Goal: Navigation & Orientation: Locate item on page

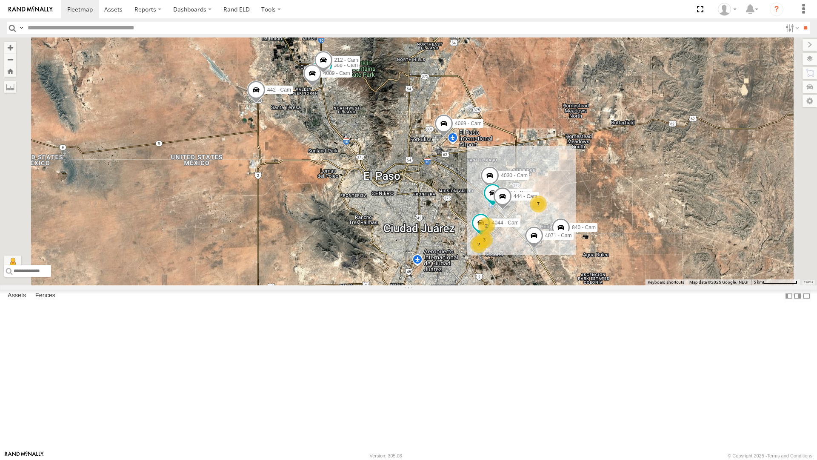
click at [0, 0] on div "442 - Cam" at bounding box center [0, 0] width 0 height 0
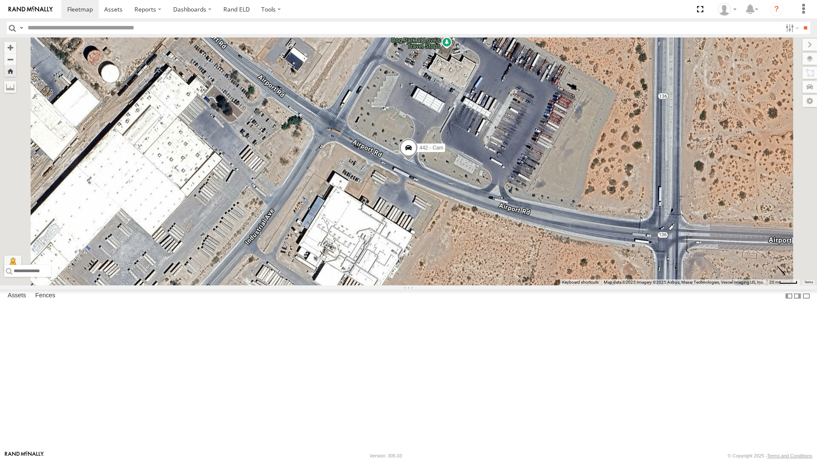
click at [418, 161] on span at bounding box center [408, 149] width 19 height 23
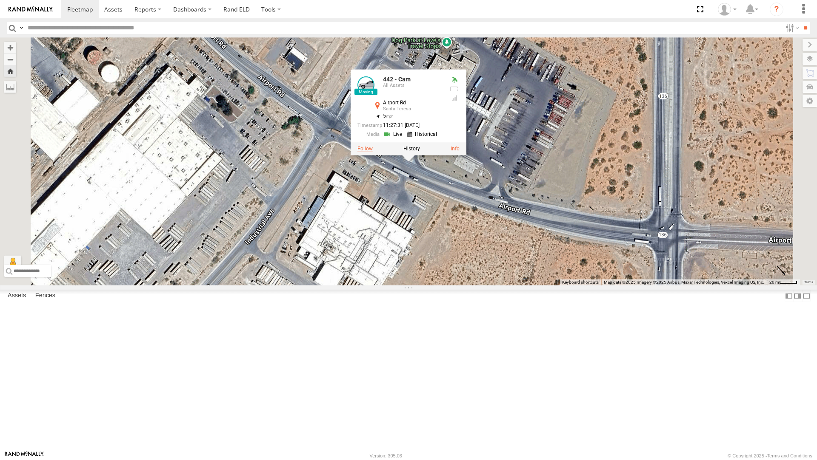
click at [373, 152] on label at bounding box center [365, 149] width 15 height 6
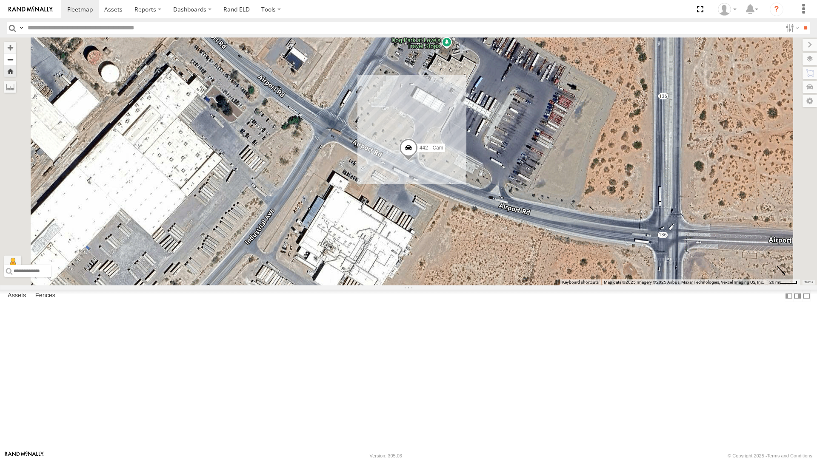
click at [16, 53] on button "Zoom out" at bounding box center [10, 59] width 12 height 12
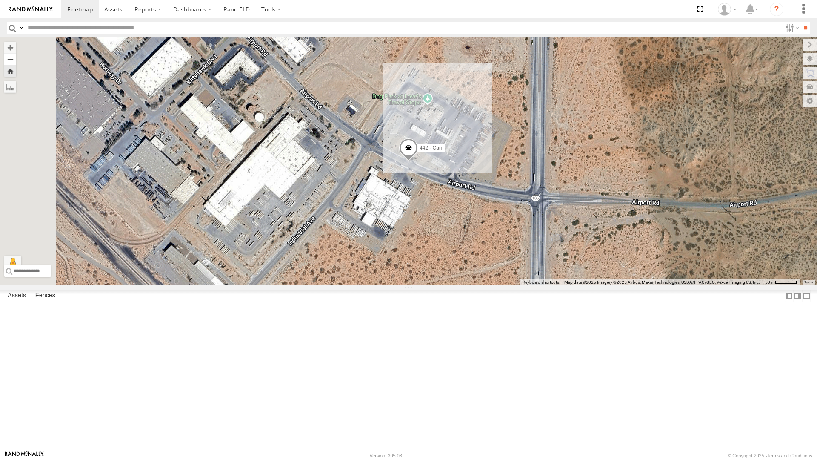
click at [16, 53] on button "Zoom out" at bounding box center [10, 59] width 12 height 12
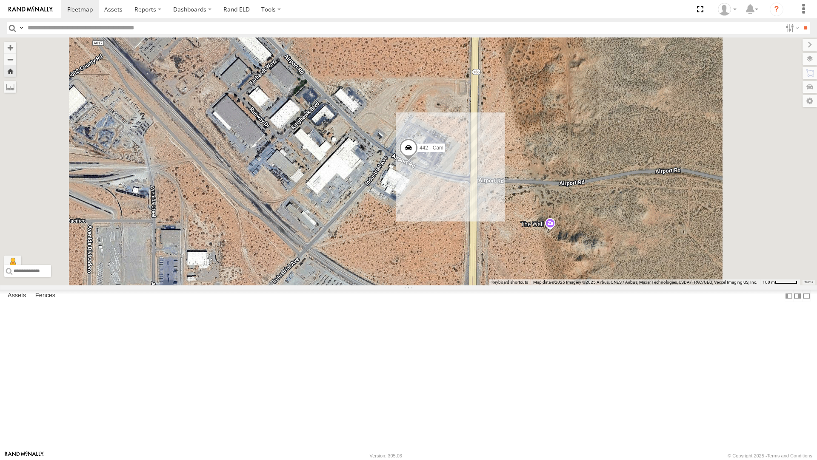
click at [0, 0] on div "4067 - Cam" at bounding box center [0, 0] width 0 height 0
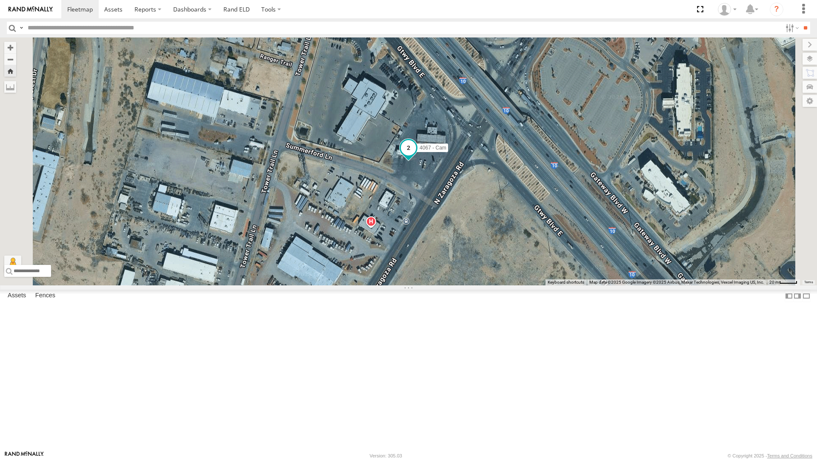
click at [416, 156] on span at bounding box center [408, 147] width 15 height 15
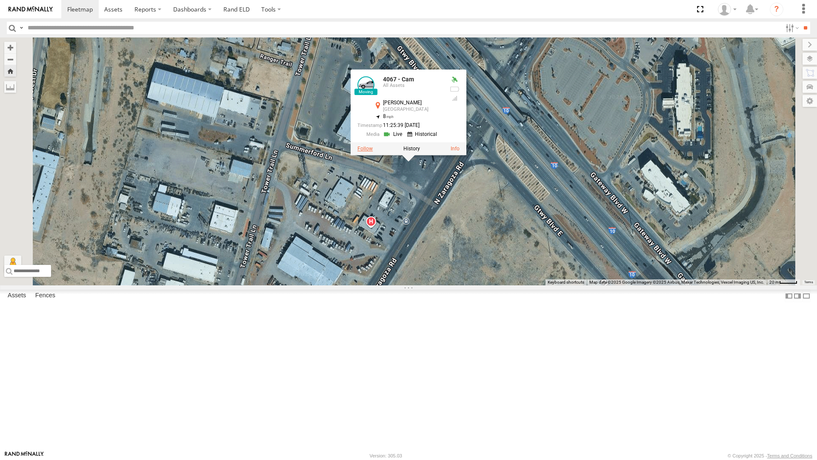
click at [373, 152] on label at bounding box center [365, 149] width 15 height 6
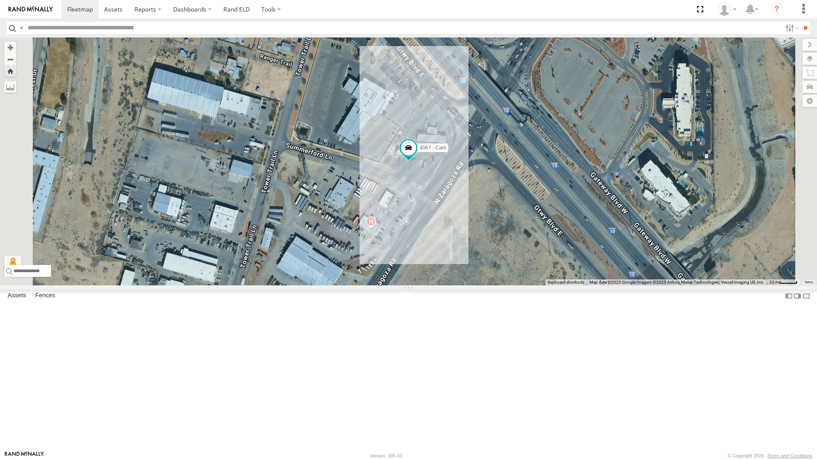
click at [0, 0] on div "4030 - Cam" at bounding box center [0, 0] width 0 height 0
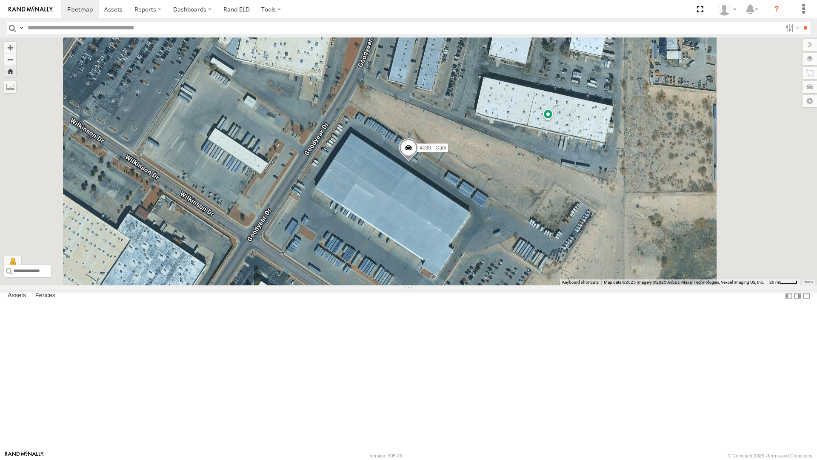
click at [418, 161] on span at bounding box center [408, 149] width 19 height 23
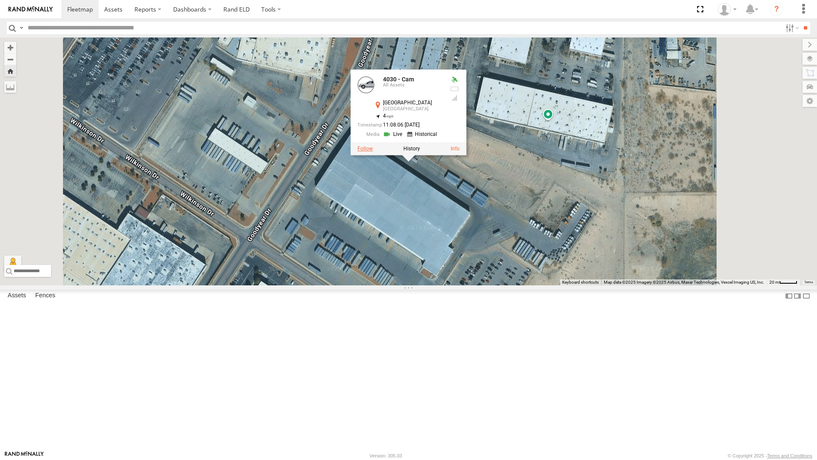
click at [373, 152] on label at bounding box center [365, 149] width 15 height 6
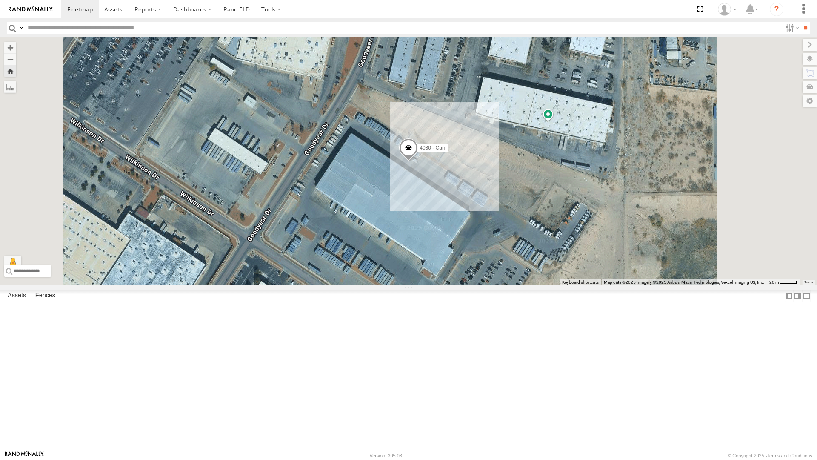
click at [0, 0] on div "4071 - Cam" at bounding box center [0, 0] width 0 height 0
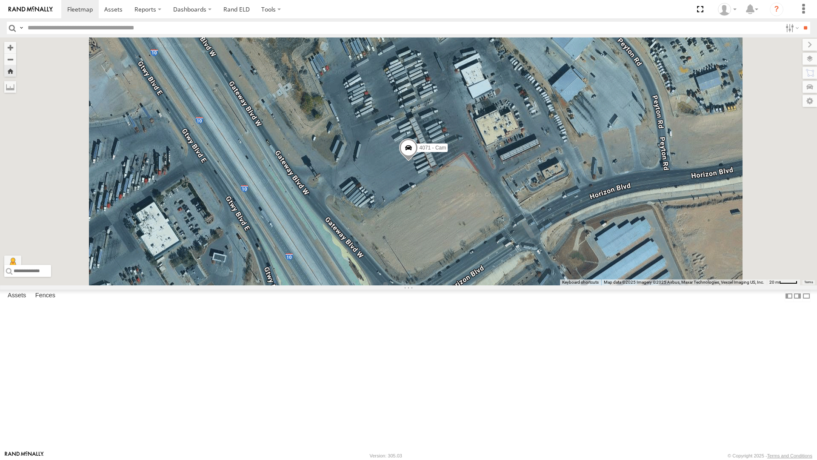
click at [418, 161] on span at bounding box center [408, 149] width 19 height 23
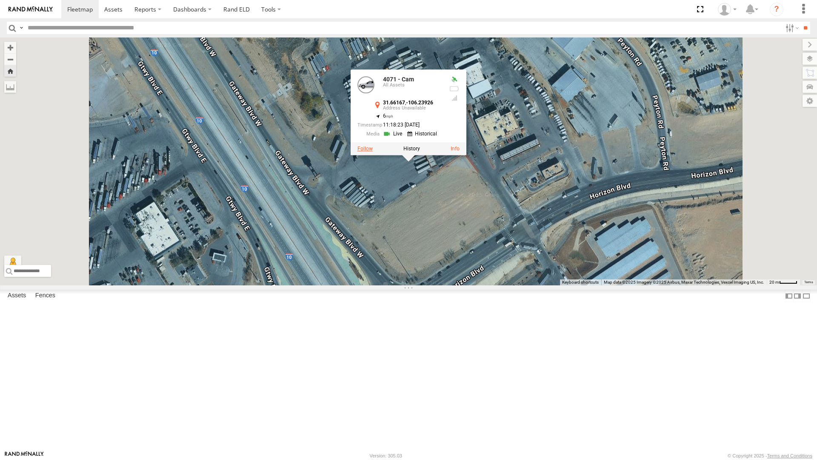
click at [373, 152] on label at bounding box center [365, 149] width 15 height 6
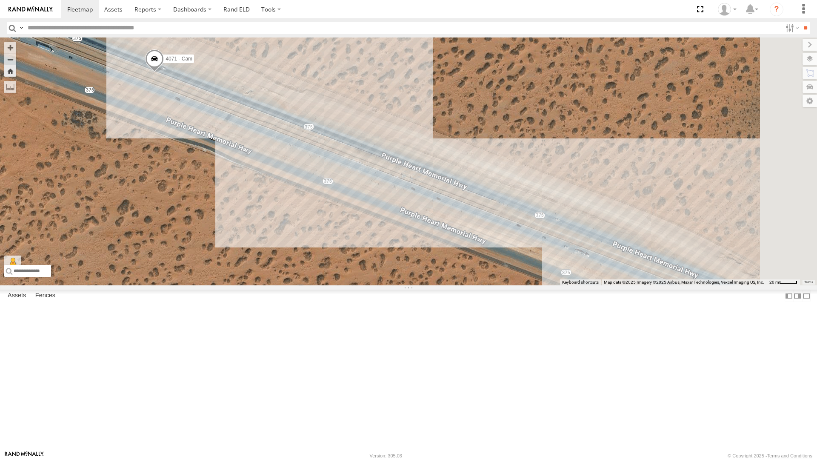
click at [0, 0] on div "4063 - Cam" at bounding box center [0, 0] width 0 height 0
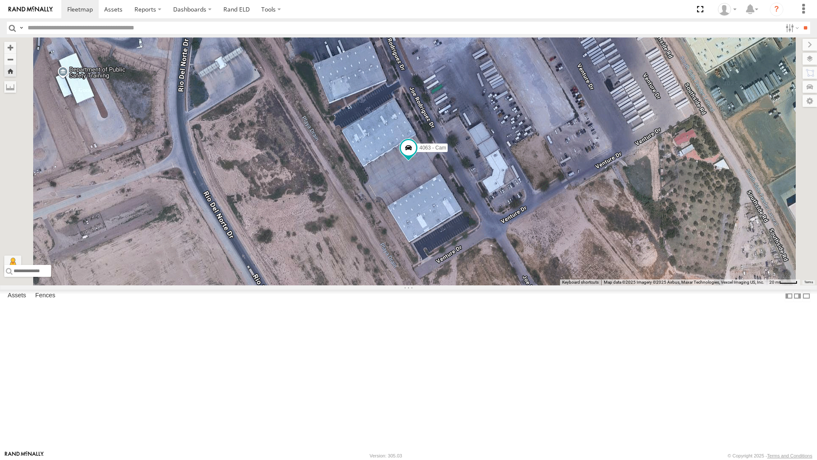
click at [0, 0] on div "4067 - Cam" at bounding box center [0, 0] width 0 height 0
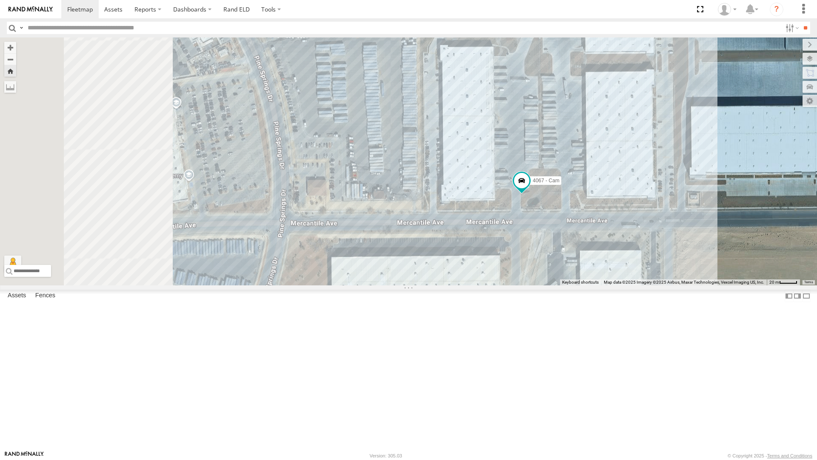
drag, startPoint x: 530, startPoint y: 312, endPoint x: 662, endPoint y: 350, distance: 136.4
click at [662, 285] on div "4067 - Cam" at bounding box center [408, 161] width 817 height 248
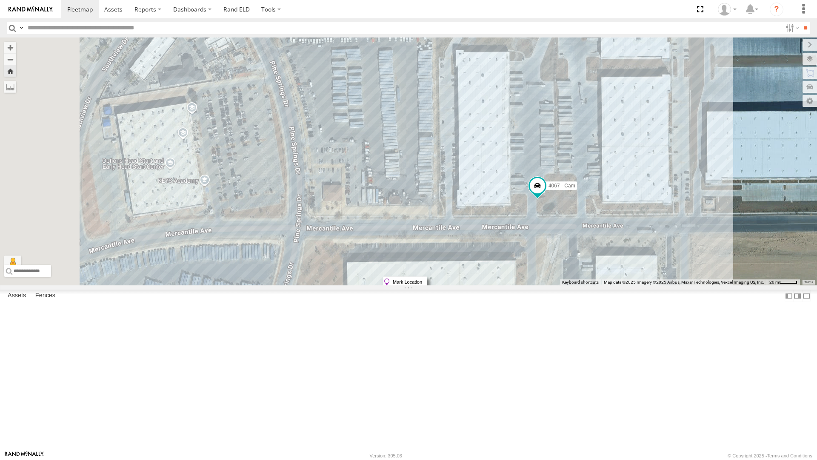
drag, startPoint x: 596, startPoint y: 239, endPoint x: 605, endPoint y: 245, distance: 11.0
click at [427, 277] on label "Mark Location" at bounding box center [405, 282] width 43 height 10
click at [16, 53] on button "Zoom out" at bounding box center [10, 59] width 12 height 12
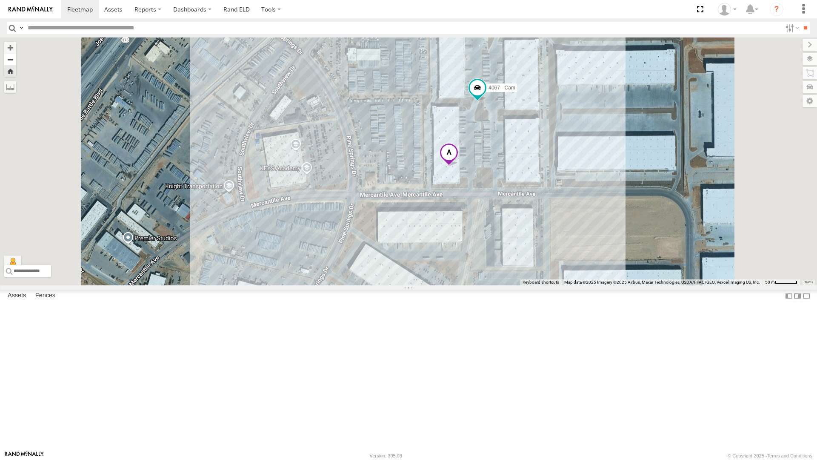
click at [16, 53] on button "Zoom out" at bounding box center [10, 59] width 12 height 12
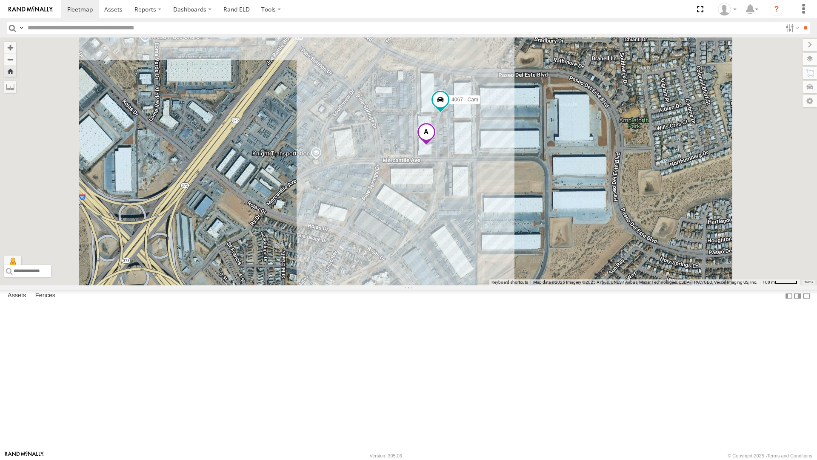
drag, startPoint x: 433, startPoint y: 283, endPoint x: 426, endPoint y: 244, distance: 39.1
click at [426, 244] on div "4067 - Cam" at bounding box center [408, 161] width 817 height 248
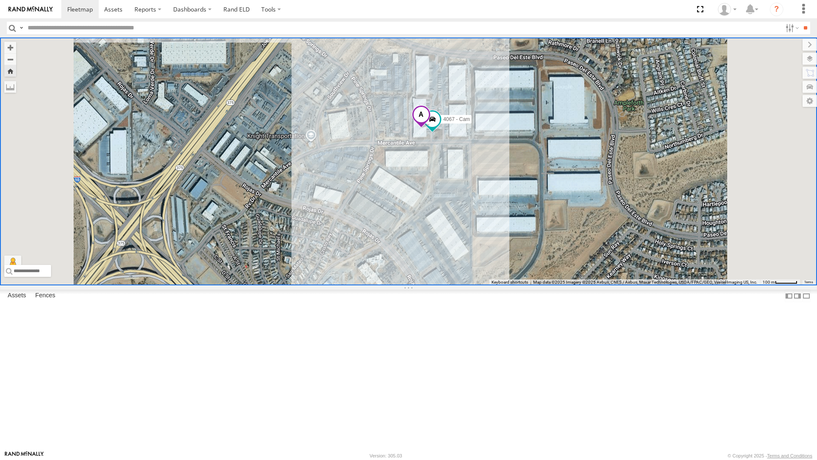
click at [540, 212] on div "4067 - Cam" at bounding box center [408, 161] width 817 height 248
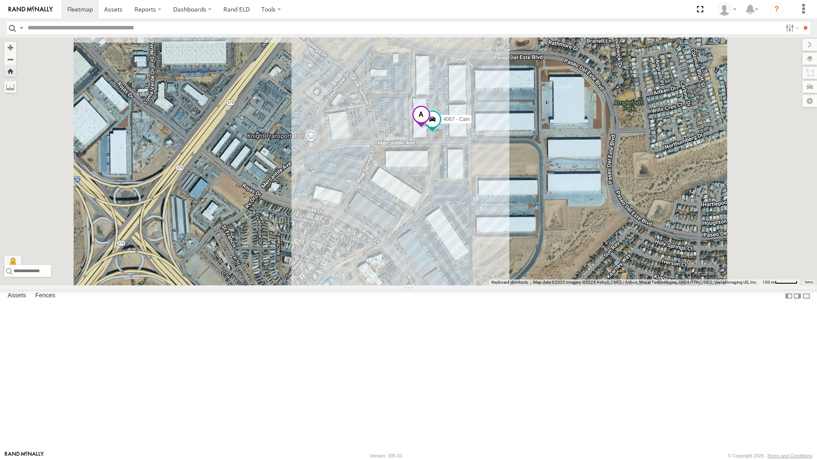
click at [540, 212] on div "4067 - Cam" at bounding box center [408, 161] width 817 height 248
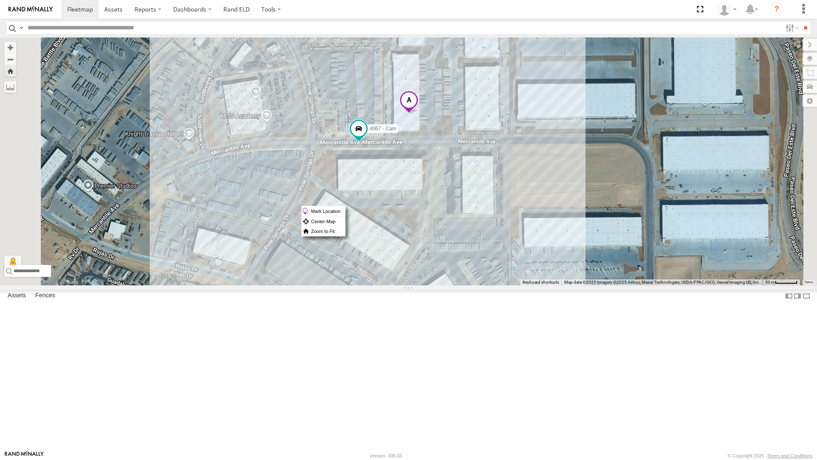
drag, startPoint x: 514, startPoint y: 168, endPoint x: 438, endPoint y: 321, distance: 170.4
click at [438, 285] on div "4067 - Cam" at bounding box center [408, 161] width 817 height 248
click at [367, 136] on span at bounding box center [358, 128] width 15 height 15
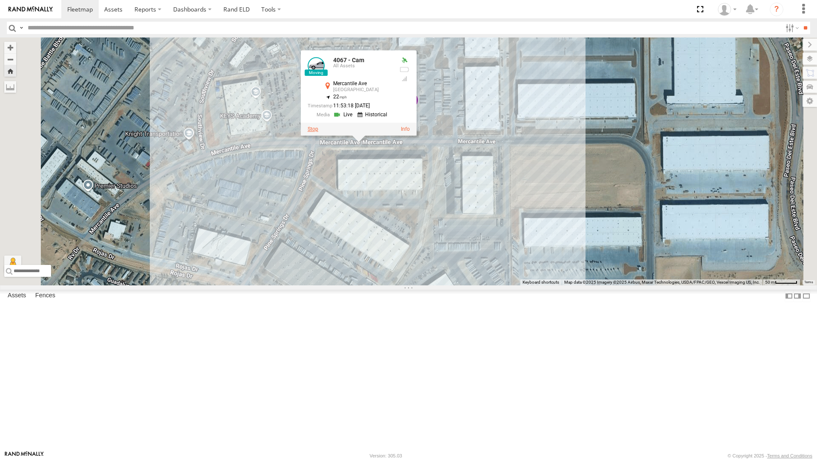
click at [318, 132] on label at bounding box center [313, 129] width 11 height 6
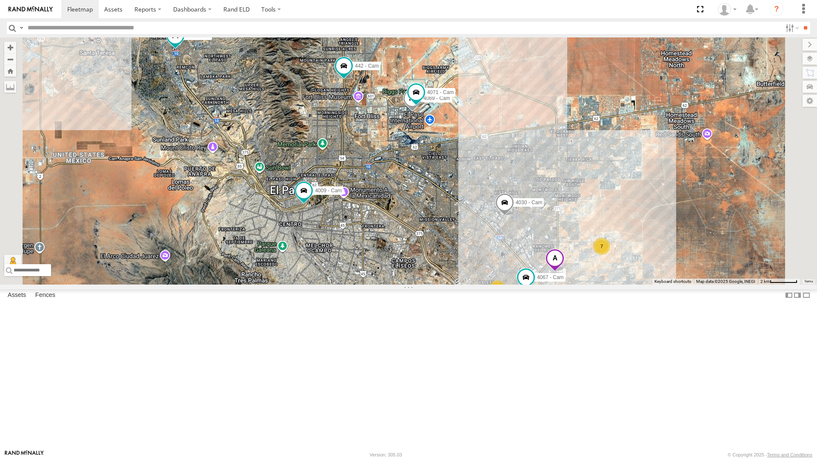
click at [0, 0] on div "212 - Cam All Assets I-10 Ridge 31.85818 -106.5759 Video" at bounding box center [0, 0] width 0 height 0
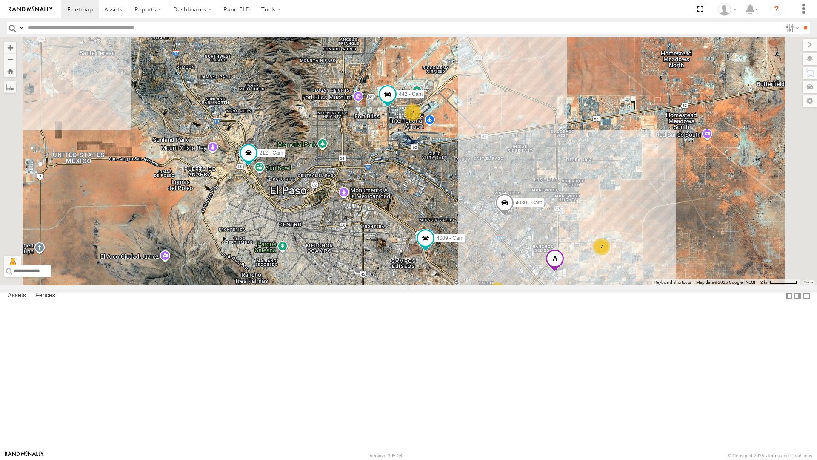
click at [0, 0] on div "442 - Cam" at bounding box center [0, 0] width 0 height 0
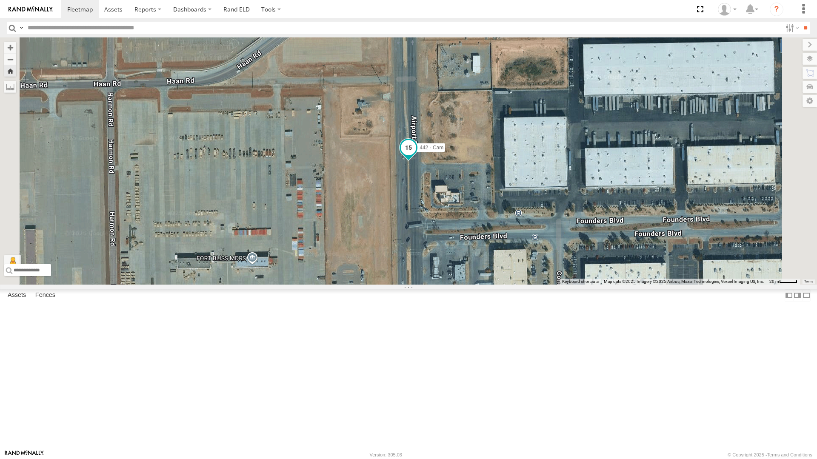
click at [416, 155] on span at bounding box center [408, 147] width 15 height 15
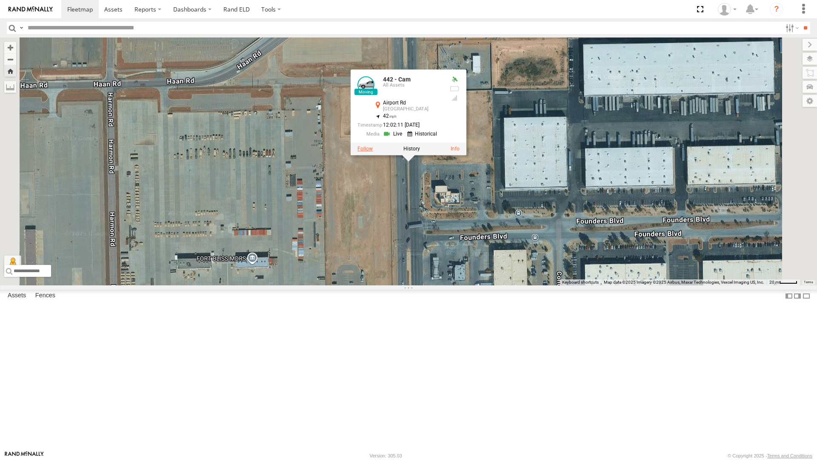
click at [373, 152] on label at bounding box center [365, 149] width 15 height 6
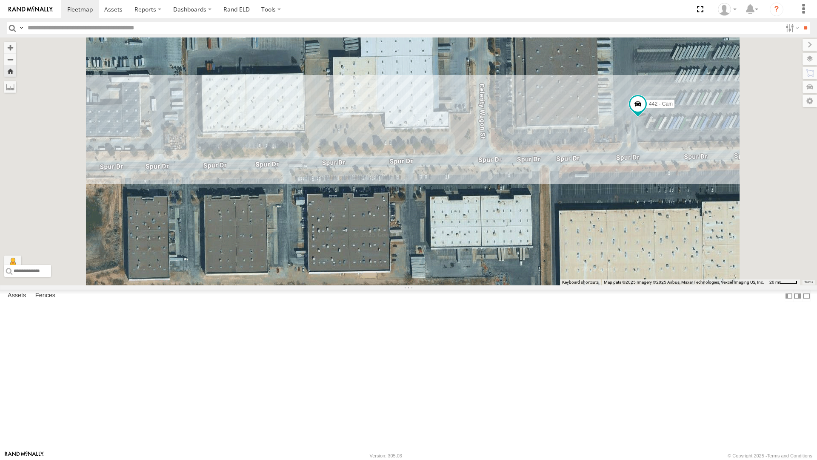
click at [0, 0] on div "4071 - Cam" at bounding box center [0, 0] width 0 height 0
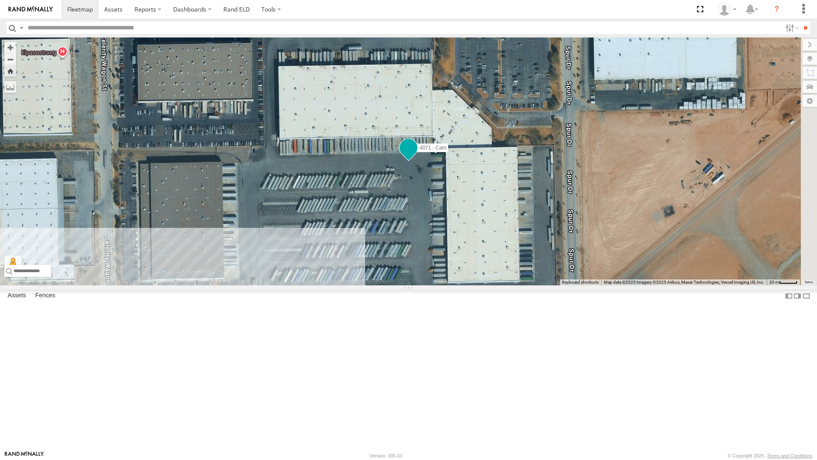
click at [416, 155] on span at bounding box center [408, 147] width 15 height 15
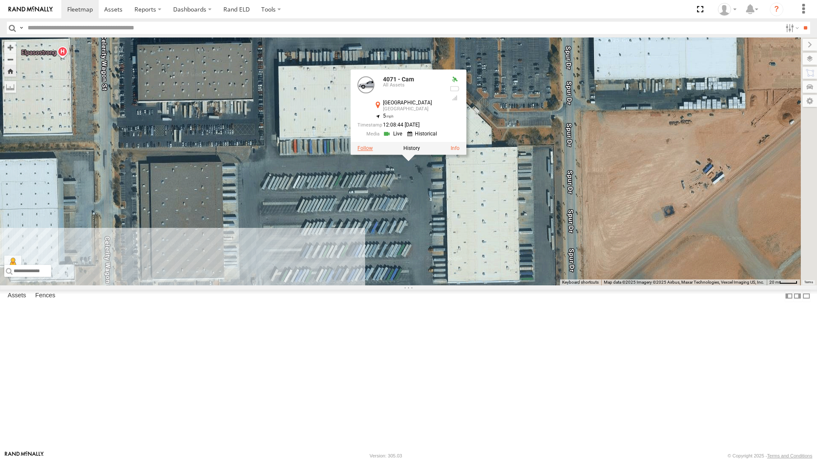
click at [373, 152] on label at bounding box center [365, 149] width 15 height 6
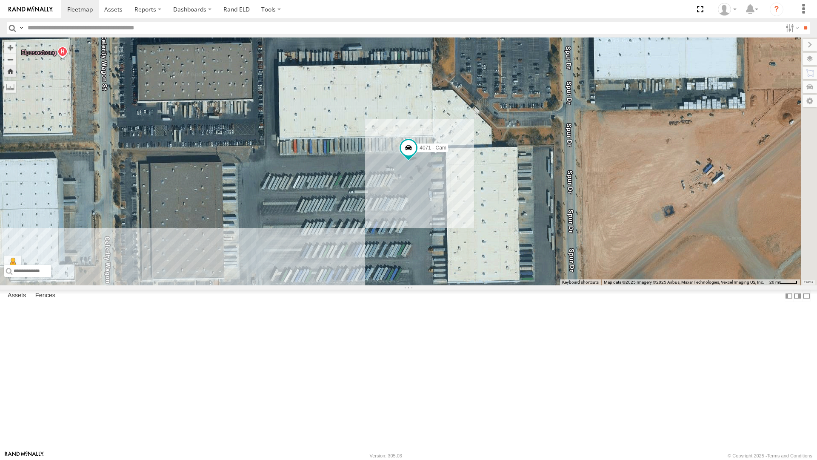
click at [0, 0] on div "4071 - Cam" at bounding box center [0, 0] width 0 height 0
click at [0, 0] on div "All Assets" at bounding box center [0, 0] width 0 height 0
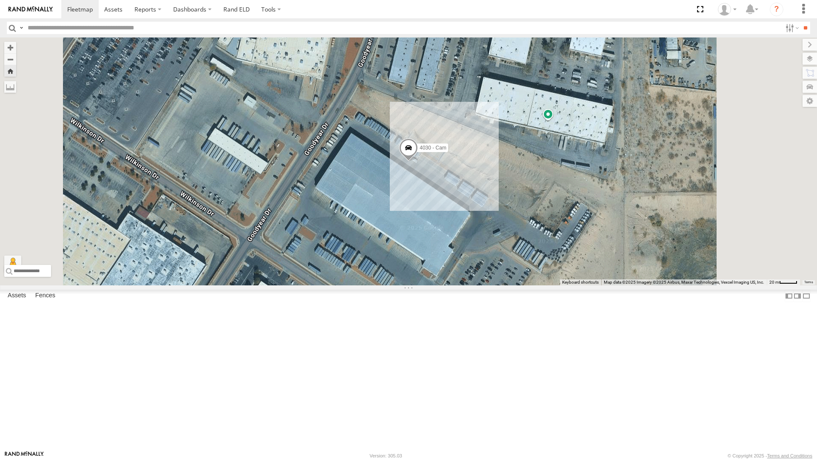
click at [418, 161] on span at bounding box center [408, 149] width 19 height 23
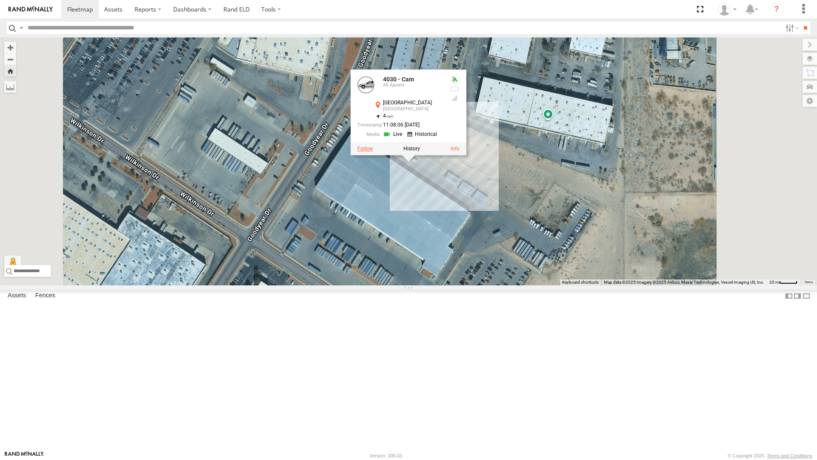
click at [373, 152] on label at bounding box center [365, 149] width 15 height 6
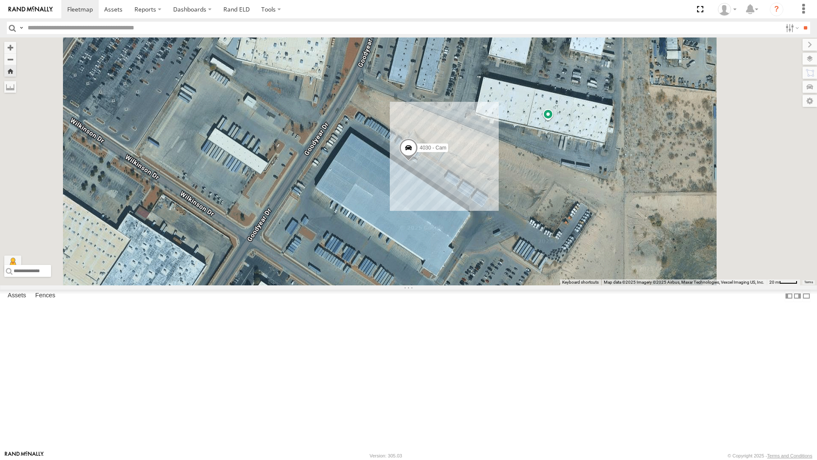
click at [0, 0] on div "4071 - Cam" at bounding box center [0, 0] width 0 height 0
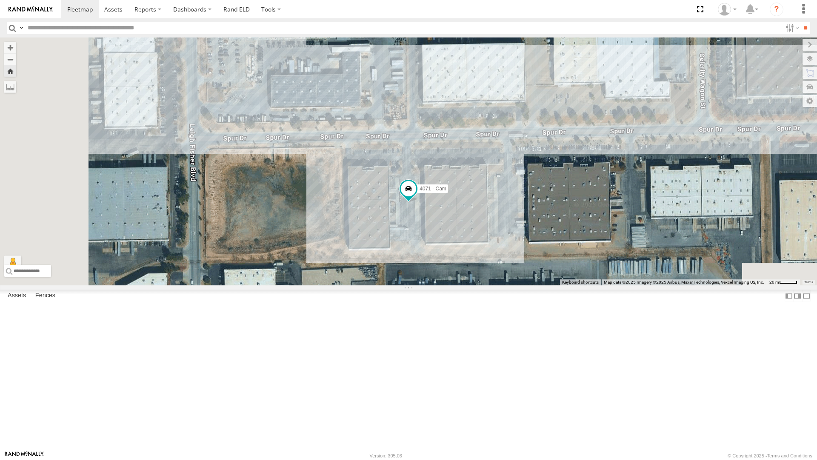
click at [0, 0] on div "442 - Cam" at bounding box center [0, 0] width 0 height 0
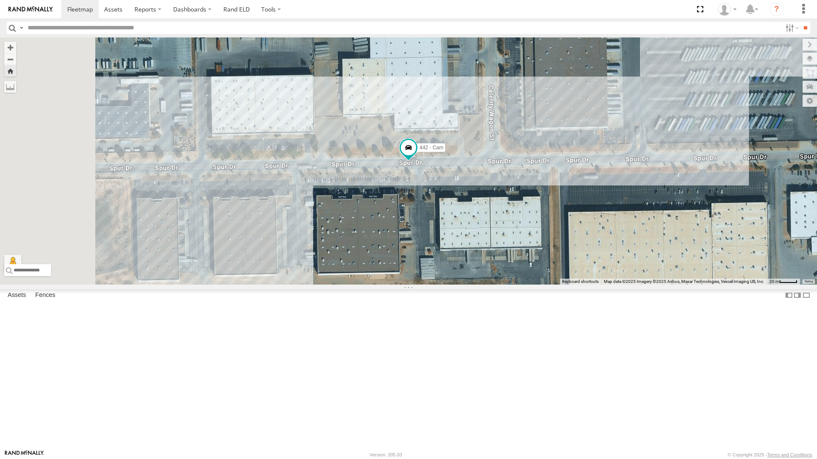
click at [0, 0] on div "4071 - Cam" at bounding box center [0, 0] width 0 height 0
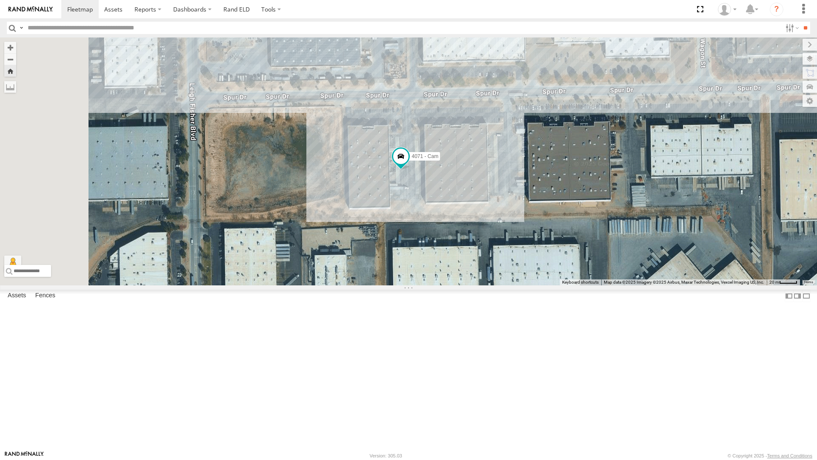
click at [0, 0] on div "All Assets" at bounding box center [0, 0] width 0 height 0
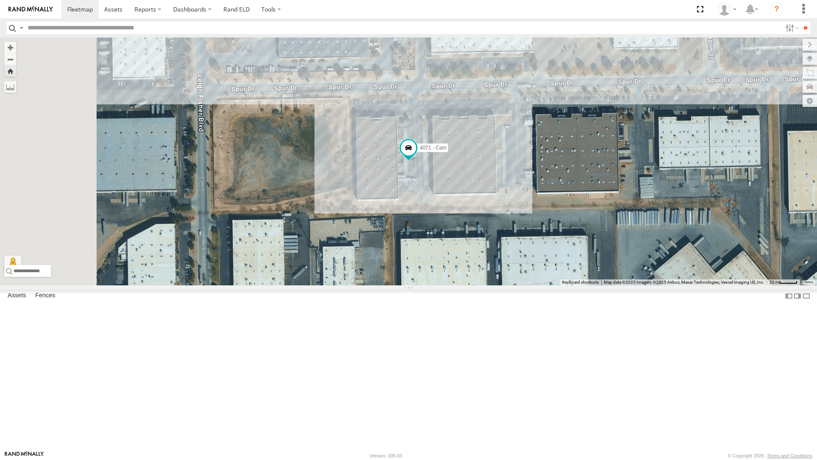
click at [0, 0] on div "442 - Cam" at bounding box center [0, 0] width 0 height 0
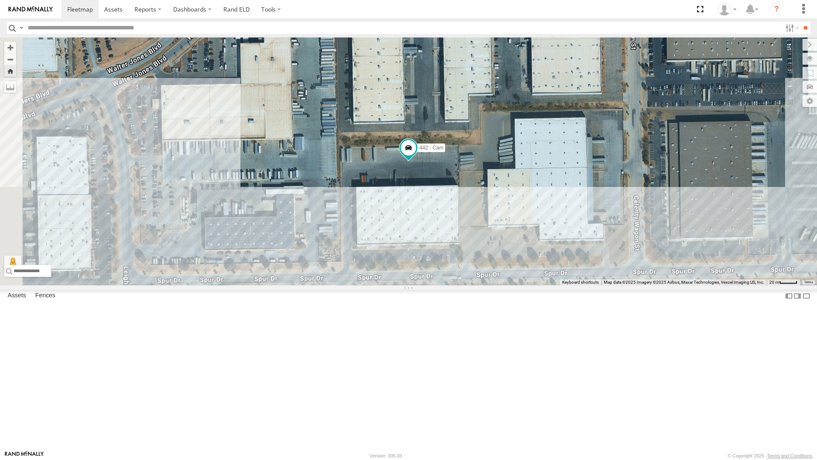
click at [0, 0] on div "4071 - Cam" at bounding box center [0, 0] width 0 height 0
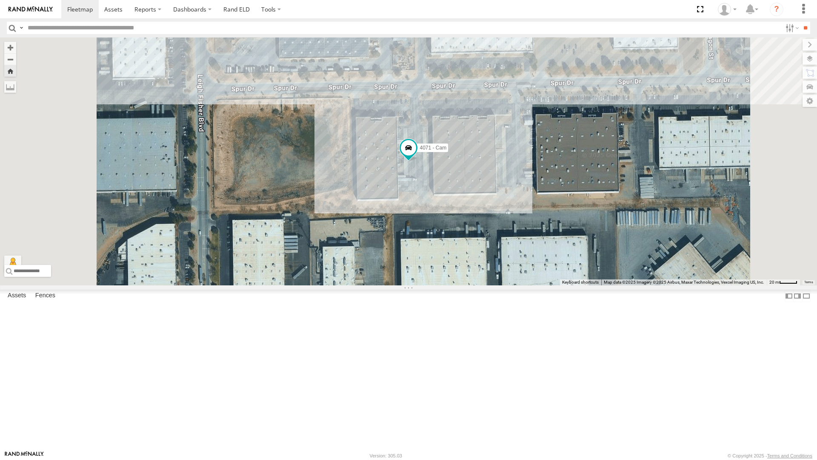
click at [0, 0] on div "4030 - Cam" at bounding box center [0, 0] width 0 height 0
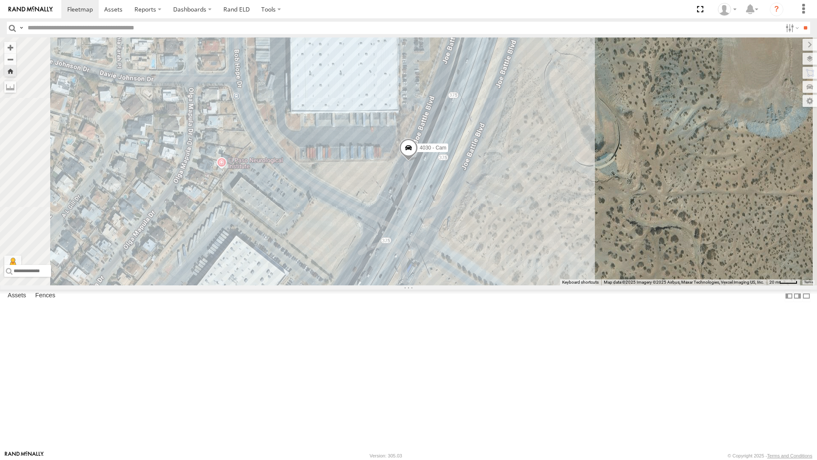
click at [0, 0] on div "442 - Cam" at bounding box center [0, 0] width 0 height 0
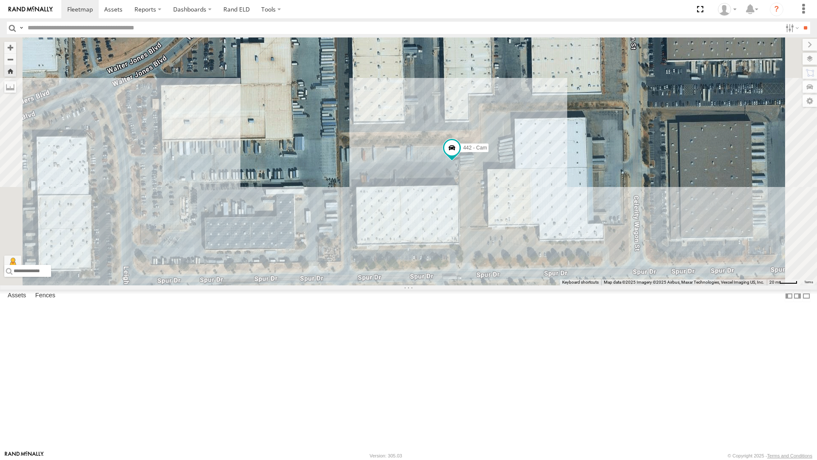
click at [0, 0] on div "4030 - Cam" at bounding box center [0, 0] width 0 height 0
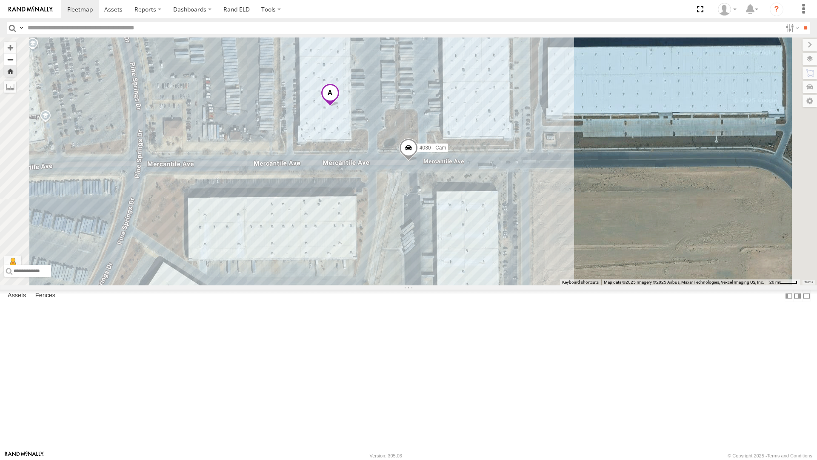
click at [16, 53] on button "Zoom out" at bounding box center [10, 59] width 12 height 12
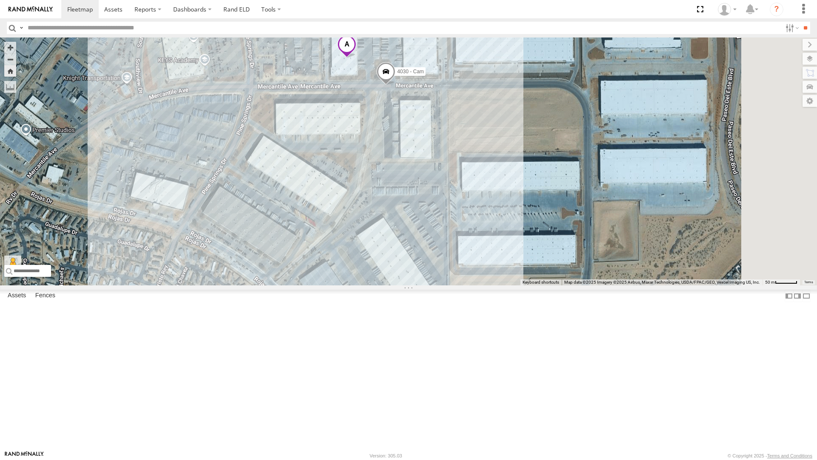
drag, startPoint x: 417, startPoint y: 297, endPoint x: 394, endPoint y: 213, distance: 86.7
click at [394, 213] on div "4030 - Cam" at bounding box center [408, 161] width 817 height 248
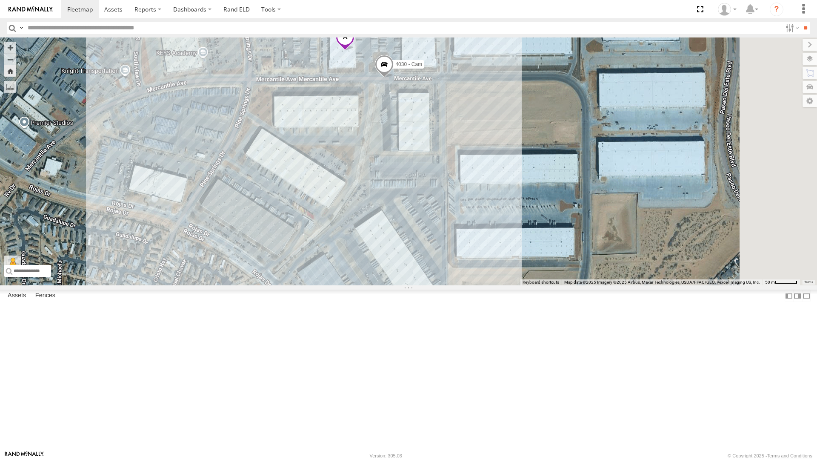
click at [548, 195] on div "4030 - Cam" at bounding box center [408, 161] width 817 height 248
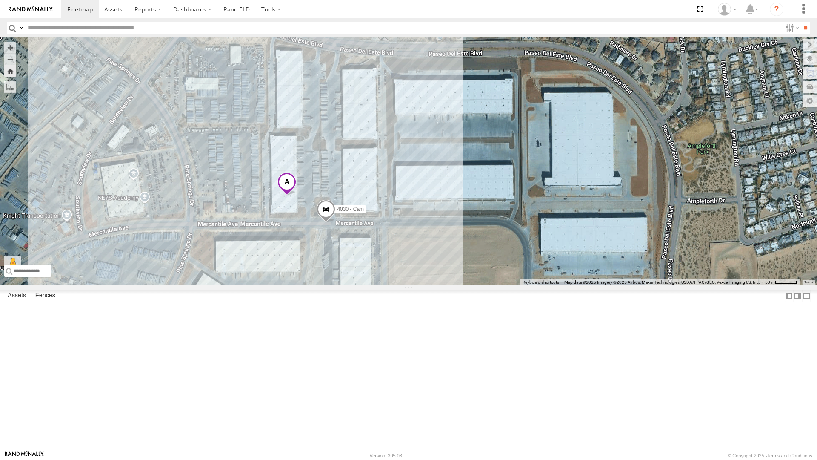
drag, startPoint x: 516, startPoint y: 234, endPoint x: 506, endPoint y: 320, distance: 86.1
click at [506, 285] on div "4030 - Cam" at bounding box center [408, 161] width 817 height 248
click at [0, 0] on div "4069 - Cam" at bounding box center [0, 0] width 0 height 0
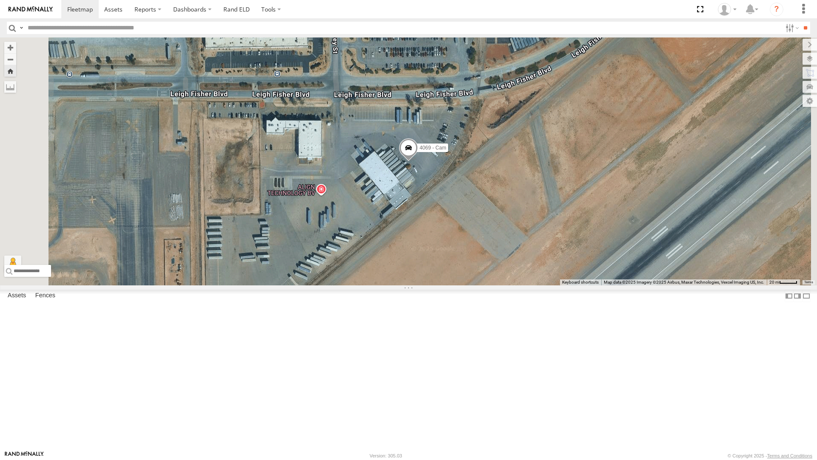
click at [418, 162] on span at bounding box center [408, 150] width 19 height 23
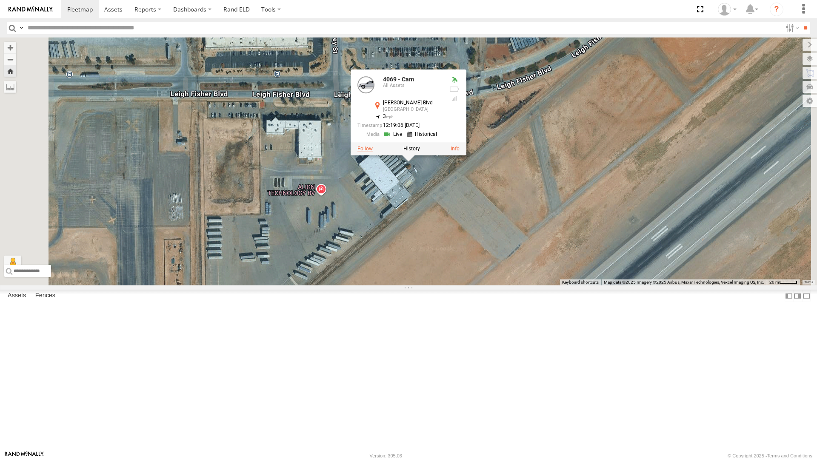
click at [373, 152] on label at bounding box center [365, 149] width 15 height 6
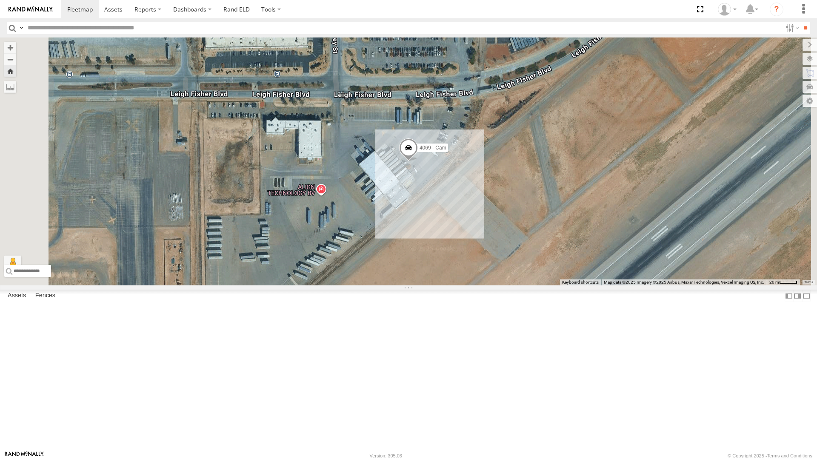
click at [0, 0] on div "4067 - Cam" at bounding box center [0, 0] width 0 height 0
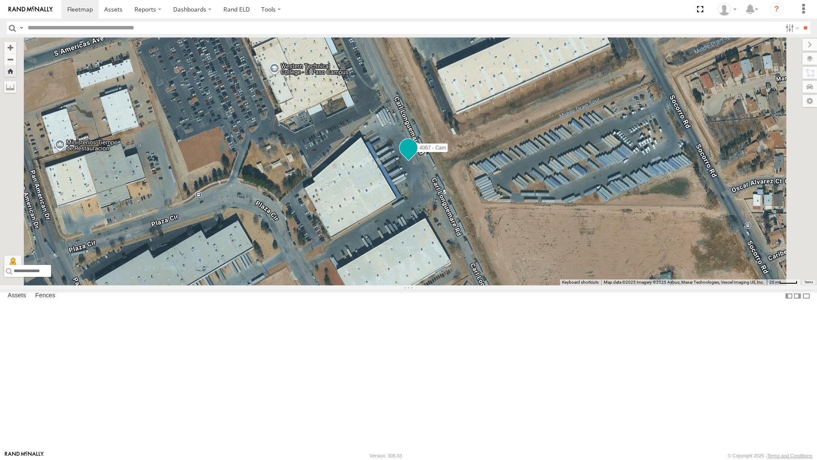
click at [416, 155] on span at bounding box center [408, 147] width 15 height 15
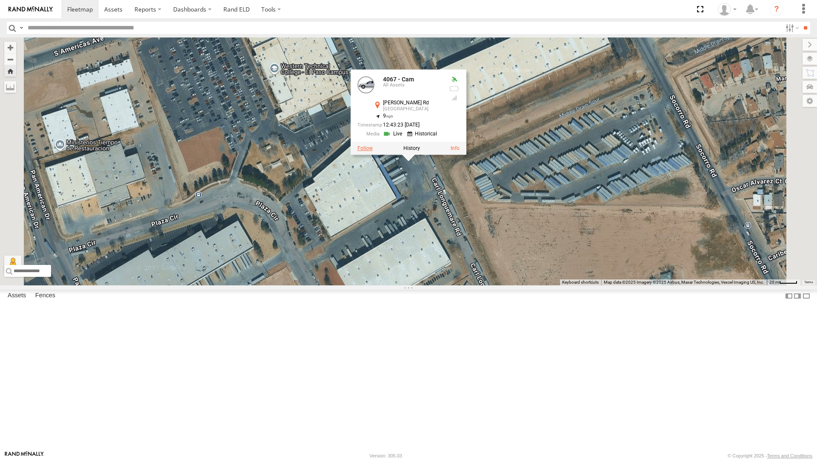
click at [373, 152] on label at bounding box center [365, 149] width 15 height 6
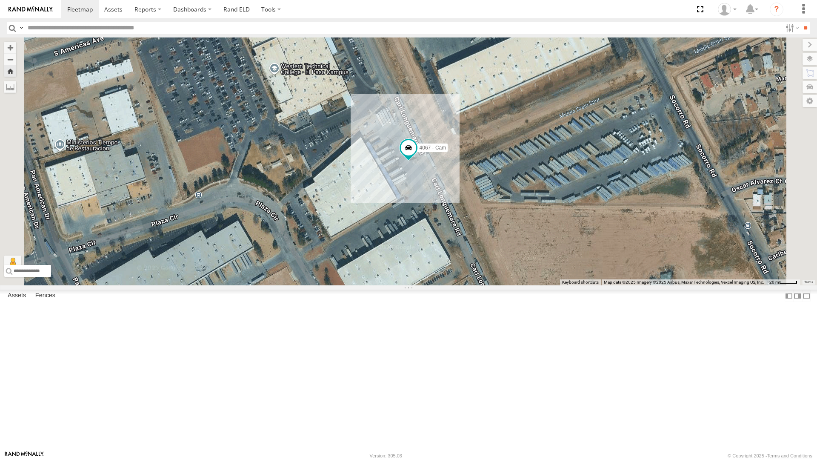
click at [0, 0] on div "All Assets" at bounding box center [0, 0] width 0 height 0
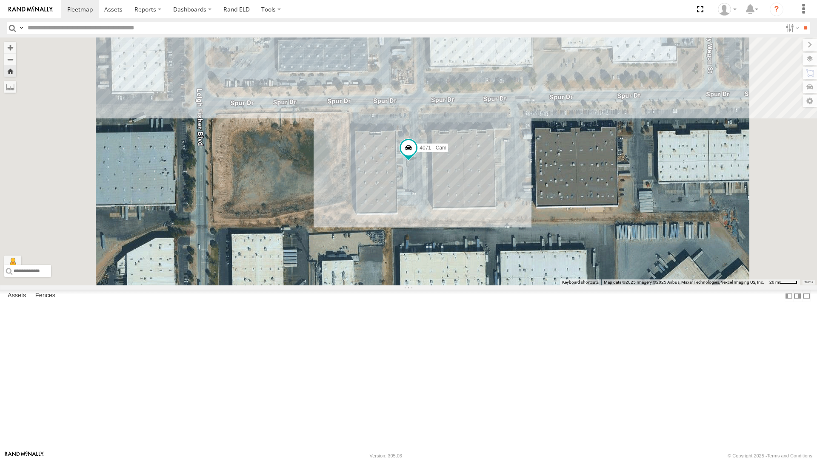
click at [0, 0] on div "All Assets" at bounding box center [0, 0] width 0 height 0
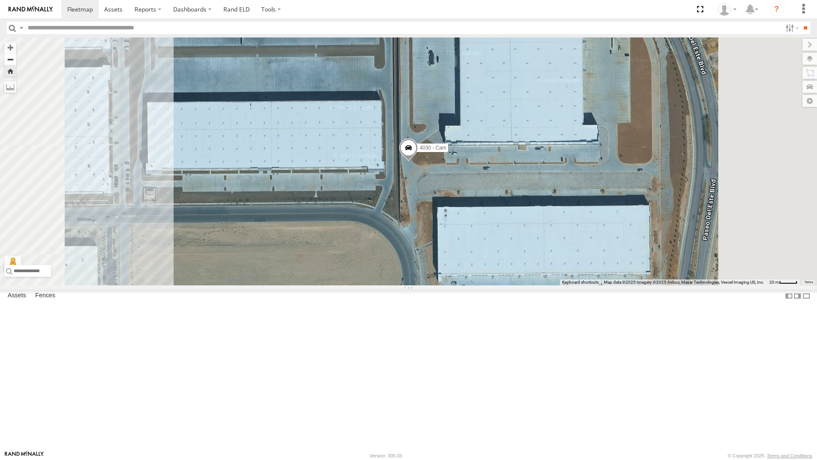
click at [16, 53] on button "Zoom out" at bounding box center [10, 59] width 12 height 12
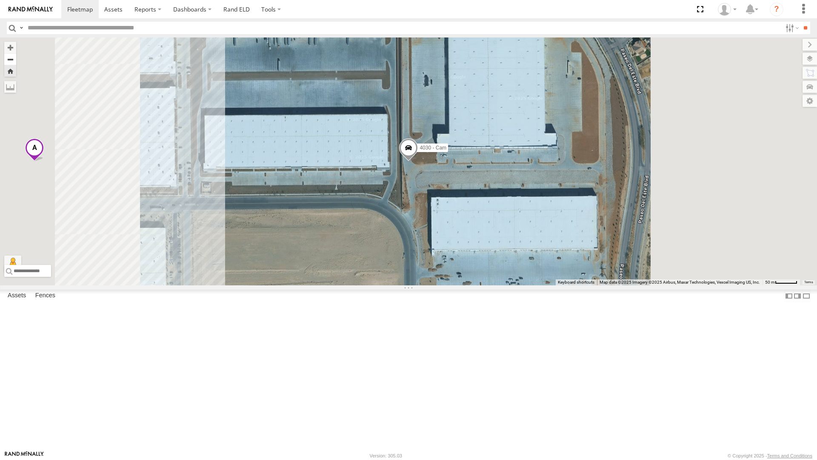
click at [16, 53] on button "Zoom out" at bounding box center [10, 59] width 12 height 12
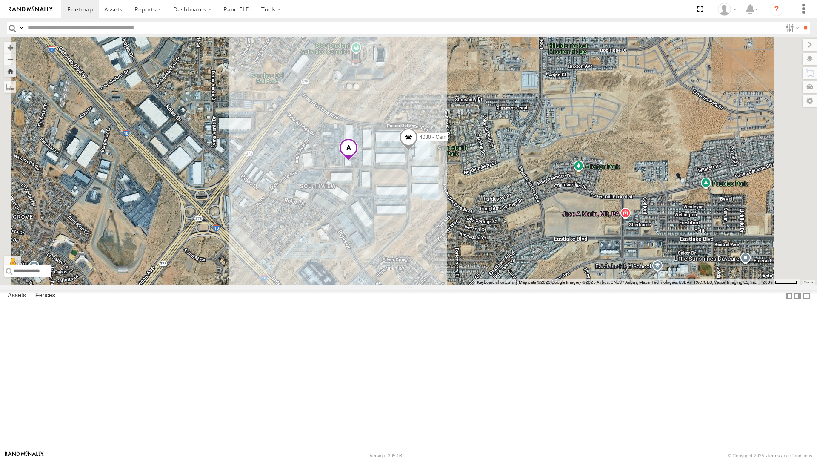
click at [0, 0] on div "442 - Cam" at bounding box center [0, 0] width 0 height 0
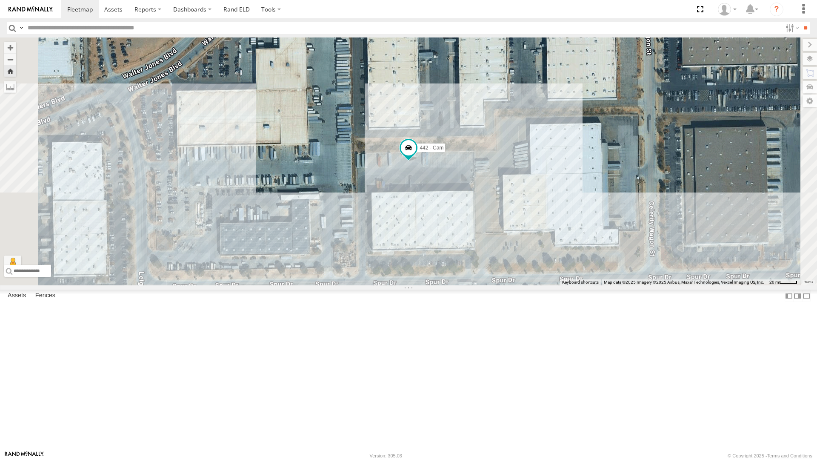
click at [0, 0] on div "All Assets" at bounding box center [0, 0] width 0 height 0
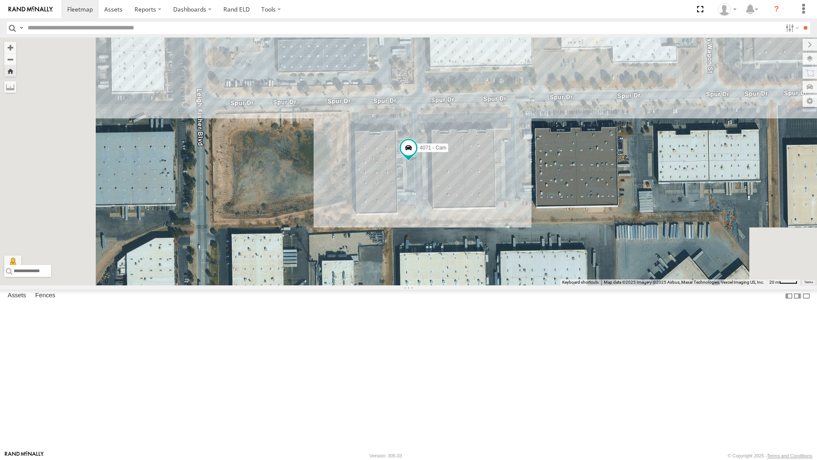
click at [0, 0] on div "4069 - Cam" at bounding box center [0, 0] width 0 height 0
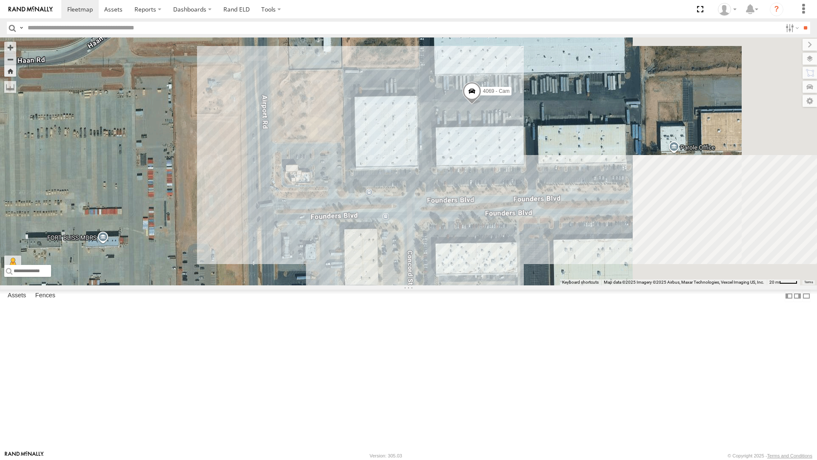
drag, startPoint x: 545, startPoint y: 197, endPoint x: 447, endPoint y: 289, distance: 134.6
click at [447, 285] on div "4069 - Cam" at bounding box center [408, 161] width 817 height 248
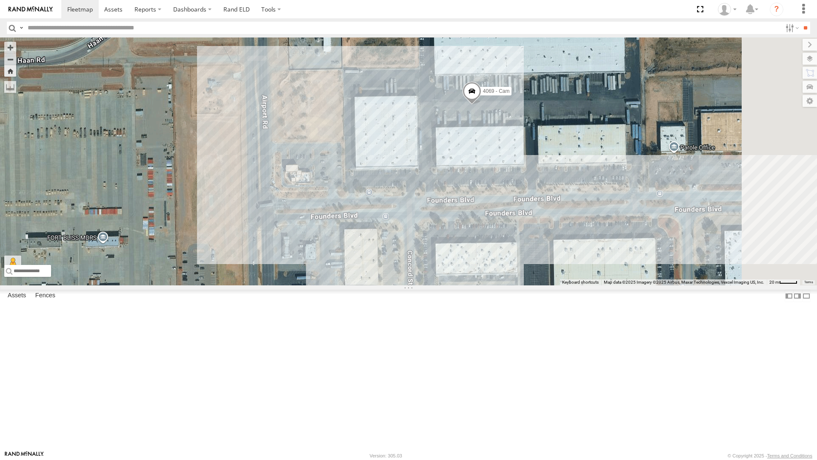
click at [0, 0] on div "442 - Cam" at bounding box center [0, 0] width 0 height 0
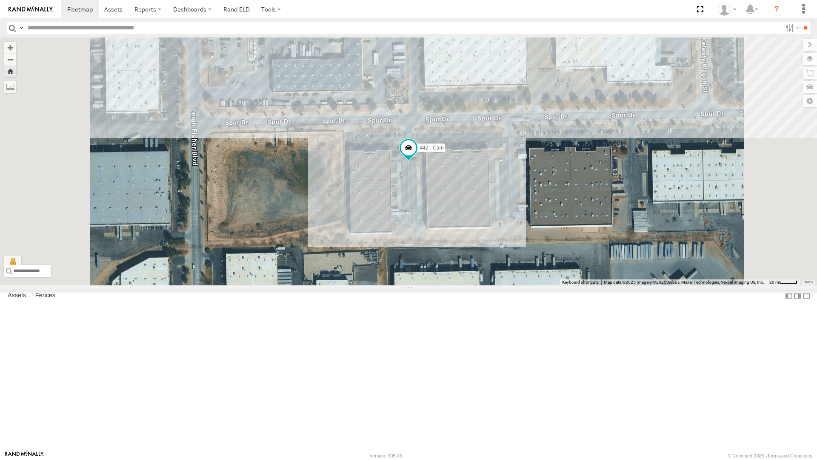
click at [0, 0] on div "4063 - Cam" at bounding box center [0, 0] width 0 height 0
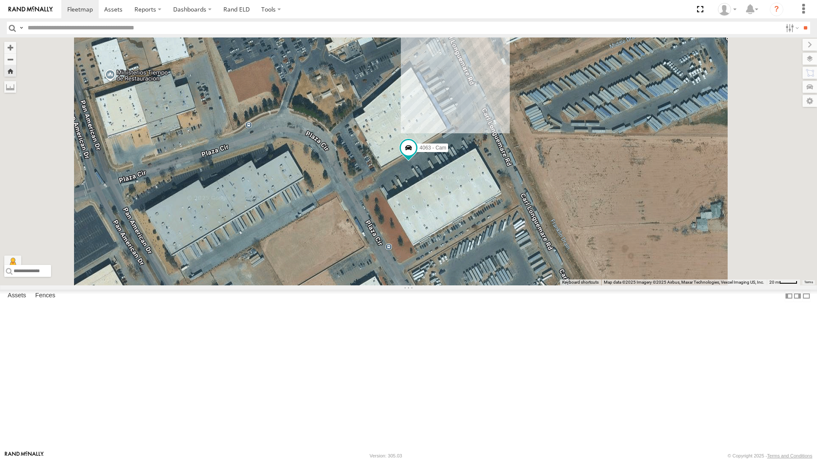
click at [0, 0] on div "4030 - Cam All Assets" at bounding box center [0, 0] width 0 height 0
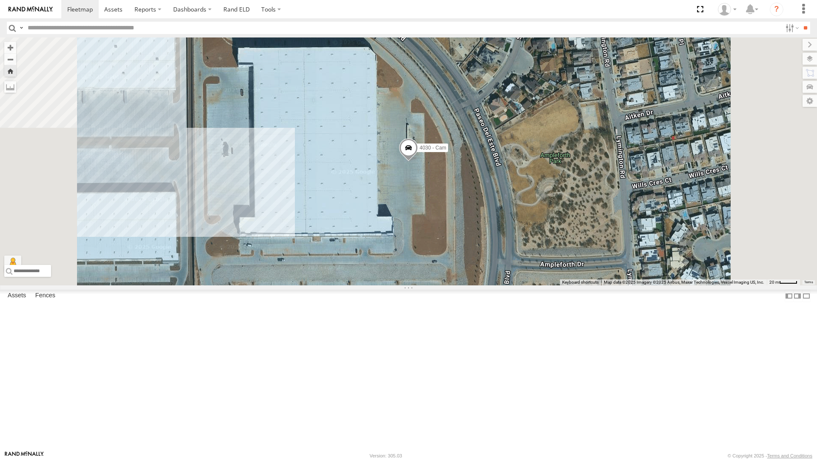
click at [0, 0] on div "All Assets" at bounding box center [0, 0] width 0 height 0
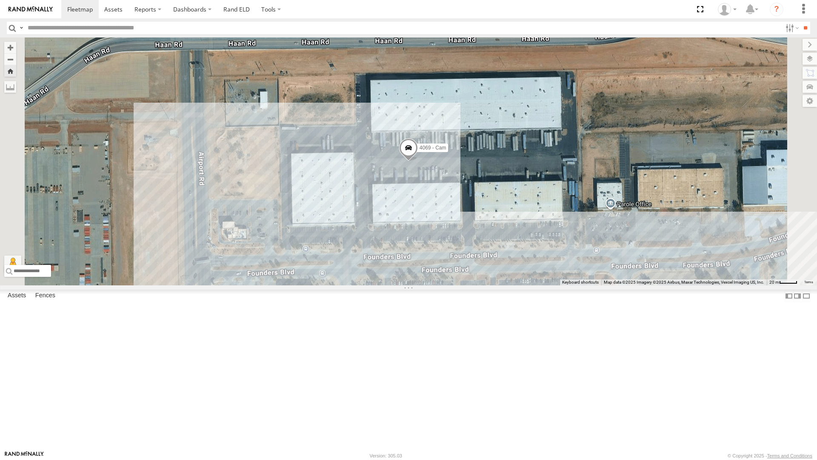
click at [0, 0] on div "442 - Cam All Assets [PERSON_NAME][GEOGRAPHIC_DATA] 31.81494 -106.39306 Video" at bounding box center [0, 0] width 0 height 0
click at [0, 0] on div "442 - Cam" at bounding box center [0, 0] width 0 height 0
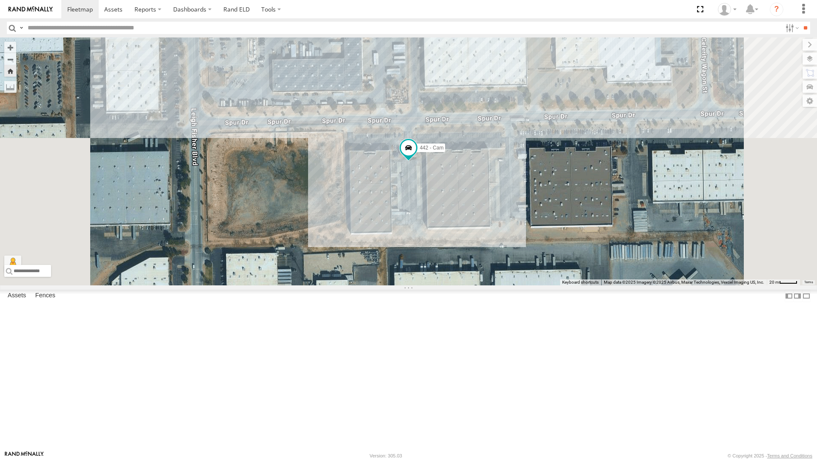
click at [0, 0] on div "4030 - Cam All Assets" at bounding box center [0, 0] width 0 height 0
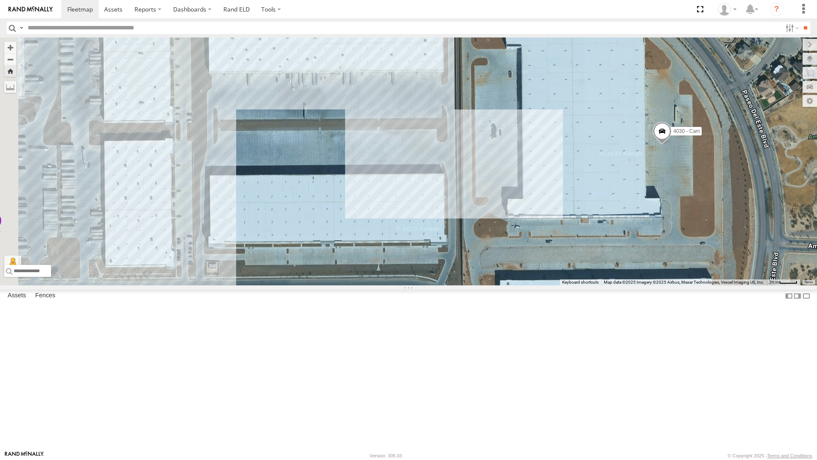
drag, startPoint x: 438, startPoint y: 284, endPoint x: 604, endPoint y: 284, distance: 165.6
click at [604, 284] on div "4030 - Cam" at bounding box center [408, 161] width 817 height 248
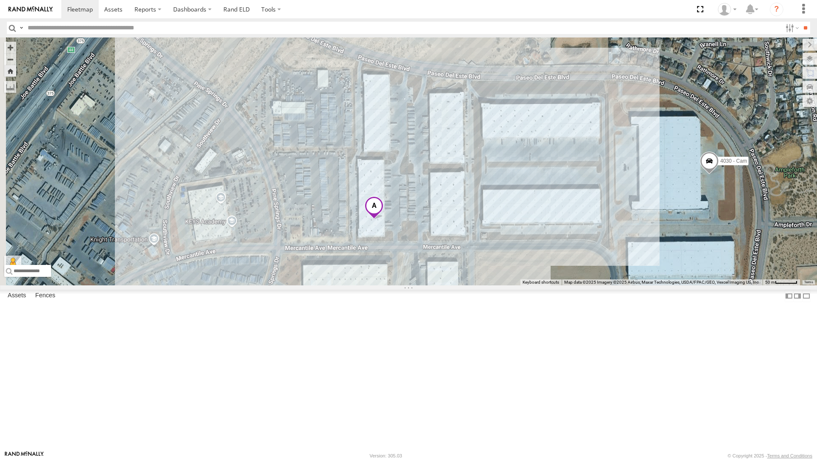
drag, startPoint x: 391, startPoint y: 321, endPoint x: 521, endPoint y: 315, distance: 130.4
click at [521, 285] on div "4030 - Cam" at bounding box center [408, 161] width 817 height 248
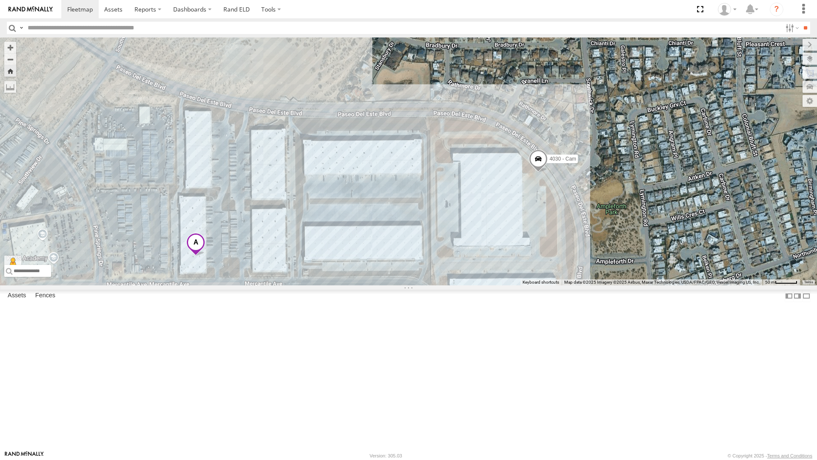
drag, startPoint x: 556, startPoint y: 284, endPoint x: 688, endPoint y: 295, distance: 132.0
click at [688, 285] on div "4030 - Cam" at bounding box center [408, 161] width 817 height 248
drag, startPoint x: 375, startPoint y: 217, endPoint x: 361, endPoint y: 222, distance: 14.8
click at [361, 222] on div "4030 - Cam" at bounding box center [408, 161] width 817 height 248
drag, startPoint x: 303, startPoint y: 317, endPoint x: 289, endPoint y: 312, distance: 14.5
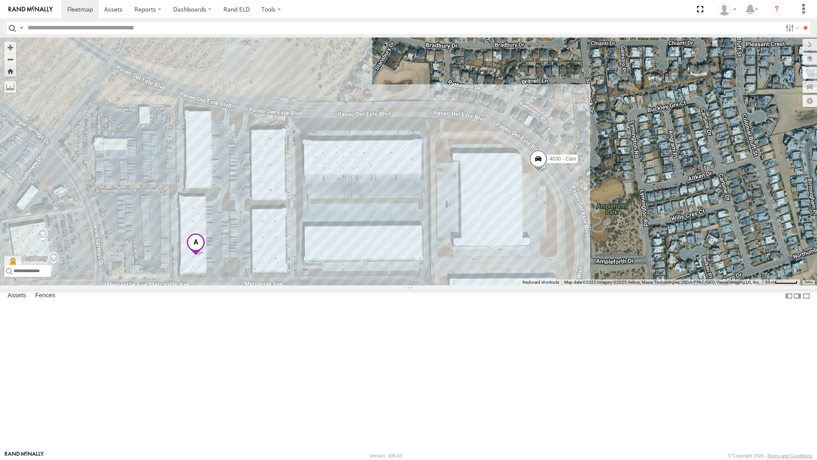
click at [289, 285] on div "4030 - Cam" at bounding box center [408, 161] width 817 height 248
click at [205, 256] on span at bounding box center [195, 244] width 19 height 23
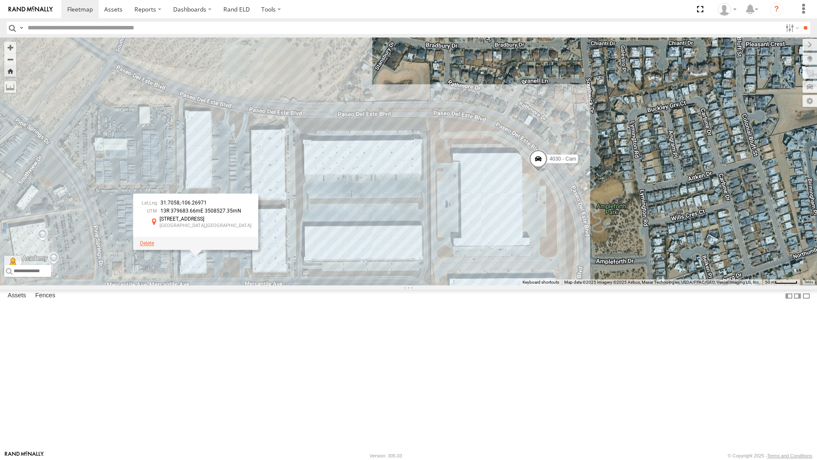
click at [154, 246] on span at bounding box center [147, 243] width 14 height 6
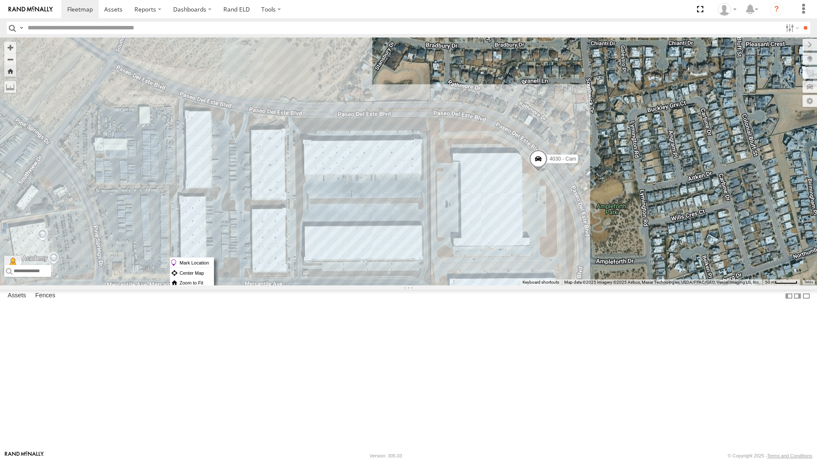
drag, startPoint x: 383, startPoint y: 220, endPoint x: 376, endPoint y: 209, distance: 12.4
click at [376, 209] on div "4030 - Cam" at bounding box center [408, 161] width 817 height 248
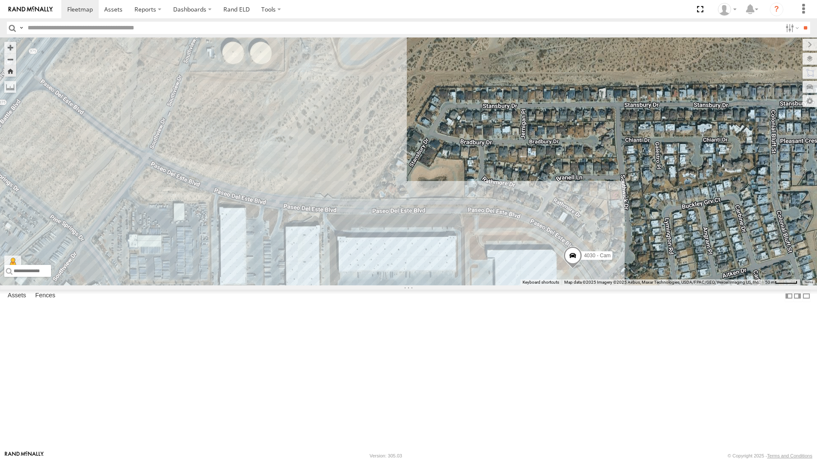
drag, startPoint x: 407, startPoint y: 308, endPoint x: 411, endPoint y: 315, distance: 8.6
click at [411, 285] on div "4030 - Cam" at bounding box center [408, 161] width 817 height 248
drag, startPoint x: 412, startPoint y: 324, endPoint x: 419, endPoint y: 326, distance: 7.0
click at [243, 362] on label "Mark Location" at bounding box center [221, 367] width 43 height 10
click at [0, 0] on div "442 - Cam" at bounding box center [0, 0] width 0 height 0
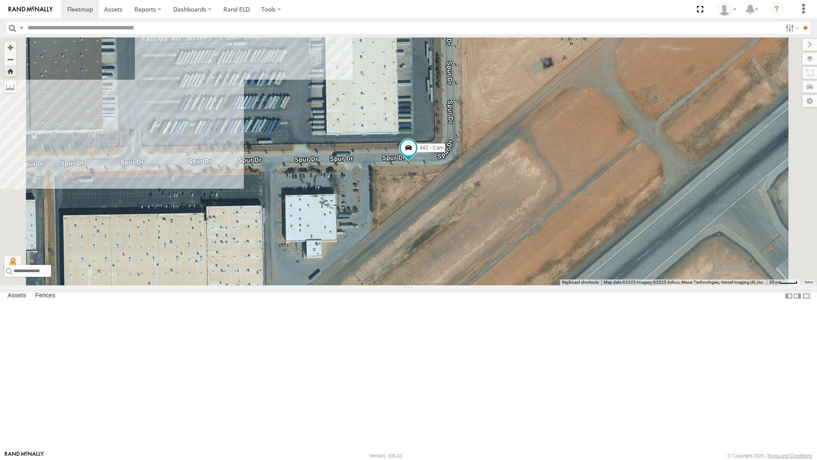
click at [0, 0] on div "4030 - Cam" at bounding box center [0, 0] width 0 height 0
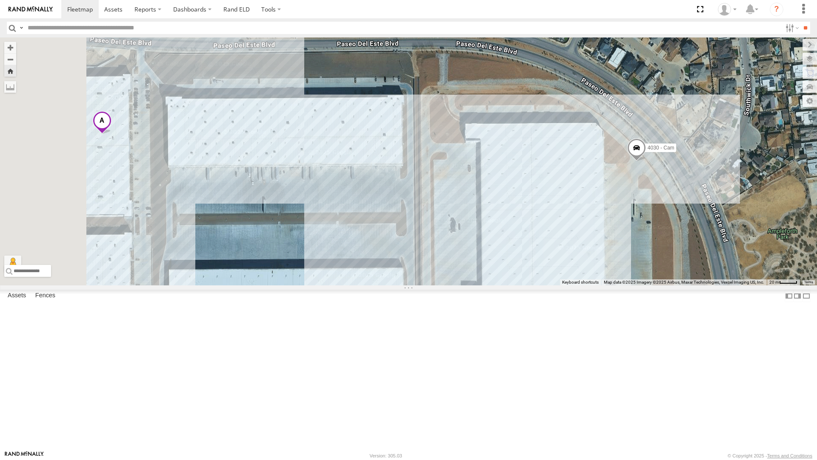
drag, startPoint x: 326, startPoint y: 314, endPoint x: 555, endPoint y: 313, distance: 229.0
click at [555, 285] on div "4030 - Cam" at bounding box center [408, 161] width 817 height 248
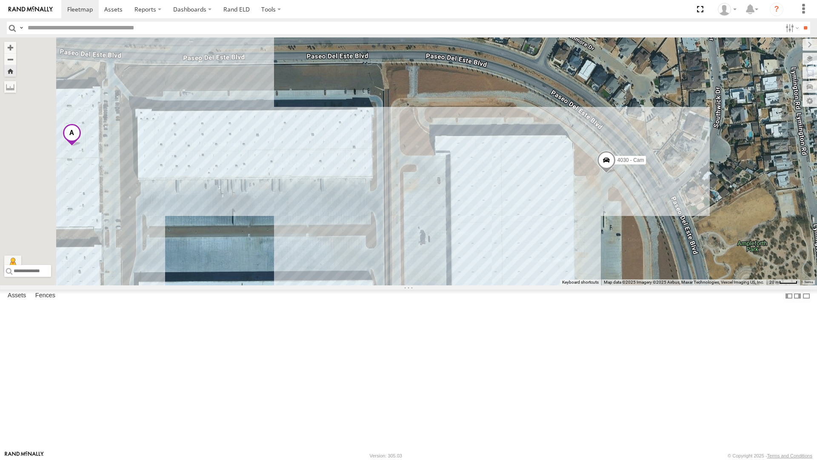
drag, startPoint x: 543, startPoint y: 316, endPoint x: 511, endPoint y: 330, distance: 35.1
click at [511, 285] on div "4030 - Cam" at bounding box center [408, 161] width 817 height 248
click at [0, 0] on div "442 - Cam" at bounding box center [0, 0] width 0 height 0
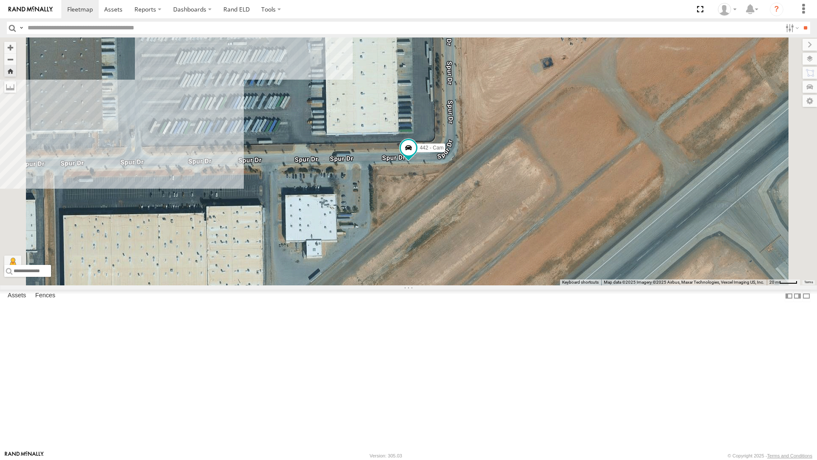
click at [0, 0] on div "4071 - Cam All Assets" at bounding box center [0, 0] width 0 height 0
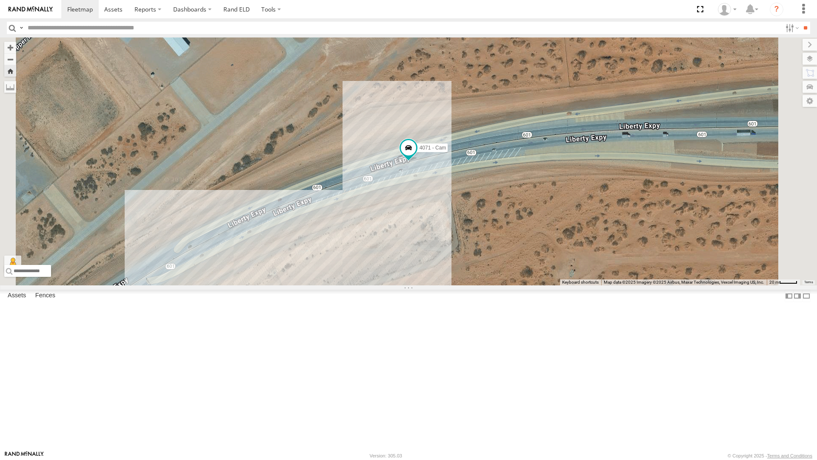
click at [16, 65] on button "Zoom Home" at bounding box center [10, 70] width 12 height 11
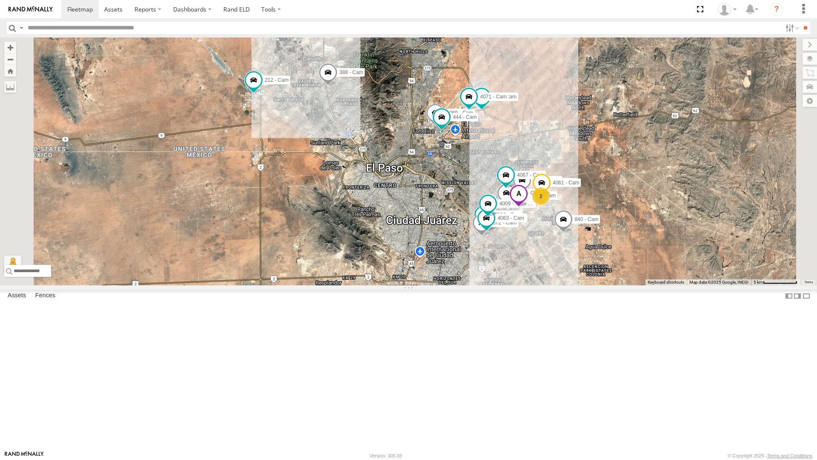
click at [628, 175] on div "4069 - Cam 2 F350 - Cam 4030 - GPS Spotter 738 - Cam 442 - Cam 2 4044 - Cam 405…" at bounding box center [408, 161] width 817 height 248
click at [640, 174] on div "4069 - Cam 2 F350 - Cam 4030 - GPS Spotter 738 - Cam 442 - Cam 2 4044 - Cam 405…" at bounding box center [408, 161] width 817 height 248
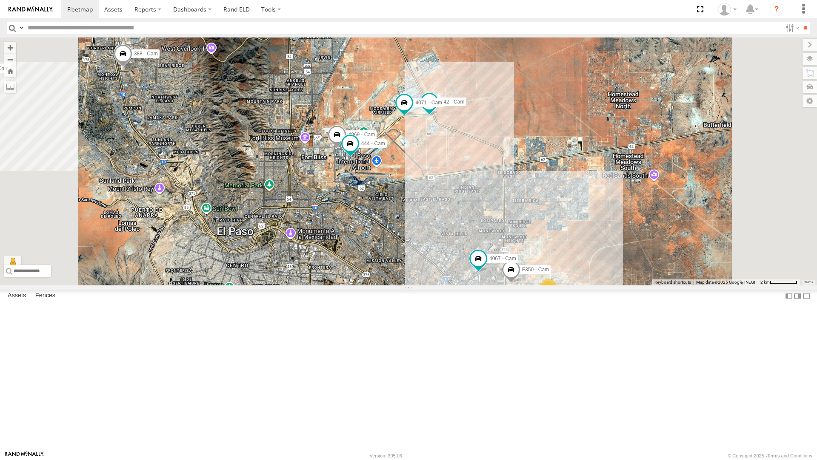
click at [518, 199] on div "4069 - Cam F350 - Cam 442 - Cam 872 - Cam 4030 - Cam 750 - Cam 4067 - Cam 840 -…" at bounding box center [408, 161] width 817 height 248
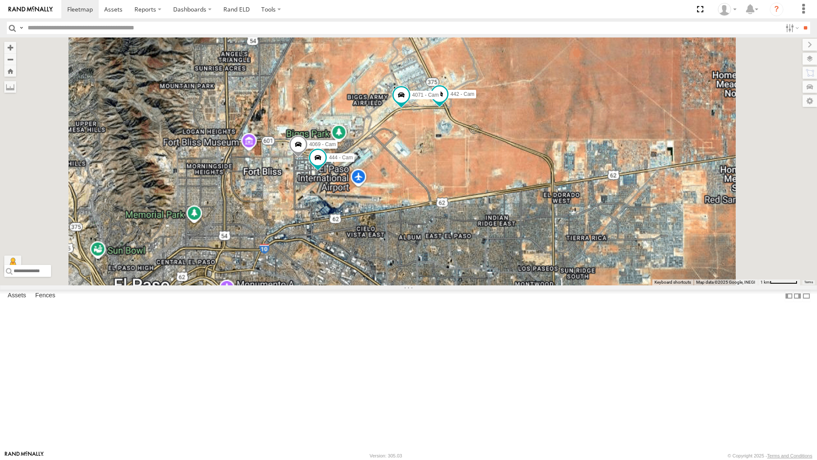
click at [518, 199] on div "4069 - Cam F350 - Cam 442 - Cam 872 - Cam 4030 - Cam 750 - Cam 4067 - Cam 840 -…" at bounding box center [408, 161] width 817 height 248
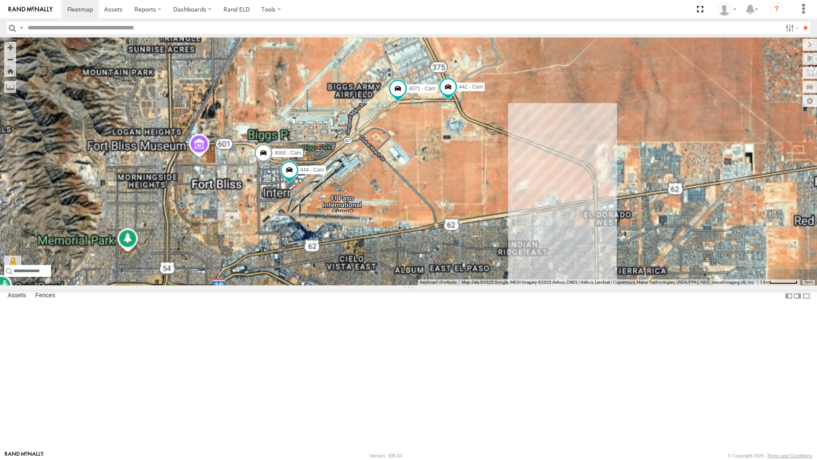
click at [518, 199] on div "4069 - Cam F350 - Cam 442 - Cam 872 - Cam 4030 - Cam 750 - Cam 4067 - Cam 840 -…" at bounding box center [408, 161] width 817 height 248
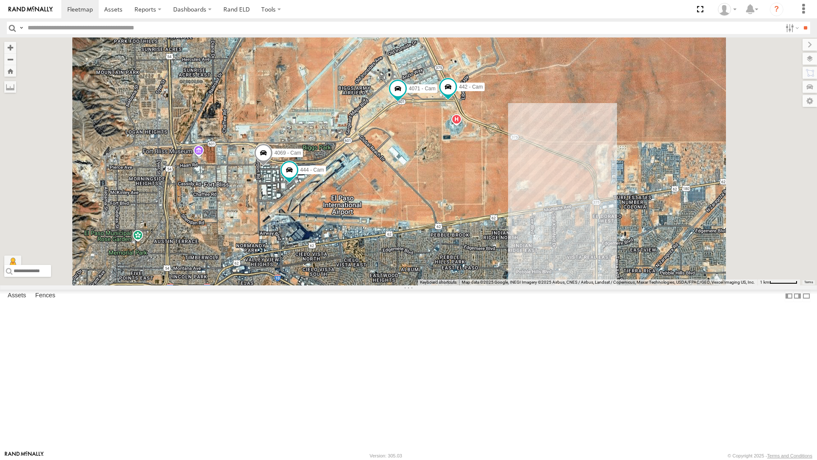
click at [527, 184] on div "4069 - Cam F350 - Cam 442 - Cam 872 - Cam 4030 - Cam 750 - Cam 4067 - Cam 840 -…" at bounding box center [408, 161] width 817 height 248
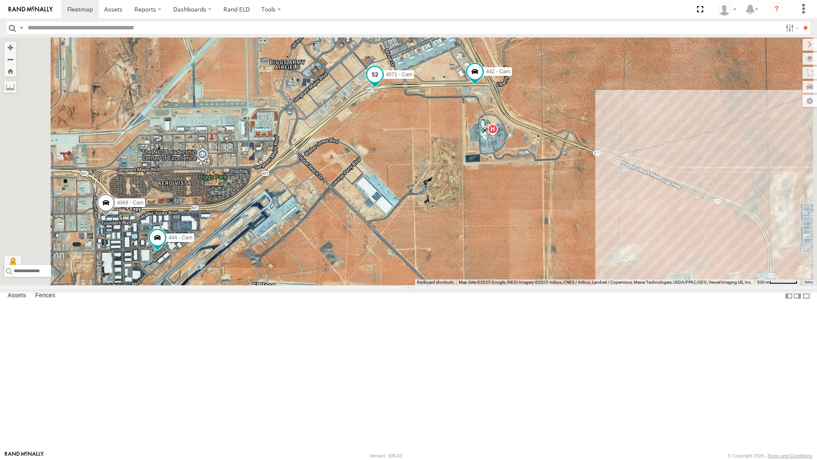
click at [383, 82] on span at bounding box center [374, 74] width 15 height 15
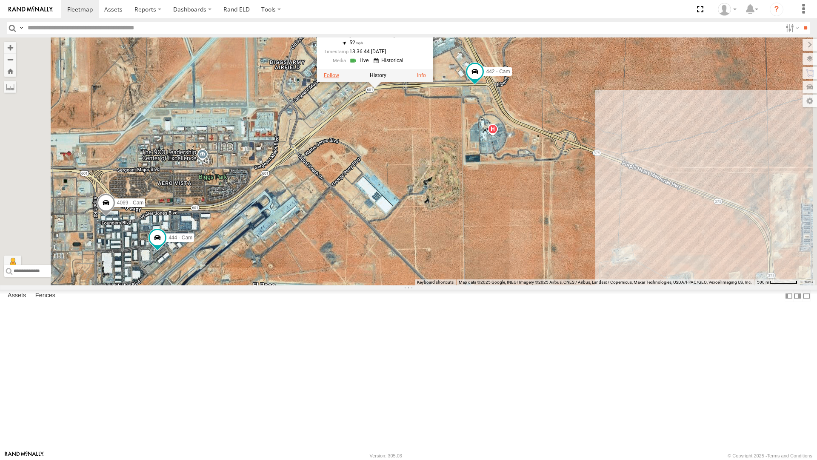
click at [339, 78] on label at bounding box center [331, 75] width 15 height 6
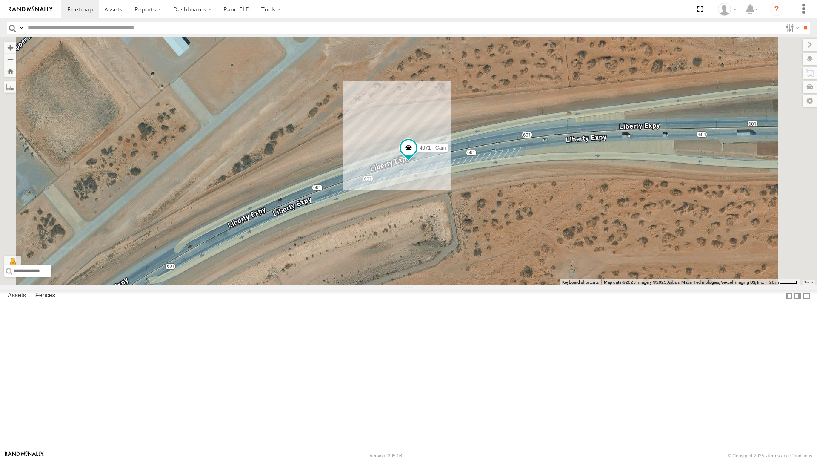
click at [0, 0] on div "4030 - Cam" at bounding box center [0, 0] width 0 height 0
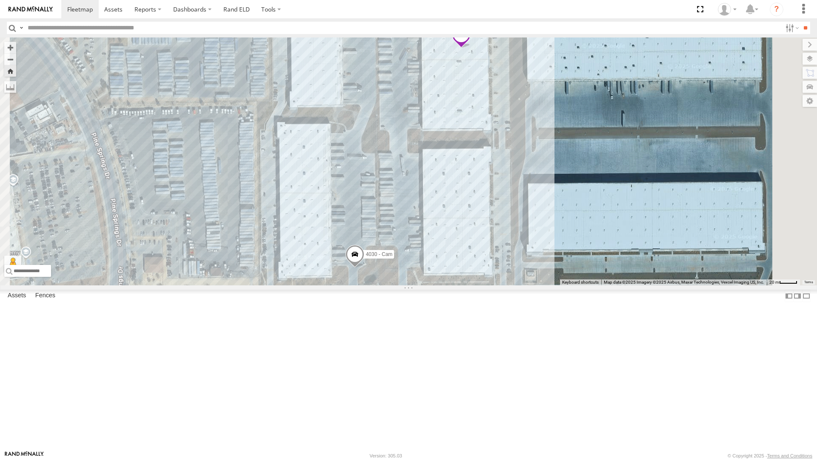
drag, startPoint x: 446, startPoint y: 217, endPoint x: 398, endPoint y: 313, distance: 107.9
click at [398, 285] on div "4030 - Cam" at bounding box center [408, 161] width 817 height 248
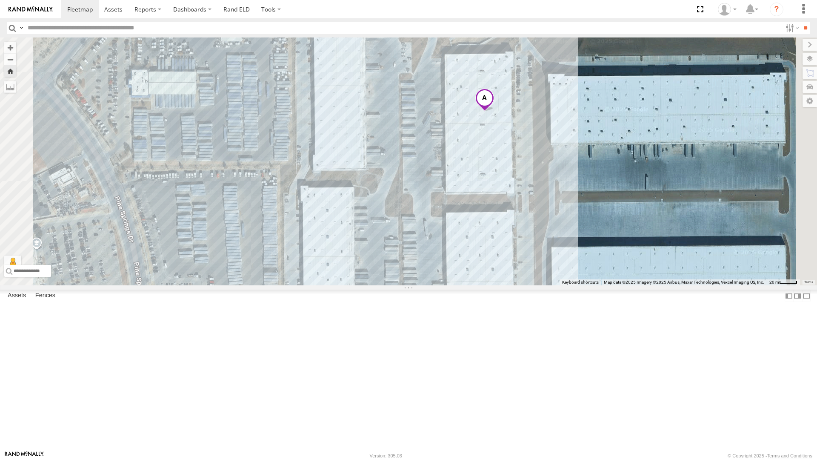
drag, startPoint x: 549, startPoint y: 327, endPoint x: 561, endPoint y: 347, distance: 23.7
click at [561, 285] on div "4030 - Cam" at bounding box center [408, 161] width 817 height 248
click at [0, 0] on div "4071 - Cam" at bounding box center [0, 0] width 0 height 0
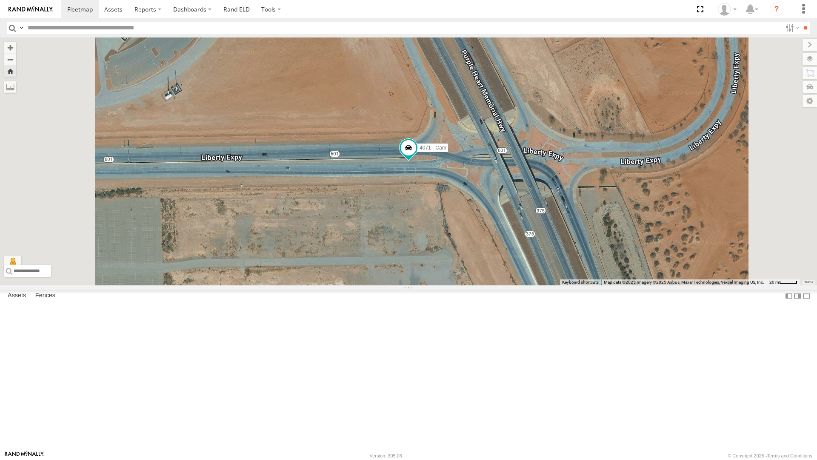
click at [0, 0] on div "442 - Cam" at bounding box center [0, 0] width 0 height 0
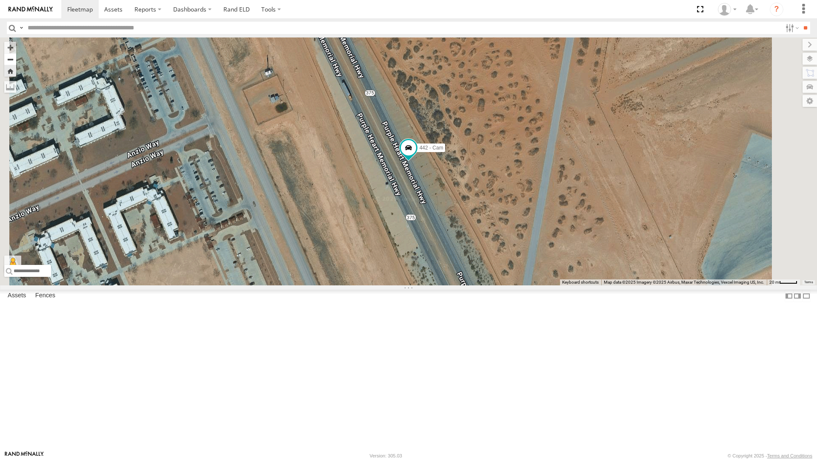
click at [16, 53] on button "Zoom out" at bounding box center [10, 59] width 12 height 12
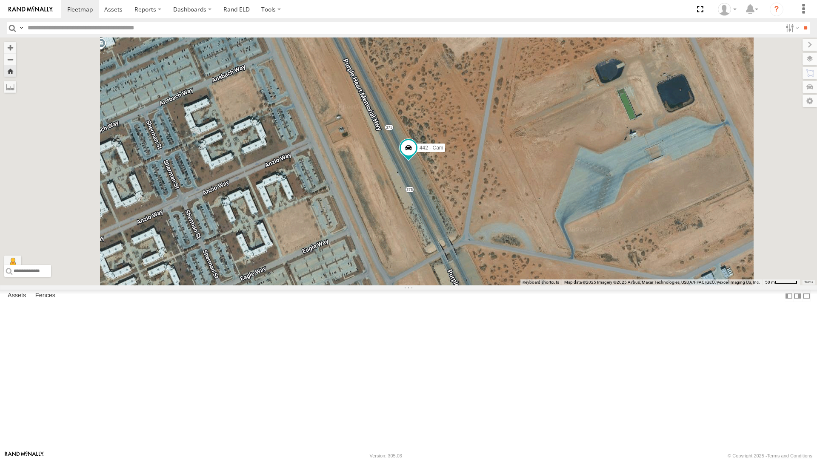
click at [16, 65] on button "Zoom Home" at bounding box center [10, 70] width 12 height 11
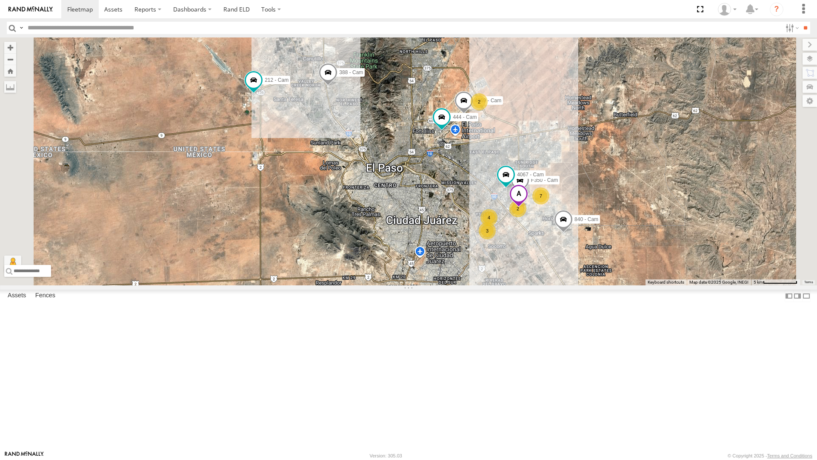
click at [488, 110] on div "2" at bounding box center [479, 101] width 17 height 17
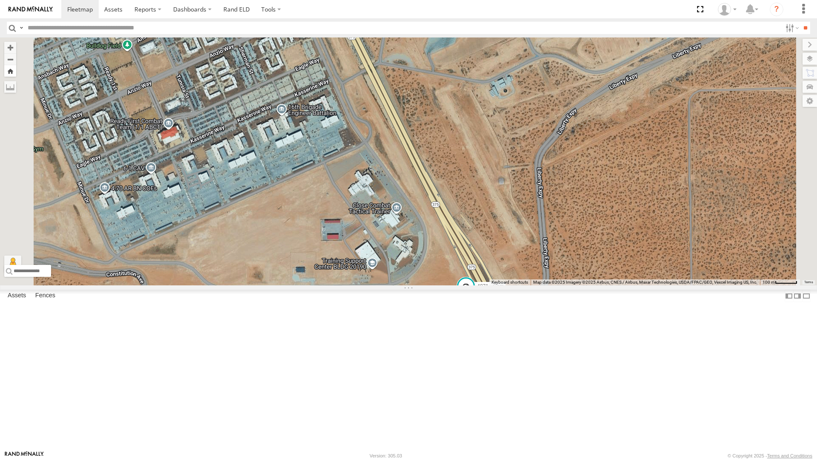
click at [16, 65] on button "Zoom Home" at bounding box center [10, 70] width 12 height 11
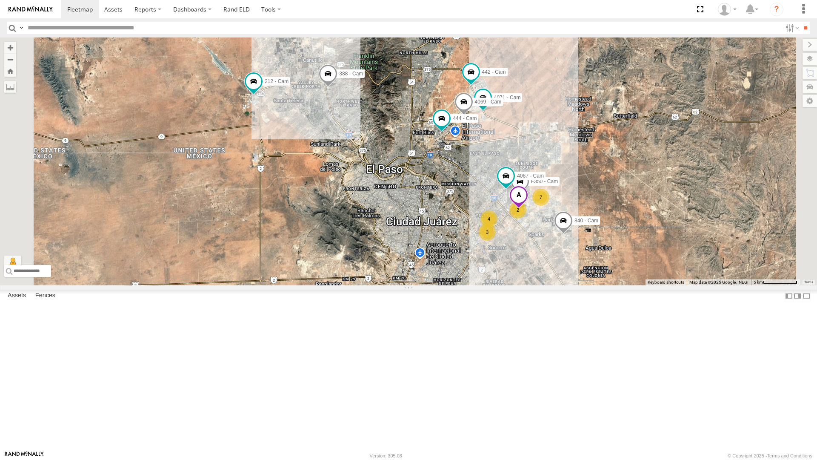
click at [605, 154] on div "4071 - Cam 4069 - Cam 7 F350 - Cam 4 442 - Cam 3 2 4067 - Cam 840 - Cam 444 - C…" at bounding box center [408, 161] width 817 height 248
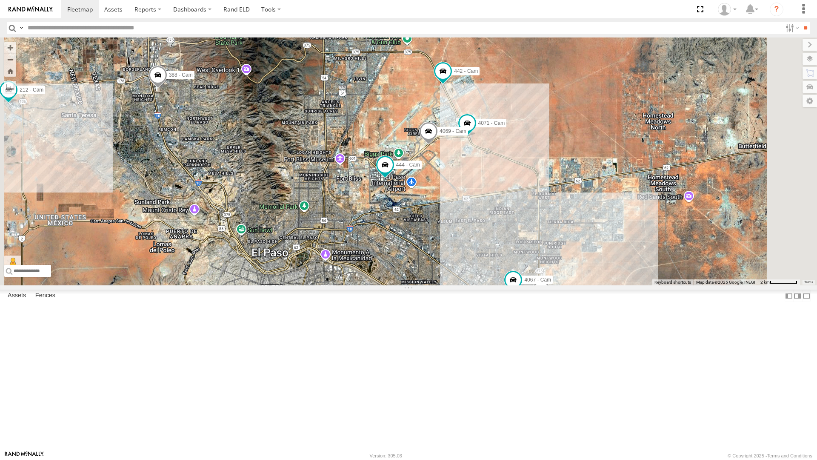
click at [605, 154] on div "4071 - Cam 4069 - Cam F350 - Cam 442 - Cam 4067 - Cam 840 - Cam 444 - Cam 388 -…" at bounding box center [408, 161] width 817 height 248
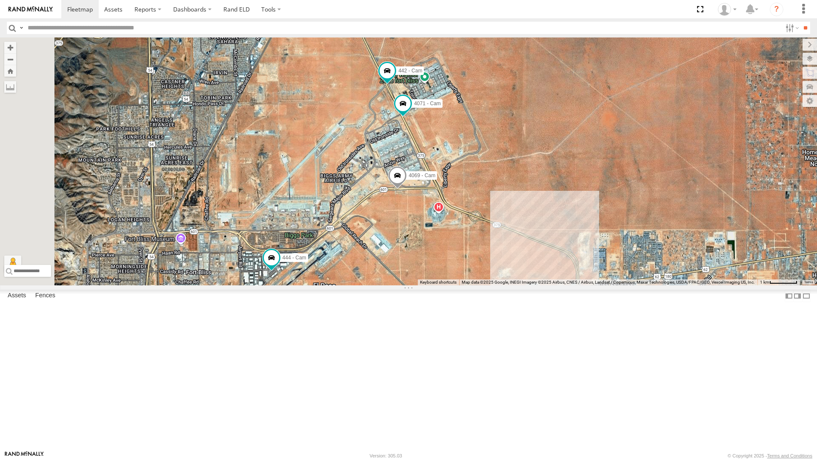
click at [0, 0] on div "4030 - Cam" at bounding box center [0, 0] width 0 height 0
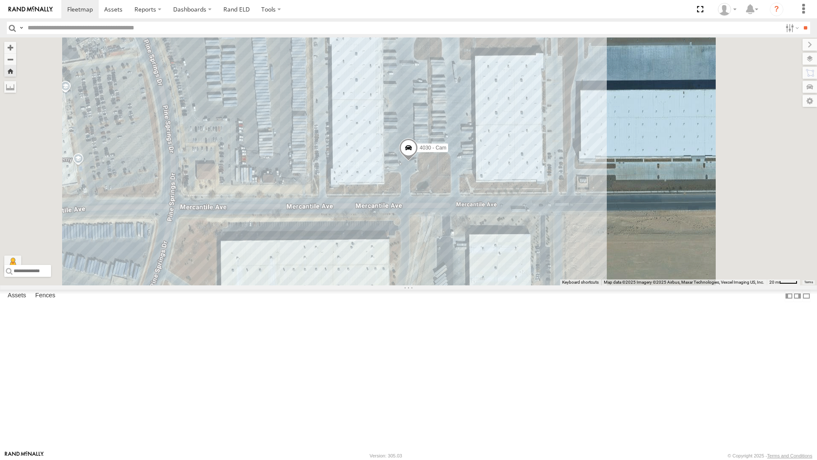
click at [0, 0] on div "4071 - Cam" at bounding box center [0, 0] width 0 height 0
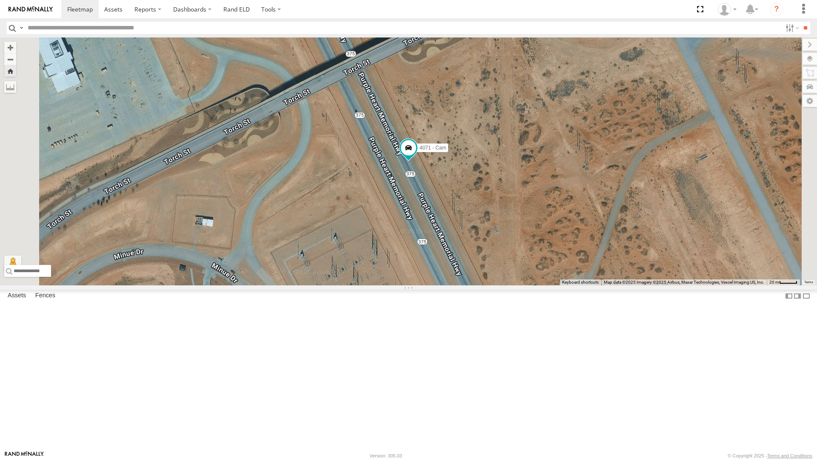
click at [0, 0] on div "442 - Cam" at bounding box center [0, 0] width 0 height 0
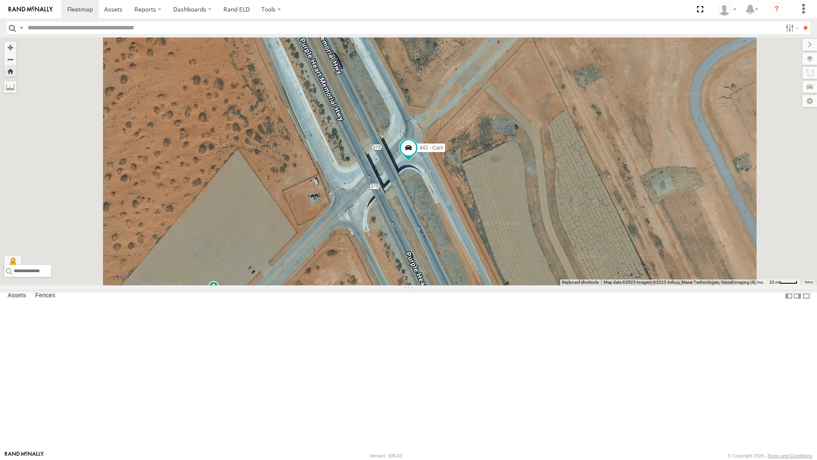
click at [0, 0] on div "All Assets" at bounding box center [0, 0] width 0 height 0
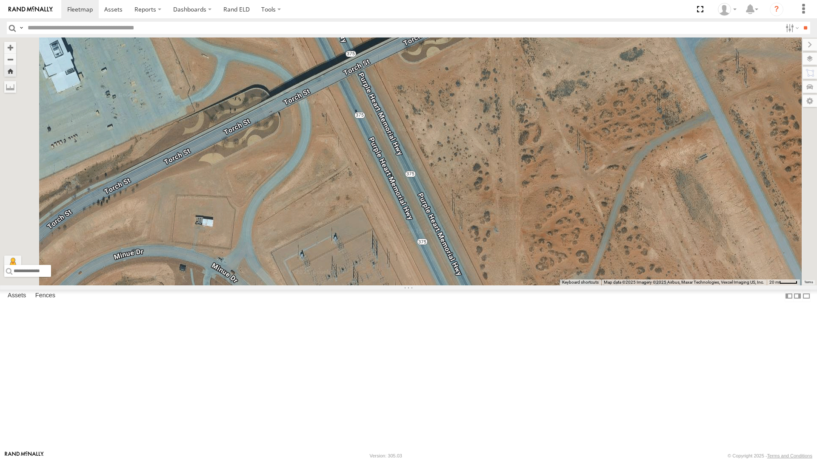
click at [0, 0] on div "All Assets" at bounding box center [0, 0] width 0 height 0
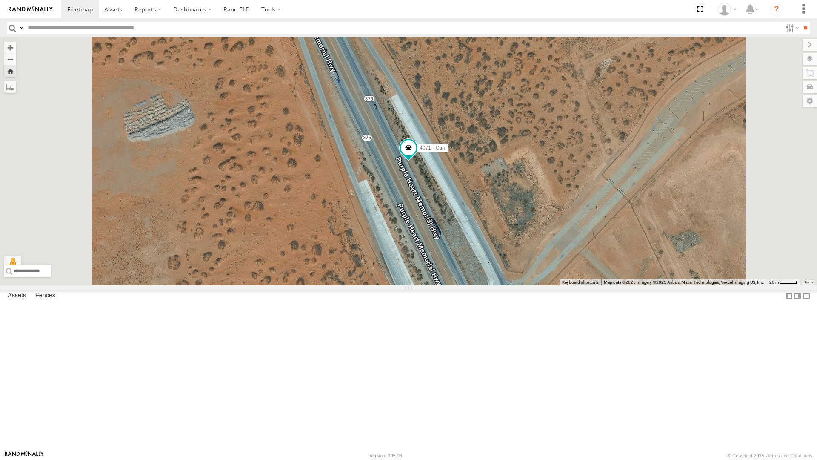
click at [0, 0] on div "4071 - Cam" at bounding box center [0, 0] width 0 height 0
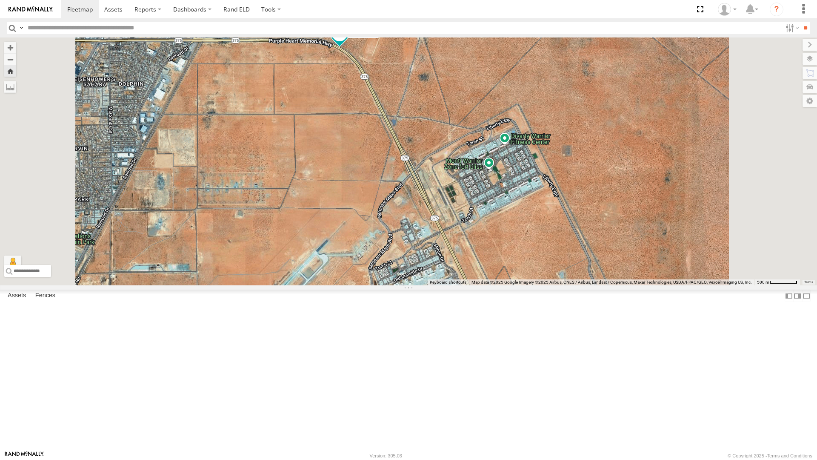
click at [0, 0] on div "4030 - Cam" at bounding box center [0, 0] width 0 height 0
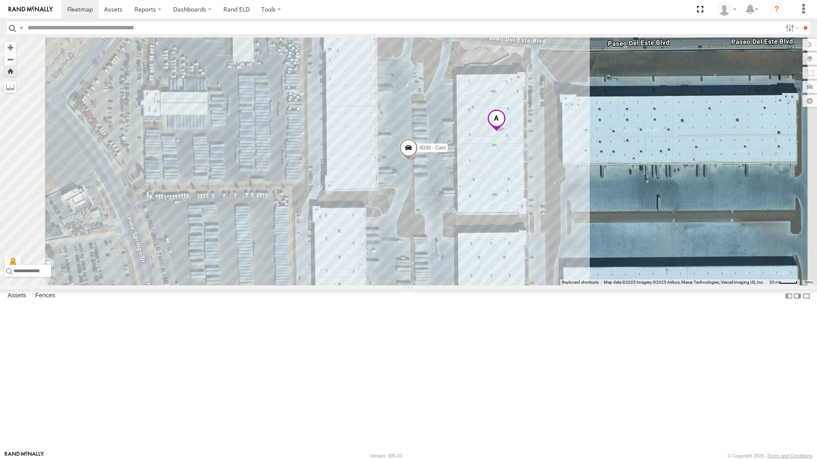
click at [0, 0] on div "4067 - Cam" at bounding box center [0, 0] width 0 height 0
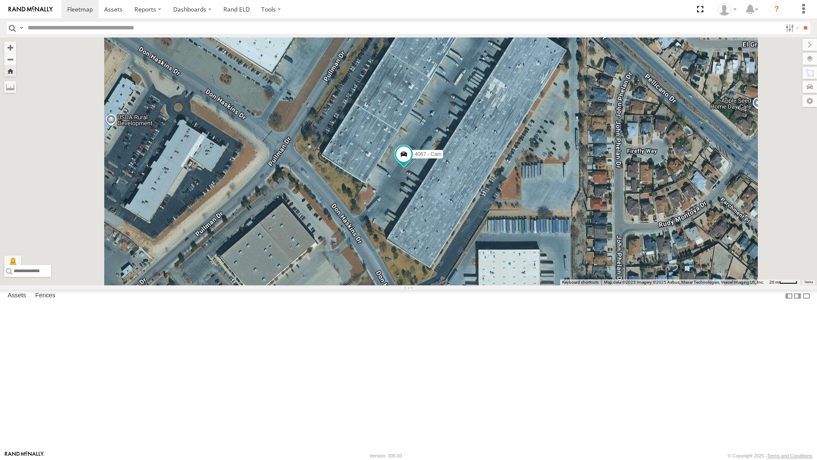
click at [0, 0] on div "4071 - Cam" at bounding box center [0, 0] width 0 height 0
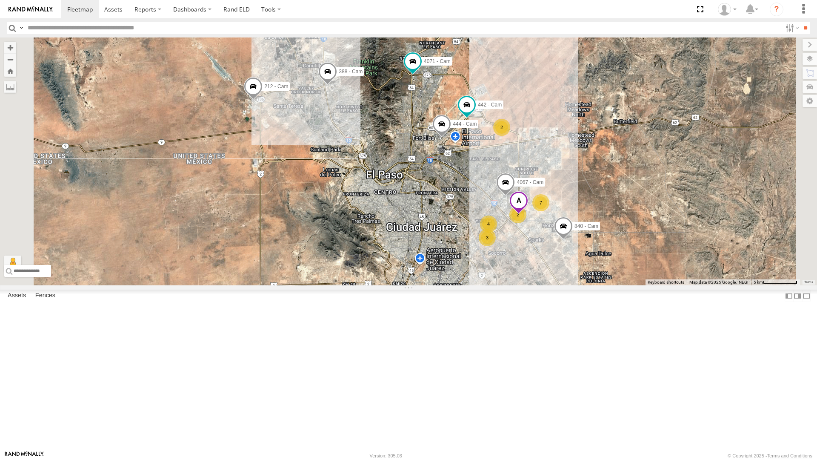
click at [0, 0] on div "4071 - Cam" at bounding box center [0, 0] width 0 height 0
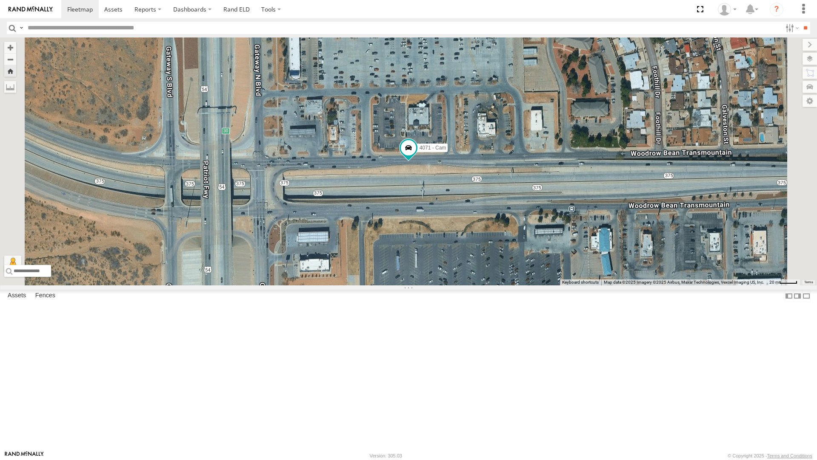
click at [0, 0] on div "442 - Cam" at bounding box center [0, 0] width 0 height 0
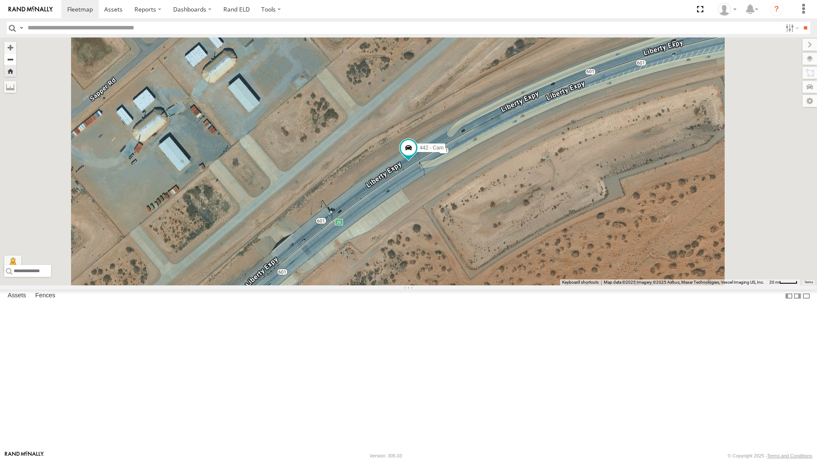
click at [16, 53] on button "Zoom out" at bounding box center [10, 59] width 12 height 12
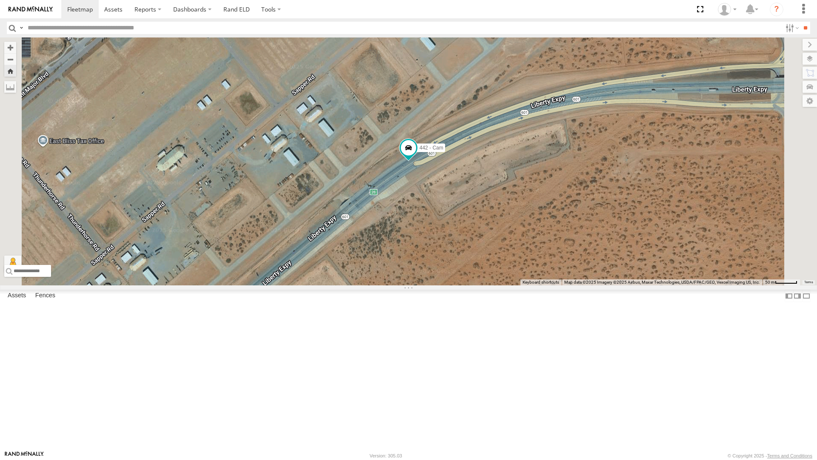
click at [16, 65] on button "Zoom Home" at bounding box center [10, 70] width 12 height 11
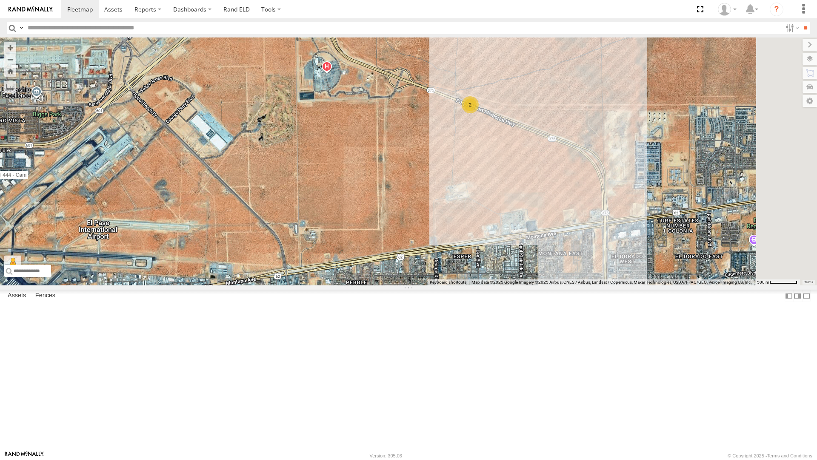
drag, startPoint x: 708, startPoint y: 355, endPoint x: 490, endPoint y: 223, distance: 254.4
click at [490, 223] on div "442 - Cam 2 444 - Cam" at bounding box center [408, 161] width 817 height 248
click at [479, 114] on div "2" at bounding box center [470, 105] width 17 height 17
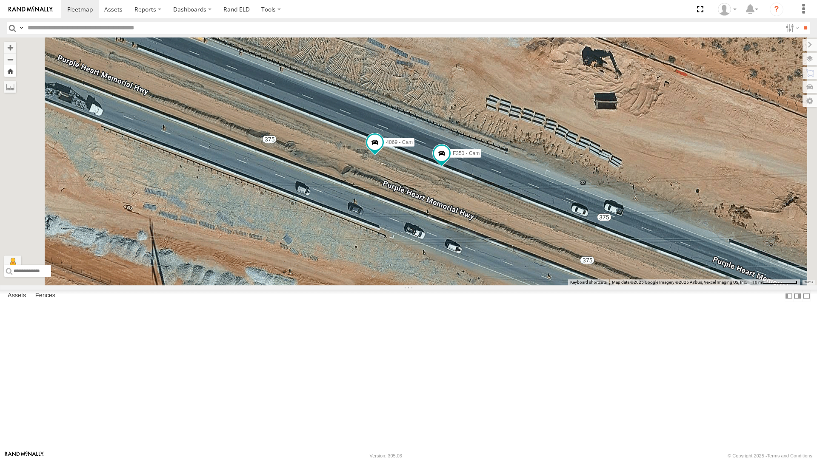
click at [16, 65] on button "Zoom Home" at bounding box center [10, 70] width 12 height 11
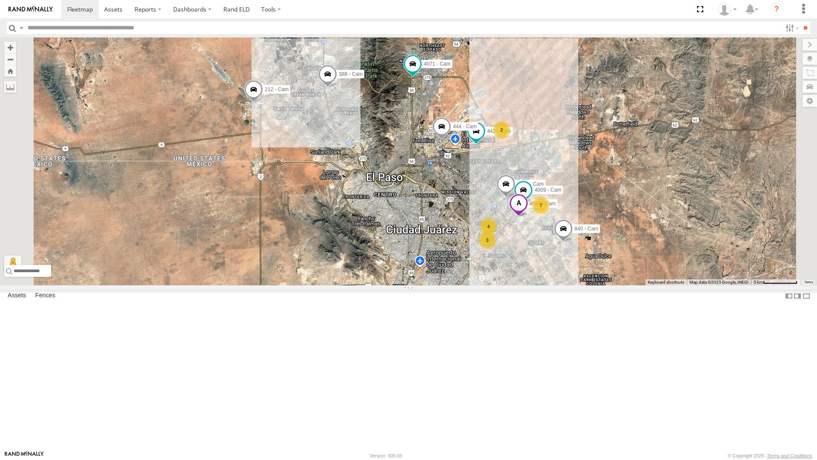
click at [555, 150] on div "2 7 4 442 - Cam 3 4030 - Cam 4067 - Cam 840 - Cam 444 - Cam 388 - Cam 4071 - Ca…" at bounding box center [408, 161] width 817 height 248
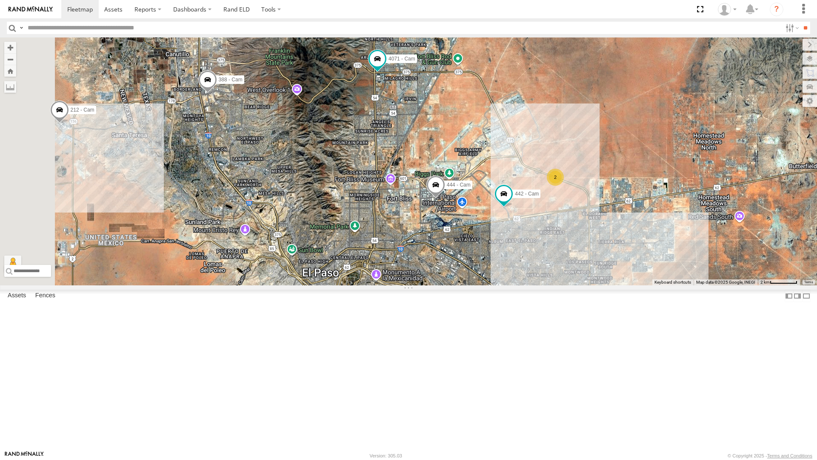
click at [514, 149] on div "442 - Cam 4030 - Cam 4067 - Cam 840 - Cam 444 - Cam 388 - Cam 4071 - Cam 4009 -…" at bounding box center [408, 161] width 817 height 248
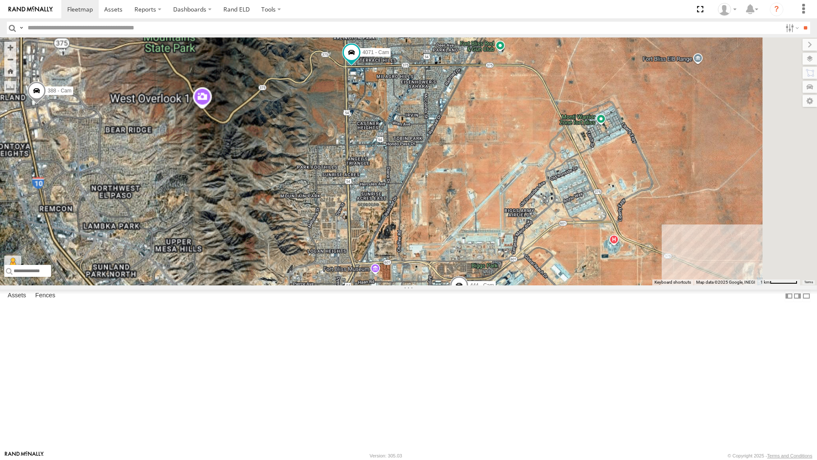
click at [514, 149] on div "442 - Cam 4030 - Cam 4067 - Cam 840 - Cam 444 - Cam 388 - Cam 4071 - Cam 4009 -…" at bounding box center [408, 161] width 817 height 248
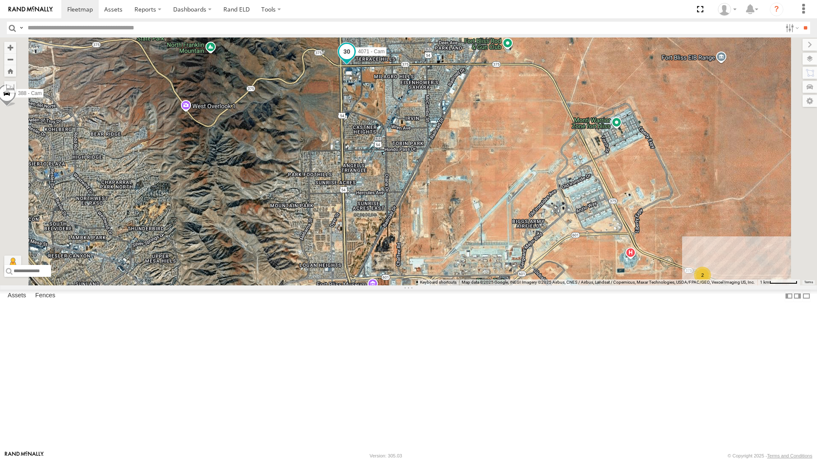
click at [355, 59] on span at bounding box center [346, 51] width 15 height 15
click at [300, 55] on label at bounding box center [292, 52] width 15 height 6
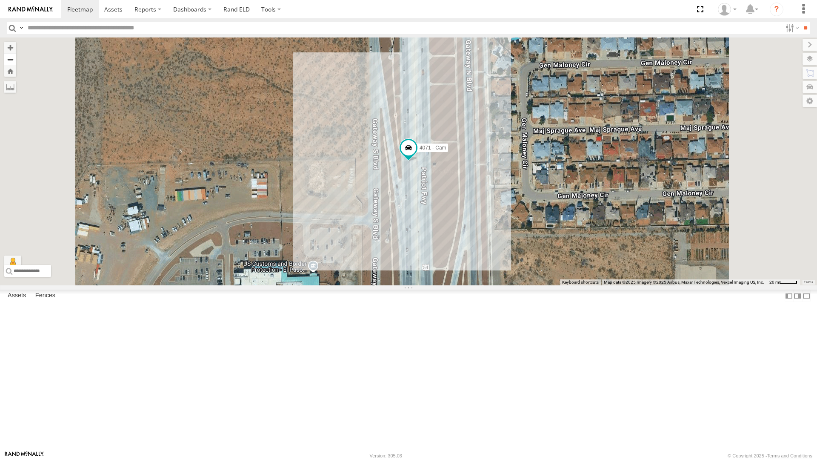
click at [16, 53] on button "Zoom out" at bounding box center [10, 59] width 12 height 12
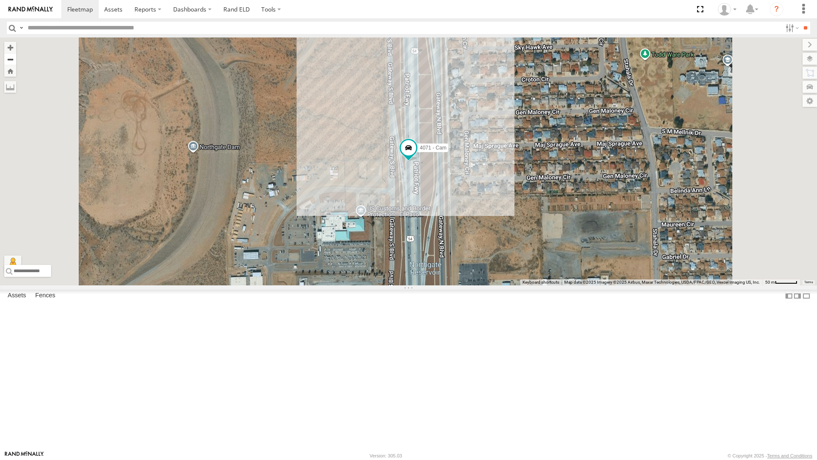
click at [16, 53] on button "Zoom out" at bounding box center [10, 59] width 12 height 12
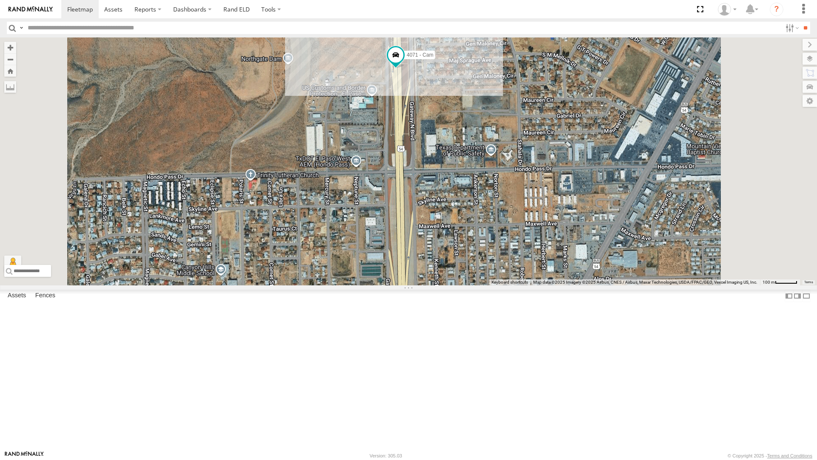
drag, startPoint x: 449, startPoint y: 258, endPoint x: 436, endPoint y: 163, distance: 95.4
click at [436, 163] on div "4071 - Cam" at bounding box center [408, 161] width 817 height 248
click at [0, 0] on div "442 - Cam" at bounding box center [0, 0] width 0 height 0
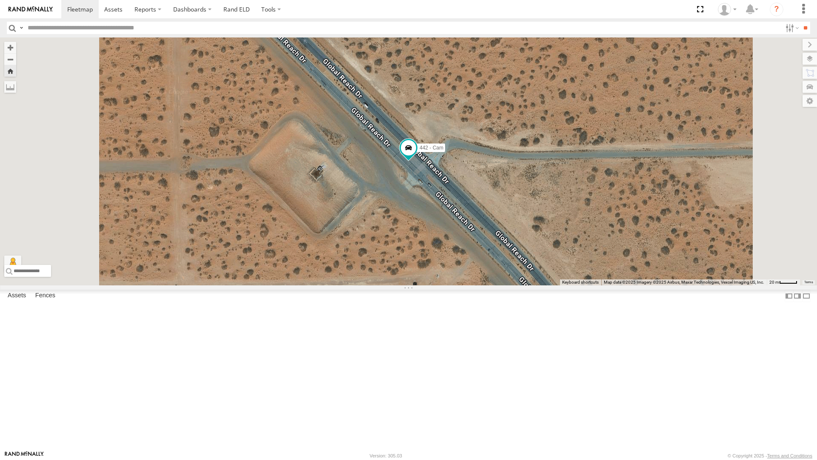
click at [0, 0] on div "4071 - Cam" at bounding box center [0, 0] width 0 height 0
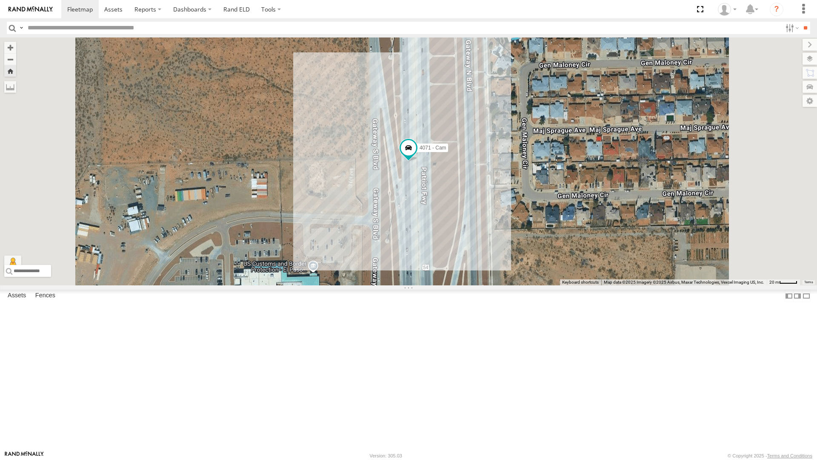
click at [0, 0] on div "442 - Cam" at bounding box center [0, 0] width 0 height 0
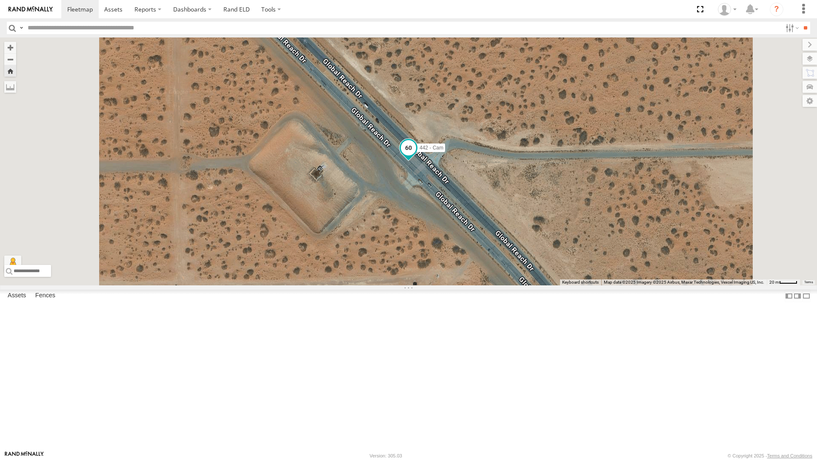
click at [416, 155] on span at bounding box center [408, 147] width 15 height 15
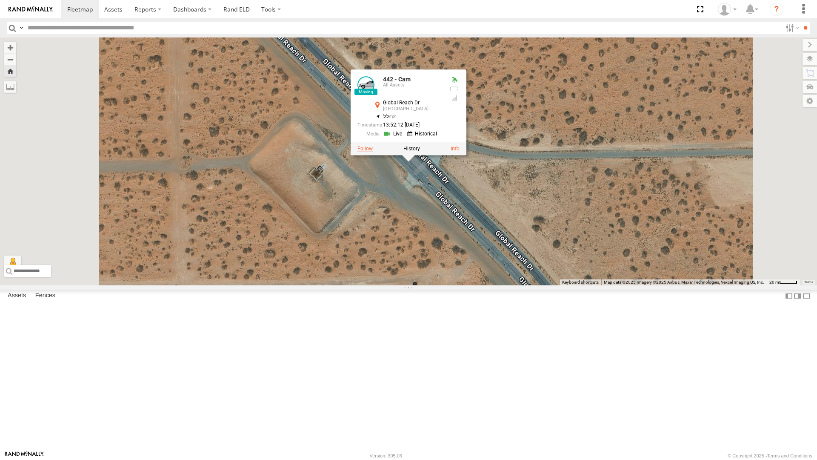
click at [373, 152] on label at bounding box center [365, 149] width 15 height 6
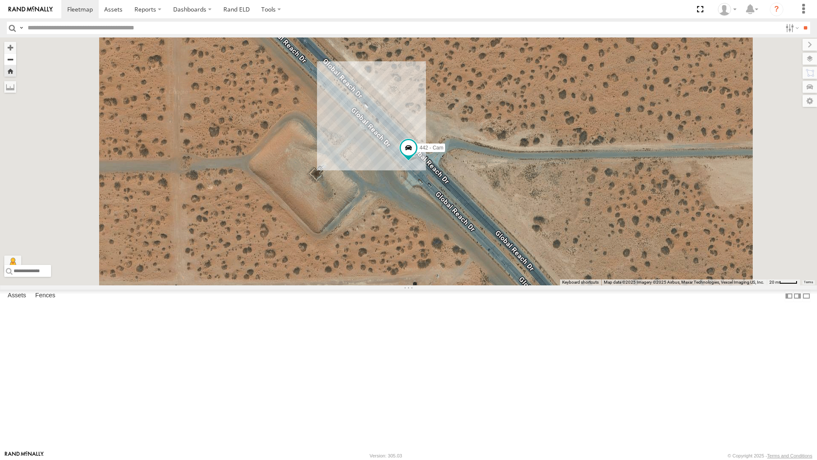
click at [16, 53] on button "Zoom out" at bounding box center [10, 59] width 12 height 12
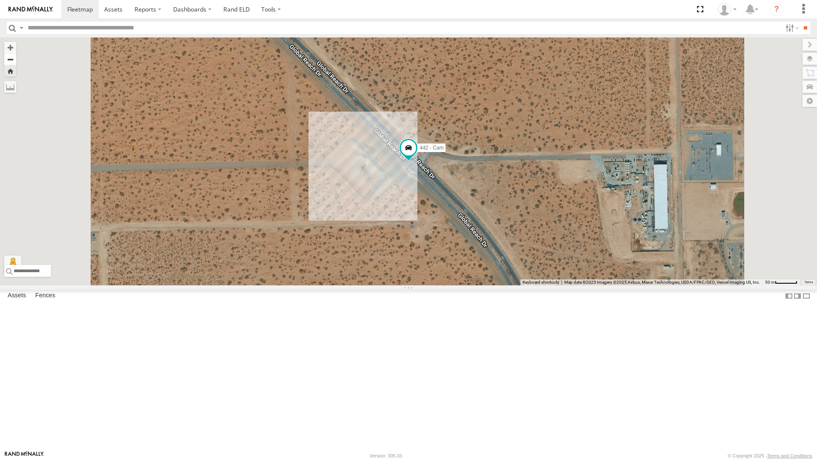
click at [16, 53] on button "Zoom out" at bounding box center [10, 59] width 12 height 12
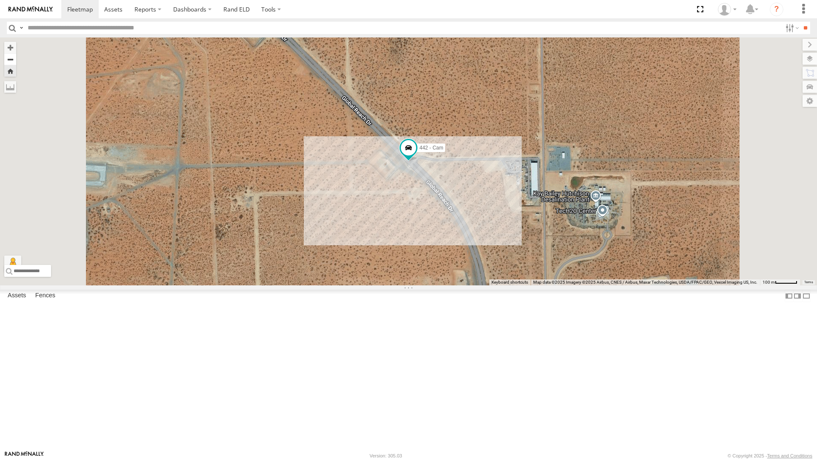
click at [16, 53] on button "Zoom out" at bounding box center [10, 59] width 12 height 12
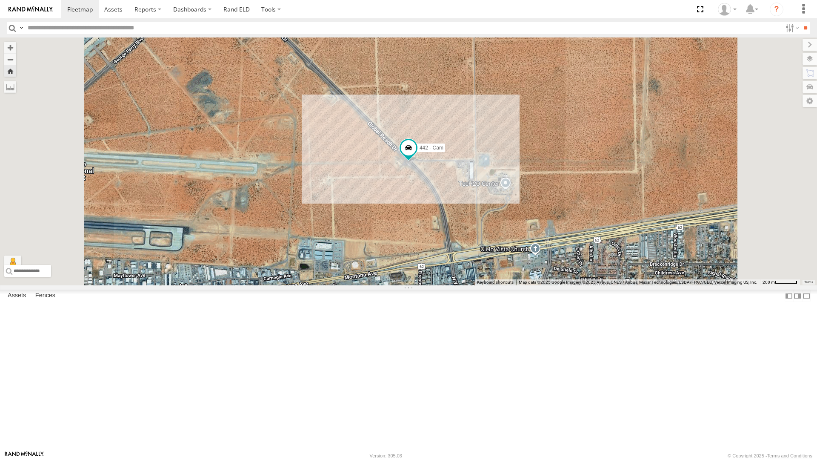
click at [0, 0] on div "4071 - Cam" at bounding box center [0, 0] width 0 height 0
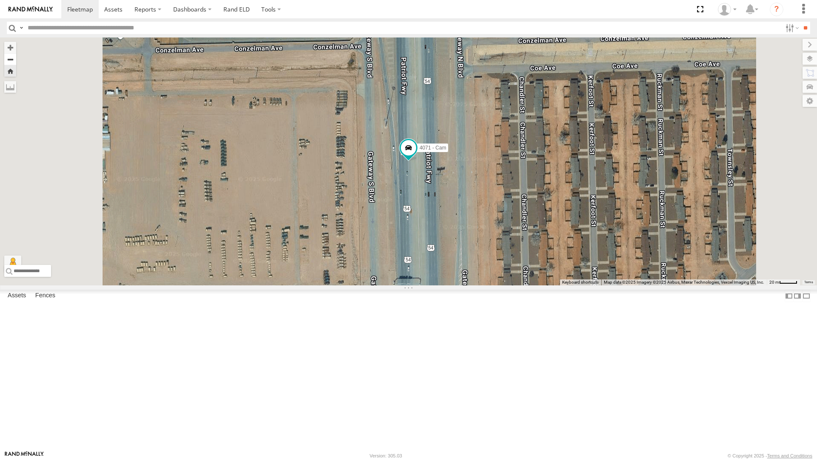
click at [16, 53] on button "Zoom out" at bounding box center [10, 59] width 12 height 12
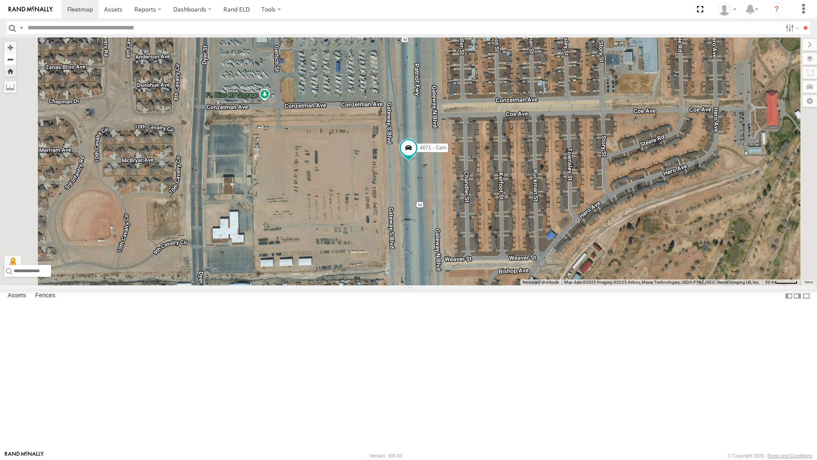
click at [16, 53] on button "Zoom out" at bounding box center [10, 59] width 12 height 12
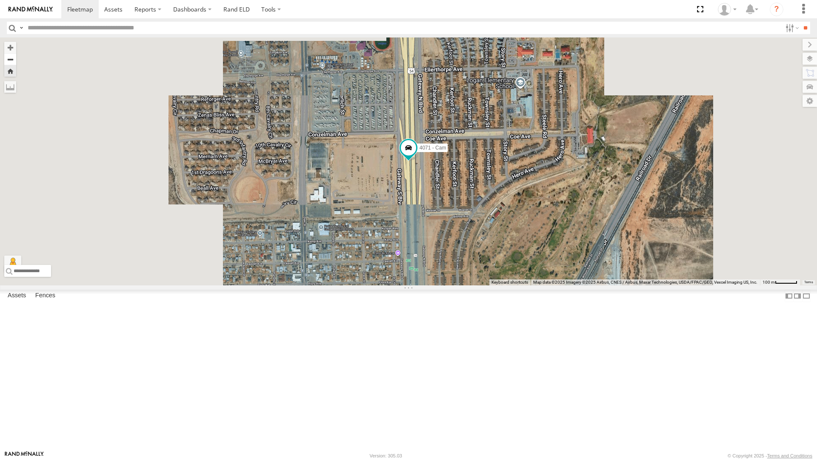
click at [16, 53] on button "Zoom out" at bounding box center [10, 59] width 12 height 12
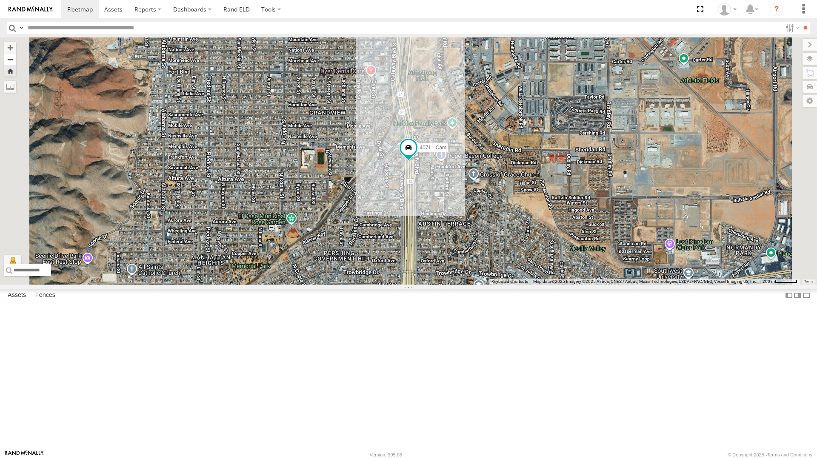
click at [16, 53] on button "Zoom out" at bounding box center [10, 59] width 12 height 12
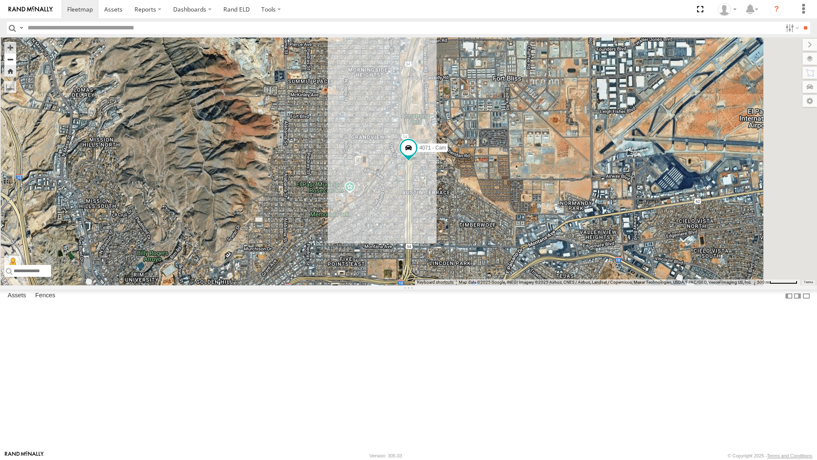
click at [16, 53] on button "Zoom out" at bounding box center [10, 59] width 12 height 12
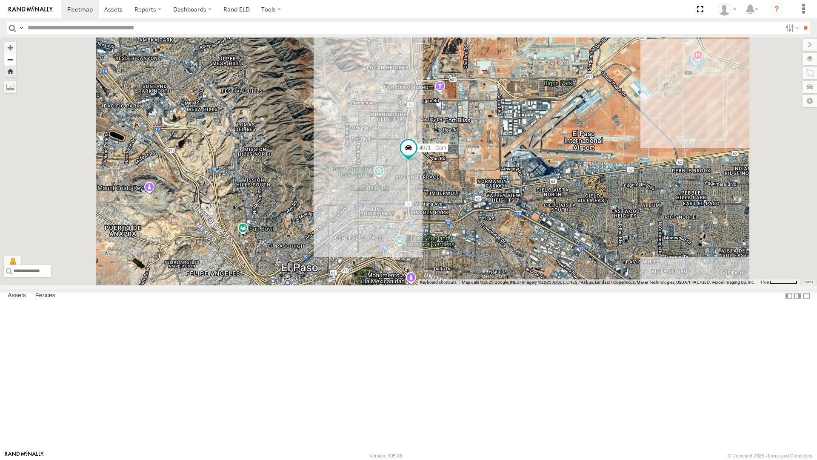
click at [16, 53] on button "Zoom out" at bounding box center [10, 59] width 12 height 12
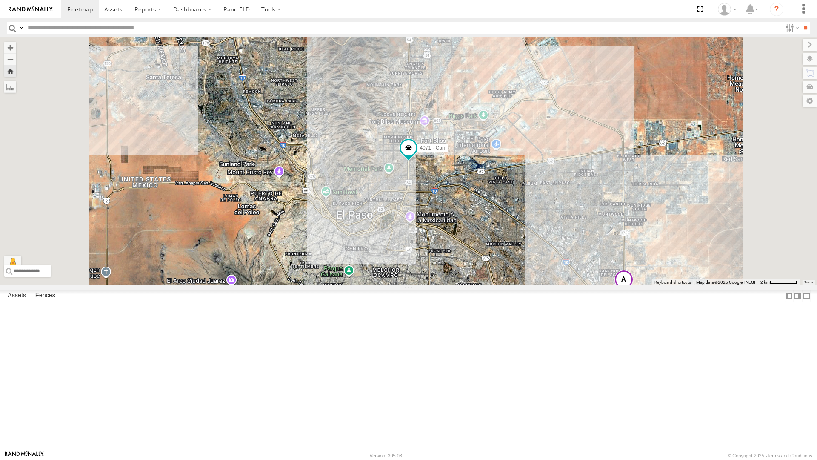
click at [0, 0] on div "All Assets" at bounding box center [0, 0] width 0 height 0
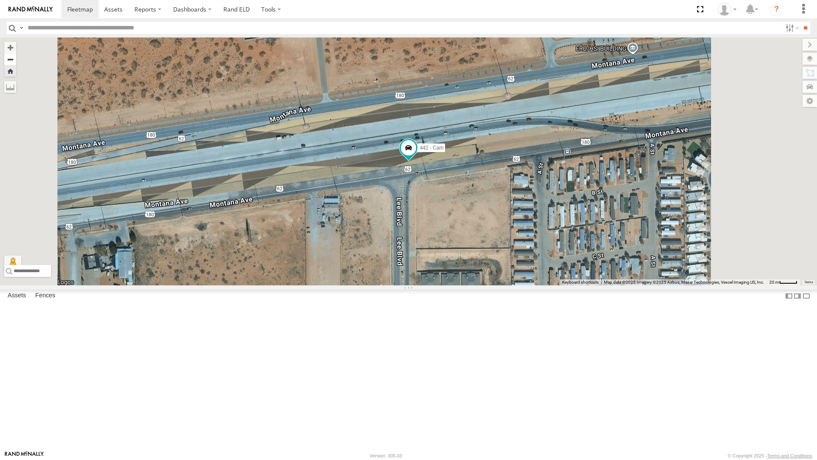
click at [16, 53] on button "Zoom out" at bounding box center [10, 59] width 12 height 12
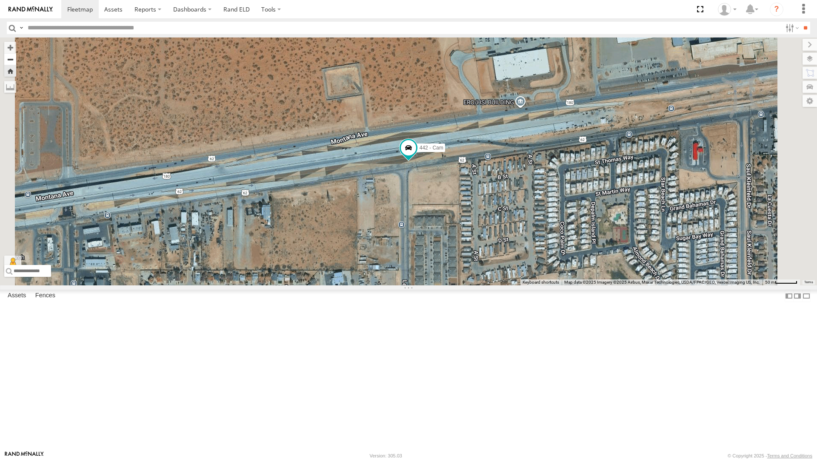
click at [16, 53] on button "Zoom out" at bounding box center [10, 59] width 12 height 12
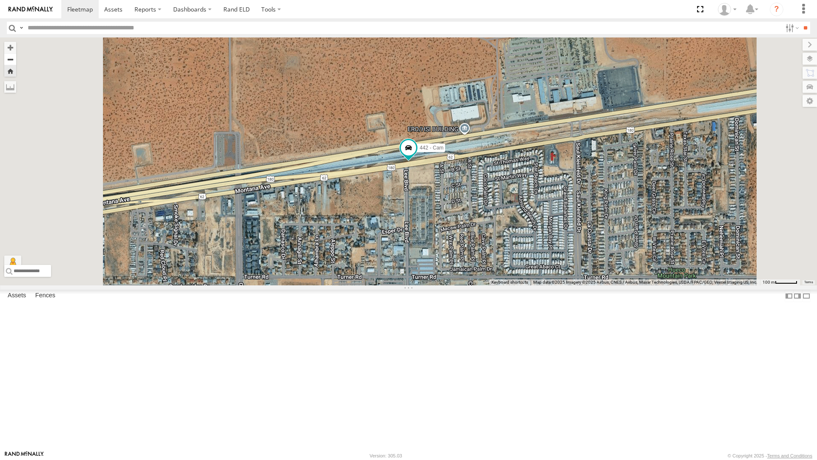
click at [16, 53] on button "Zoom out" at bounding box center [10, 59] width 12 height 12
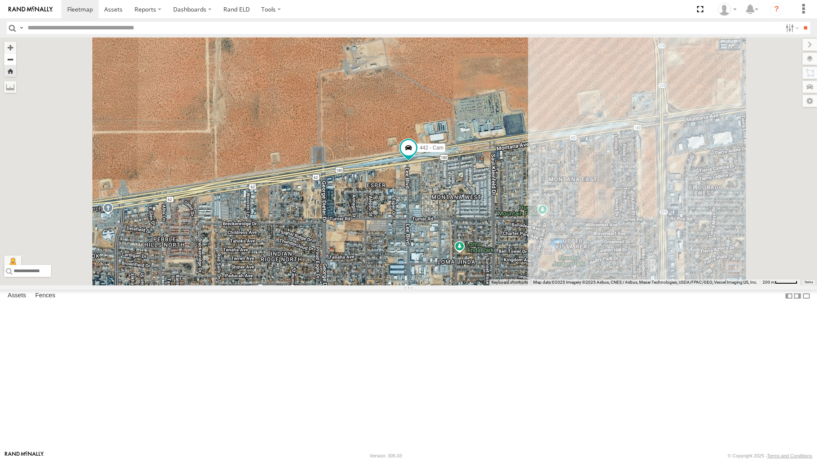
click at [16, 53] on button "Zoom out" at bounding box center [10, 59] width 12 height 12
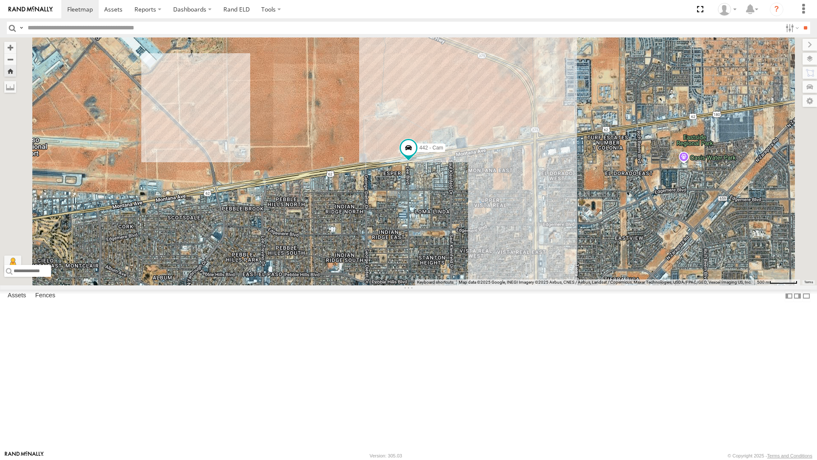
click at [0, 0] on div "4071 - Cam" at bounding box center [0, 0] width 0 height 0
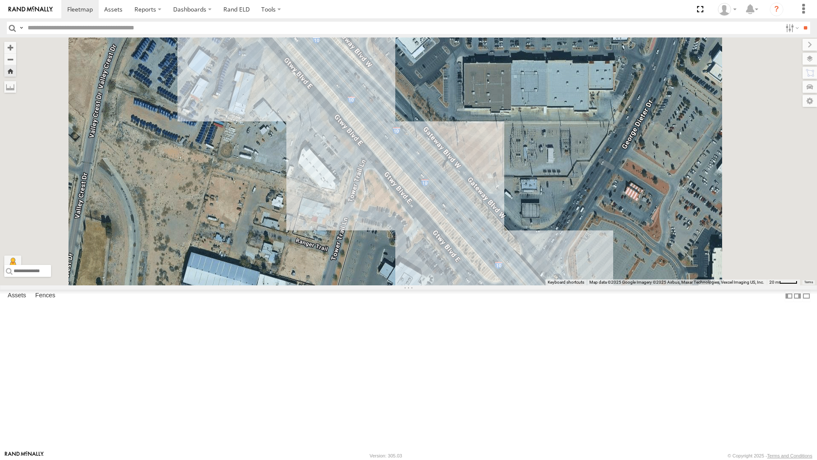
click at [0, 0] on div "442 - Cam" at bounding box center [0, 0] width 0 height 0
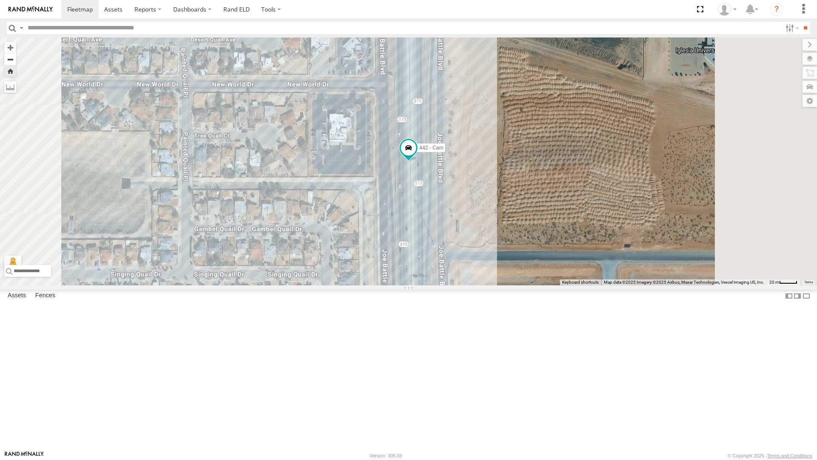
click at [16, 53] on button "Zoom out" at bounding box center [10, 59] width 12 height 12
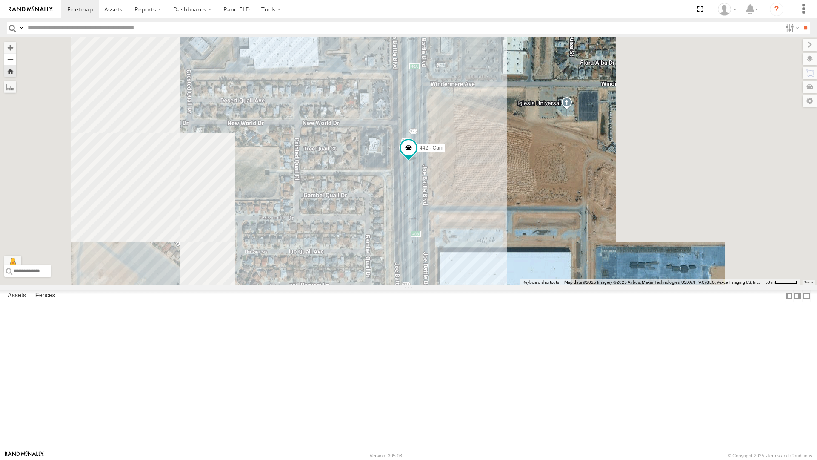
click at [16, 53] on button "Zoom out" at bounding box center [10, 59] width 12 height 12
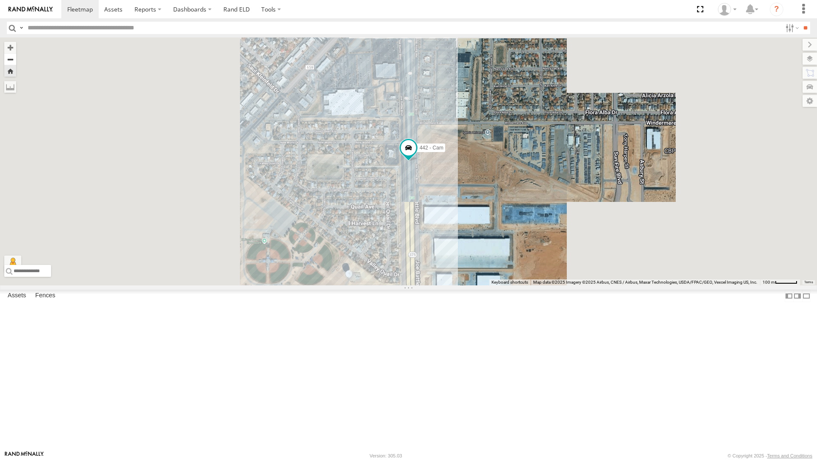
click at [16, 53] on button "Zoom out" at bounding box center [10, 59] width 12 height 12
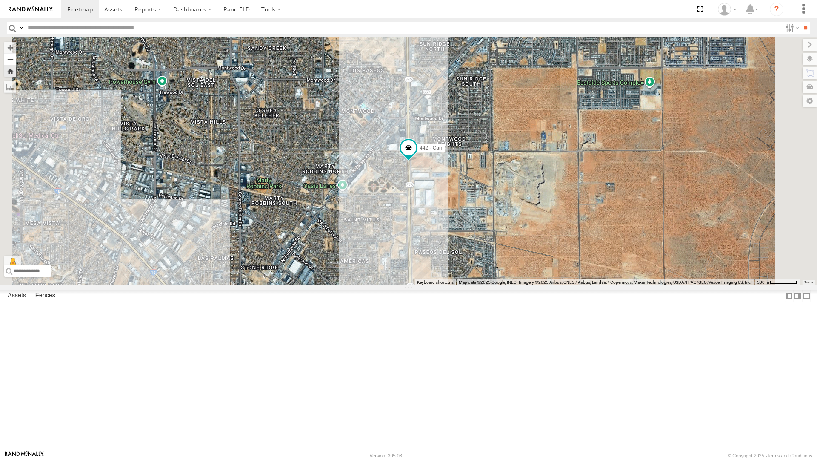
click at [16, 53] on button "Zoom out" at bounding box center [10, 59] width 12 height 12
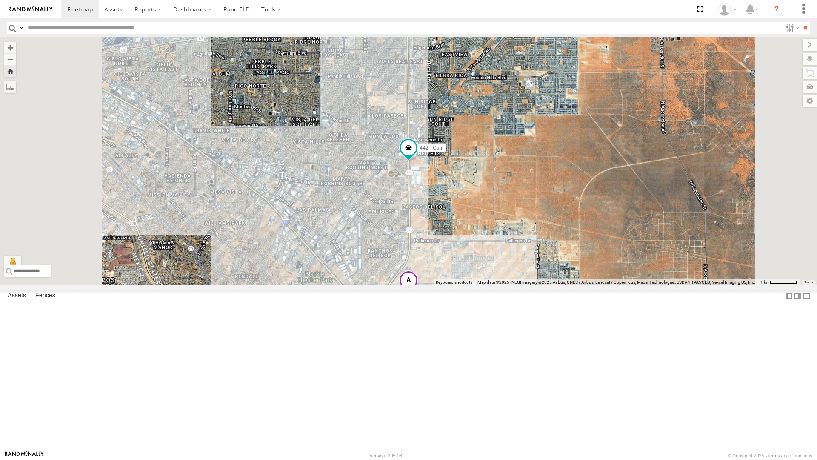
click at [0, 0] on div "4071 - Cam" at bounding box center [0, 0] width 0 height 0
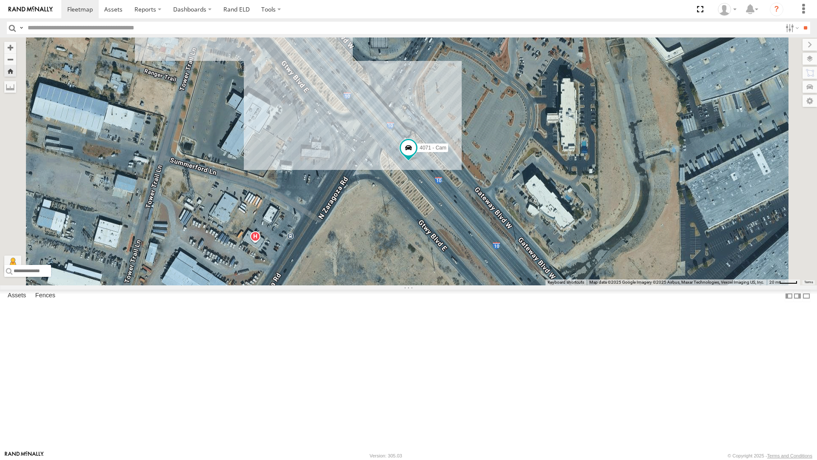
click at [0, 0] on div "442 - Cam" at bounding box center [0, 0] width 0 height 0
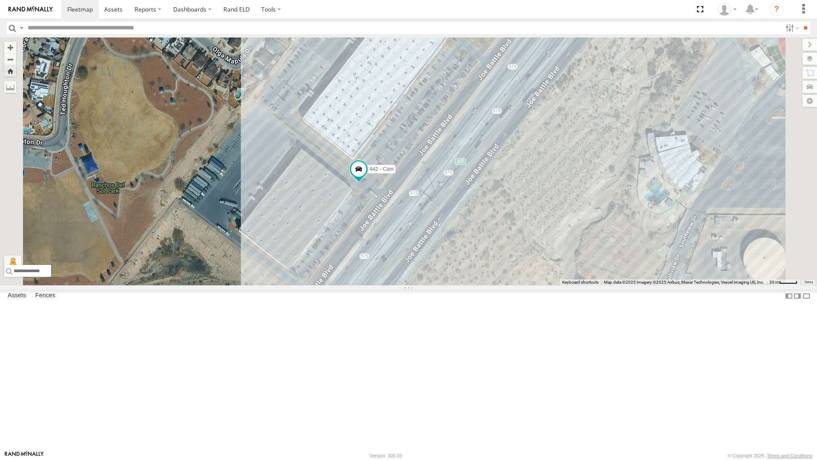
click at [0, 0] on div "All Assets" at bounding box center [0, 0] width 0 height 0
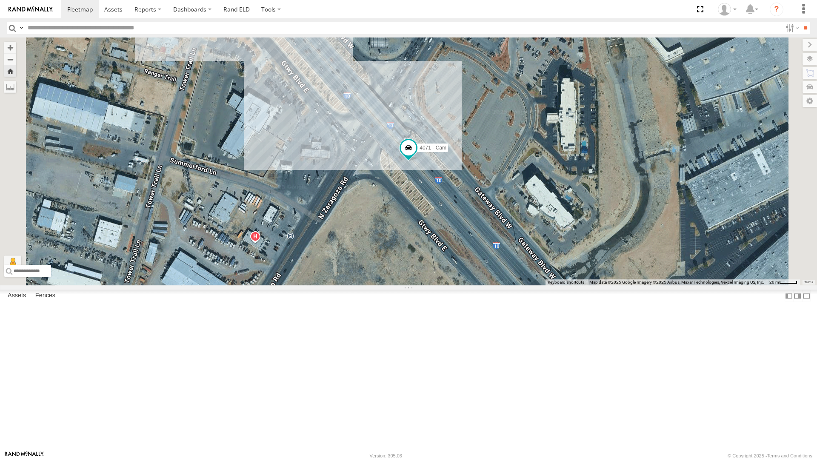
click at [0, 0] on div "All Assets" at bounding box center [0, 0] width 0 height 0
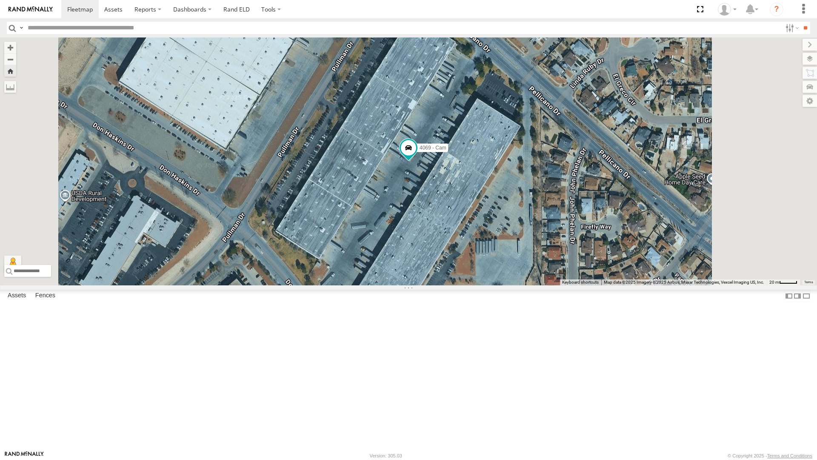
click at [0, 0] on div "442 - Cam" at bounding box center [0, 0] width 0 height 0
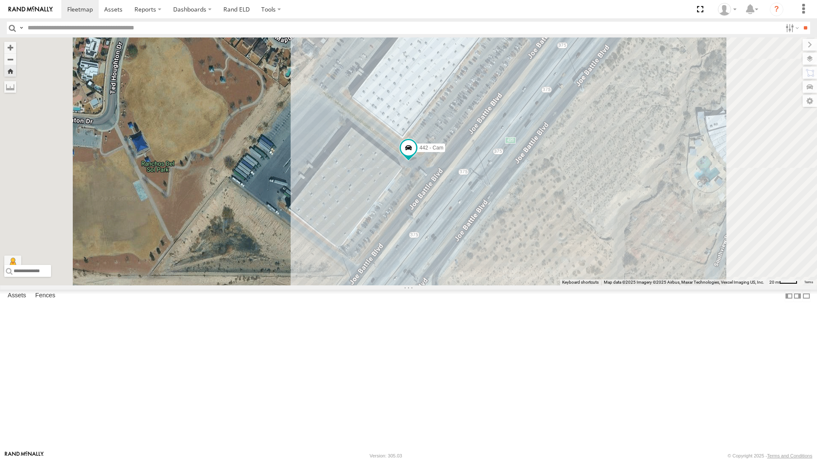
click at [0, 0] on div "4071 - Cam" at bounding box center [0, 0] width 0 height 0
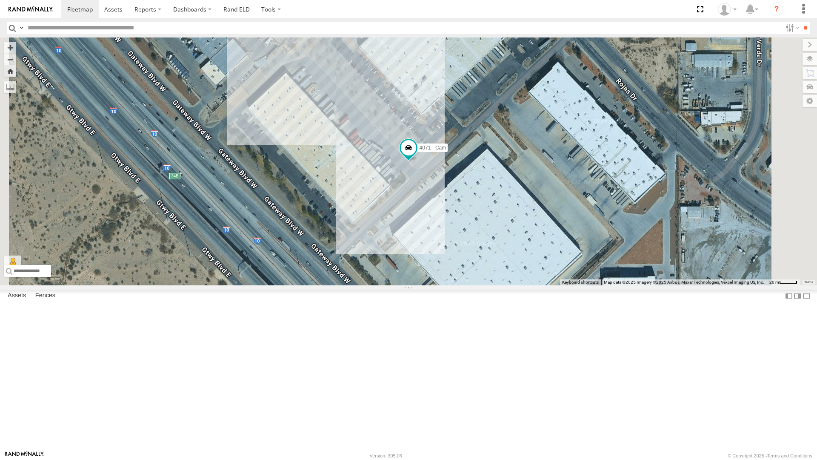
click at [0, 0] on div "442 - Cam" at bounding box center [0, 0] width 0 height 0
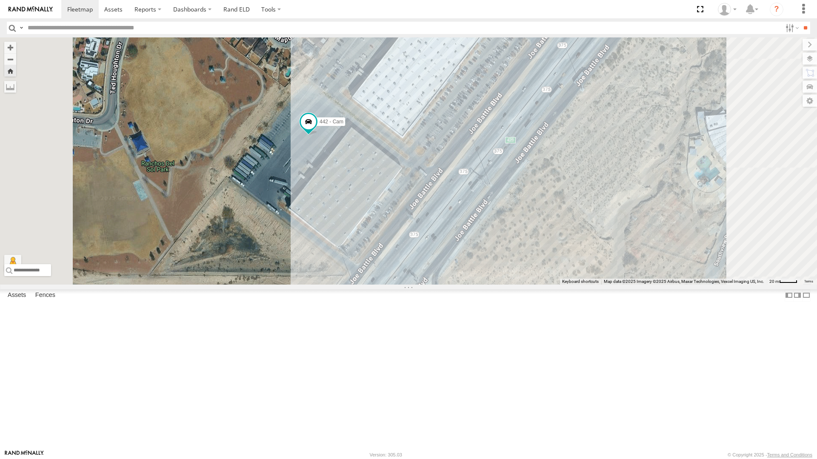
click at [0, 0] on div "4069 - Cam" at bounding box center [0, 0] width 0 height 0
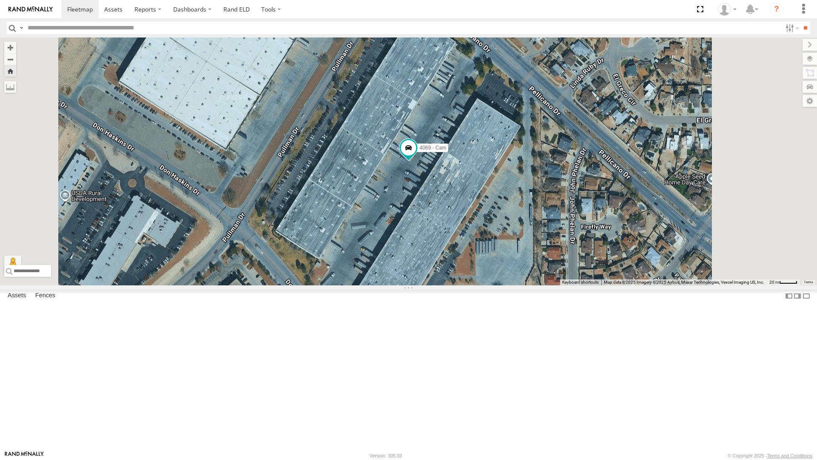
click at [0, 0] on div "4071 - Cam" at bounding box center [0, 0] width 0 height 0
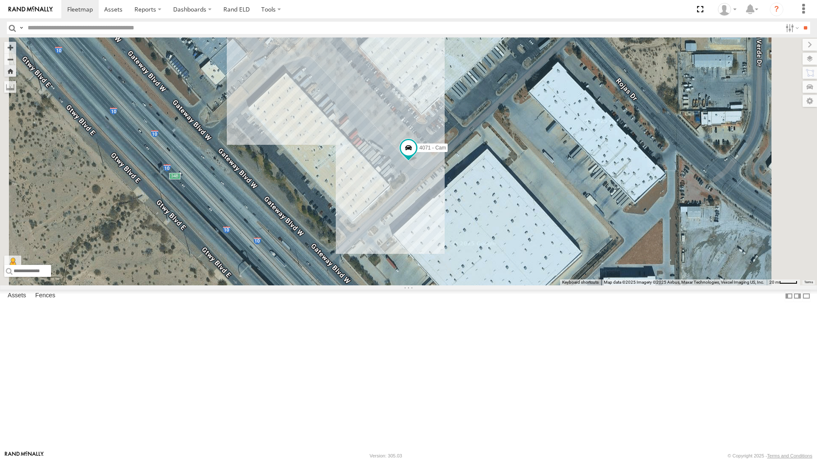
click at [0, 0] on div "442 - Cam" at bounding box center [0, 0] width 0 height 0
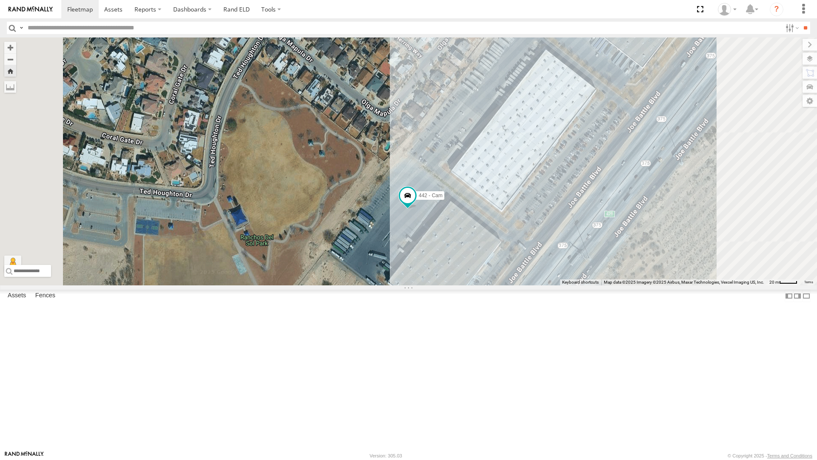
drag, startPoint x: 692, startPoint y: 343, endPoint x: 690, endPoint y: 396, distance: 53.2
click at [690, 285] on div "442 - Cam" at bounding box center [408, 161] width 817 height 248
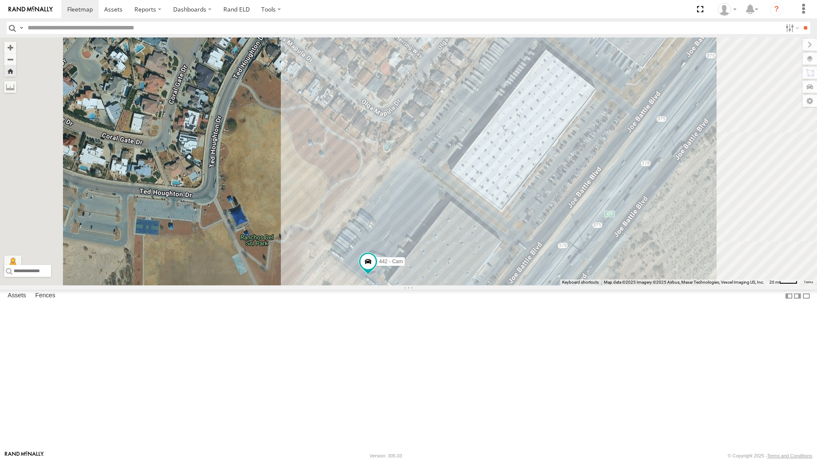
click at [0, 0] on div "4067 - Cam" at bounding box center [0, 0] width 0 height 0
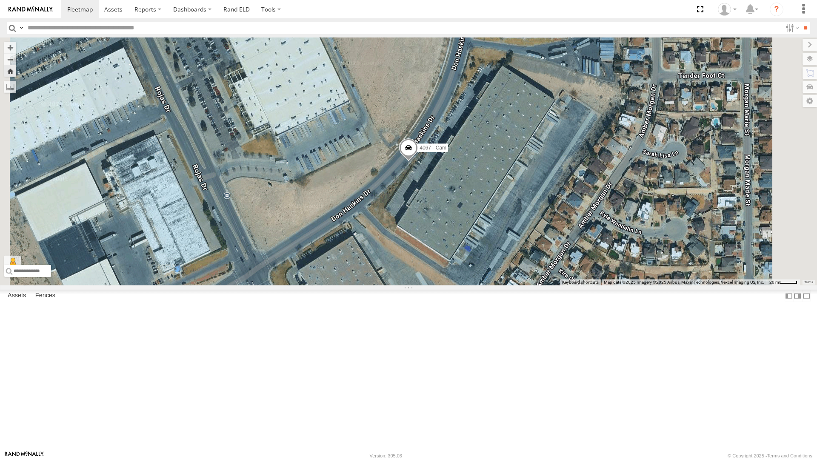
click at [0, 0] on div "4069 - Cam" at bounding box center [0, 0] width 0 height 0
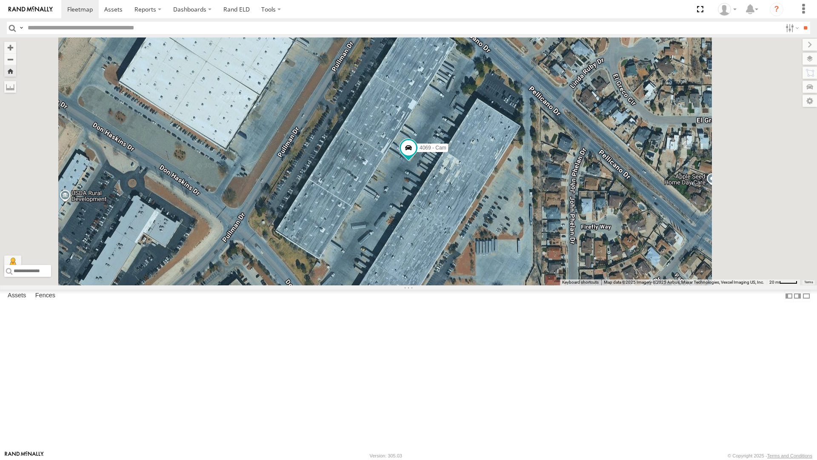
click at [0, 0] on div "All Assets" at bounding box center [0, 0] width 0 height 0
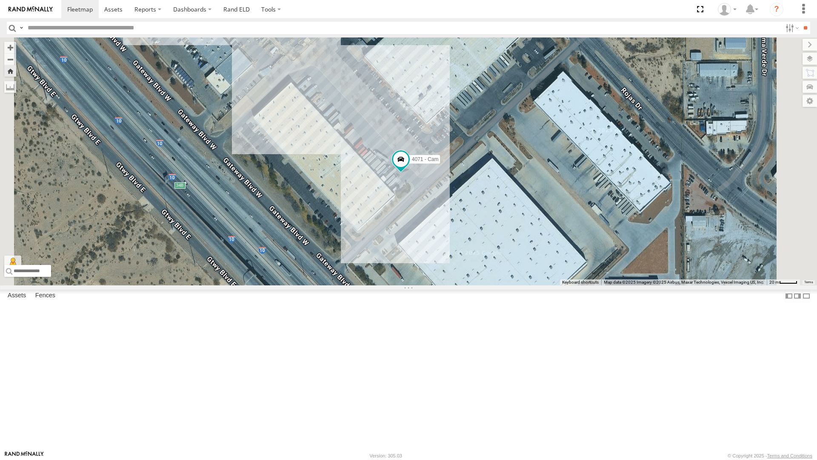
click at [0, 0] on div "All Assets" at bounding box center [0, 0] width 0 height 0
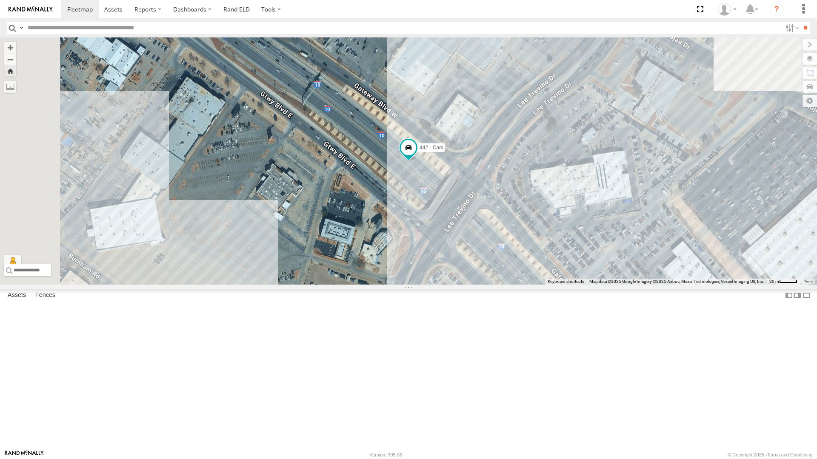
click at [0, 0] on div "4071 - Cam" at bounding box center [0, 0] width 0 height 0
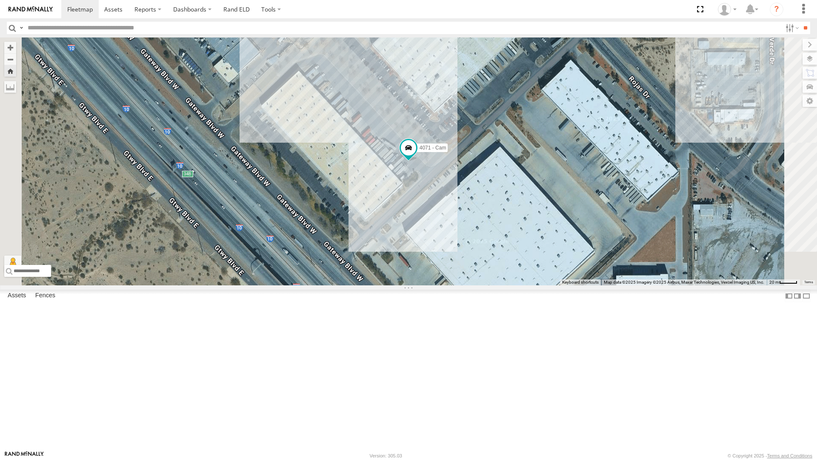
click at [0, 0] on div "All Assets" at bounding box center [0, 0] width 0 height 0
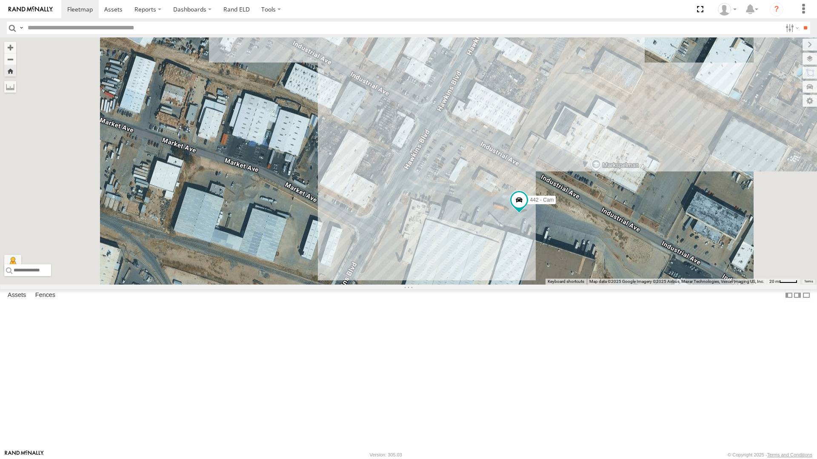
click at [0, 0] on div "4071 - Cam" at bounding box center [0, 0] width 0 height 0
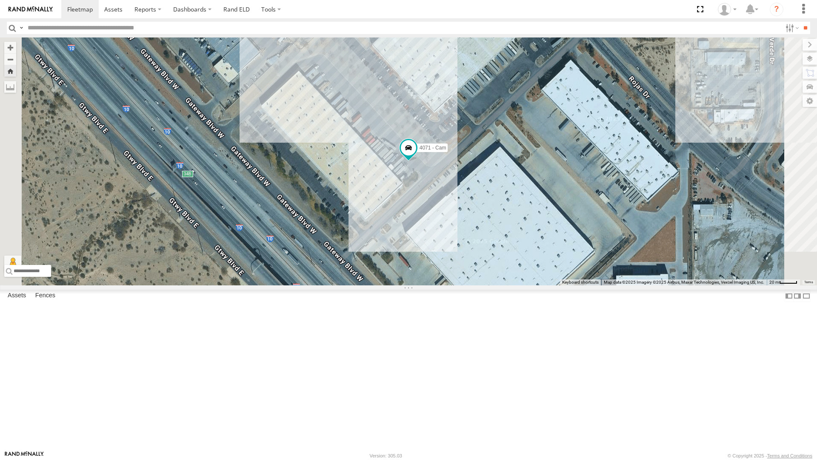
click at [0, 0] on div "4030 - Cam" at bounding box center [0, 0] width 0 height 0
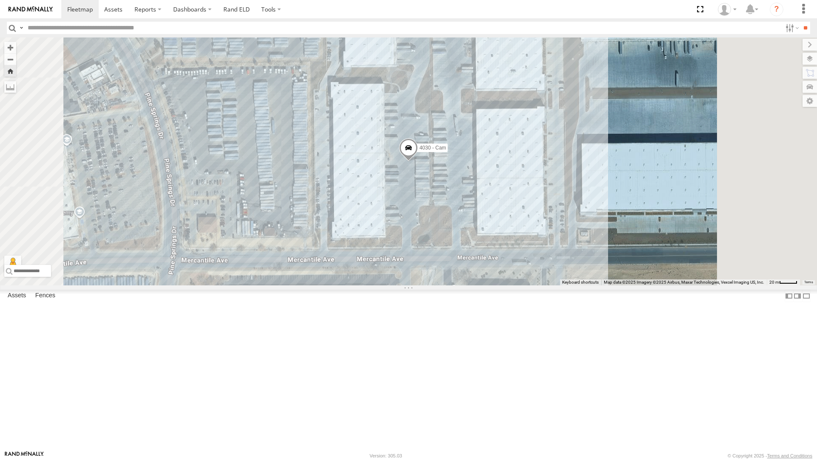
click at [0, 0] on div "442 - Cam" at bounding box center [0, 0] width 0 height 0
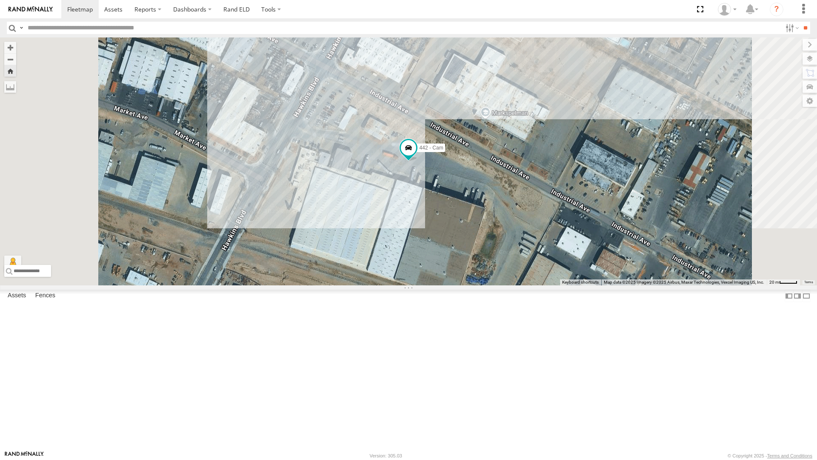
click at [546, 244] on div "442 - Cam" at bounding box center [408, 161] width 817 height 248
click at [0, 0] on div "4071 - Cam All Assets" at bounding box center [0, 0] width 0 height 0
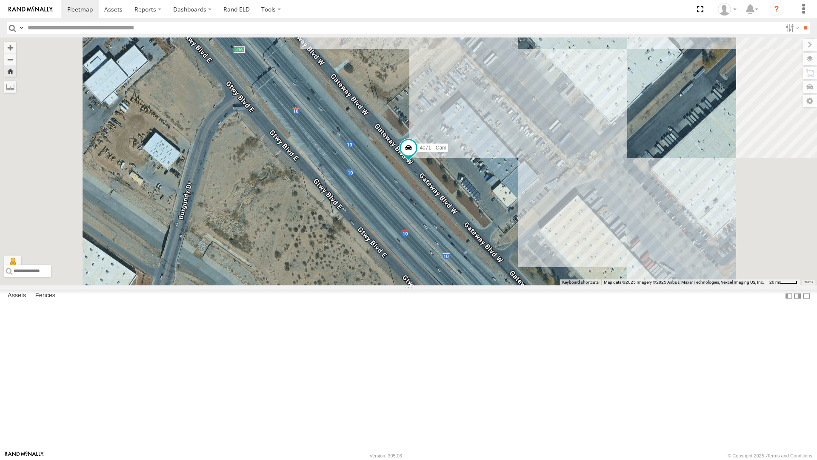
click at [368, 149] on div "4071 - Cam" at bounding box center [408, 161] width 817 height 248
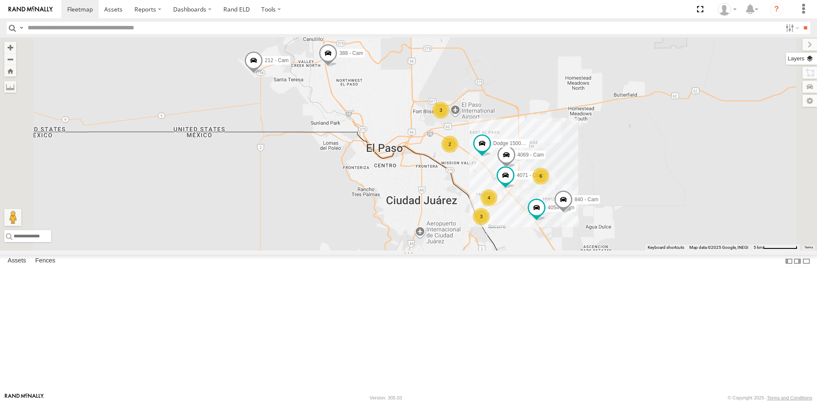
click at [809, 57] on label at bounding box center [801, 59] width 31 height 12
click at [0, 0] on span "Overlays" at bounding box center [0, 0] width 0 height 0
click at [0, 0] on span "Basemaps" at bounding box center [0, 0] width 0 height 0
click at [0, 0] on span "Satellite + Roadmap" at bounding box center [0, 0] width 0 height 0
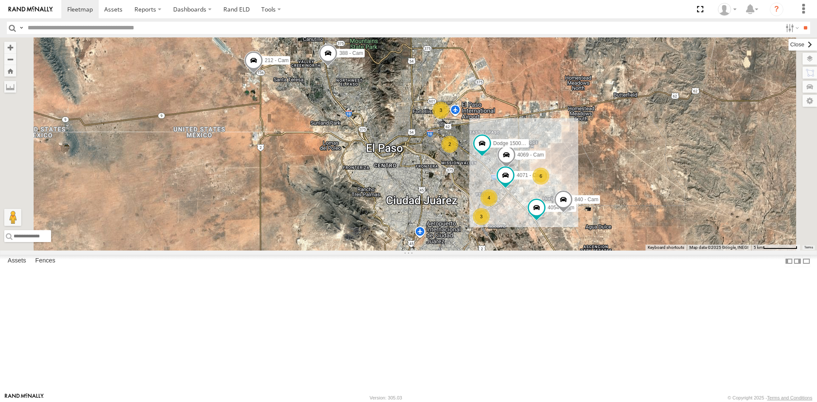
click at [789, 44] on label at bounding box center [803, 45] width 29 height 12
click at [0, 0] on div "4071 - Cam" at bounding box center [0, 0] width 0 height 0
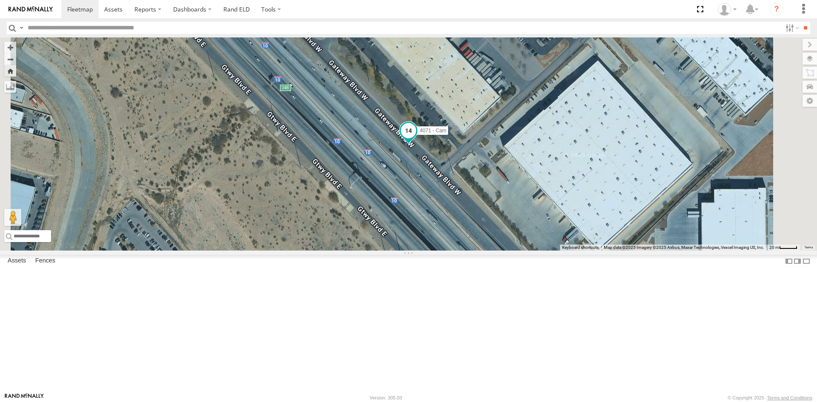
click at [416, 138] on span at bounding box center [408, 130] width 15 height 15
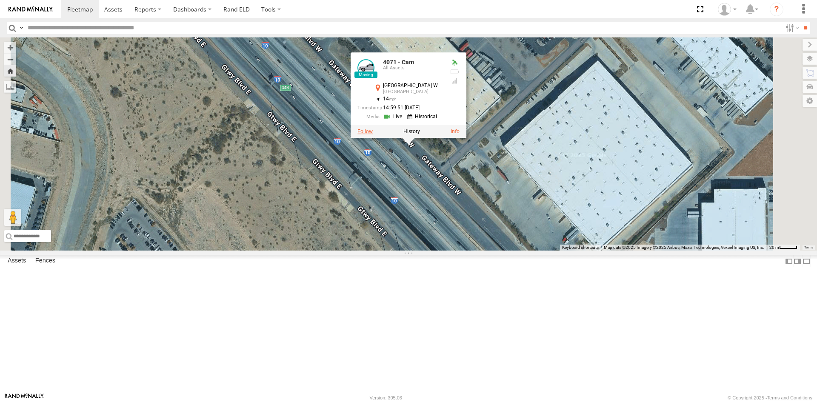
click at [373, 135] on label at bounding box center [365, 132] width 15 height 6
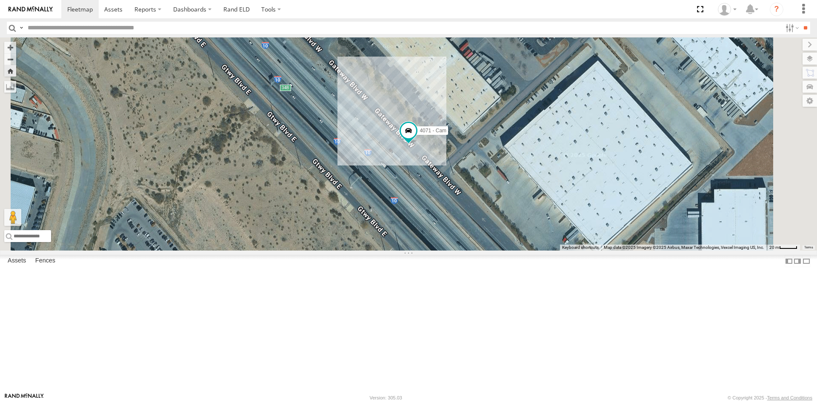
click at [0, 0] on div "All Assets" at bounding box center [0, 0] width 0 height 0
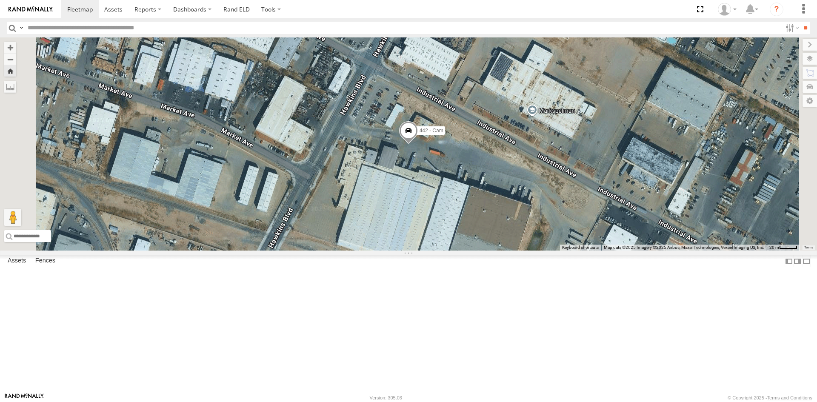
click at [418, 144] on span at bounding box center [408, 132] width 19 height 23
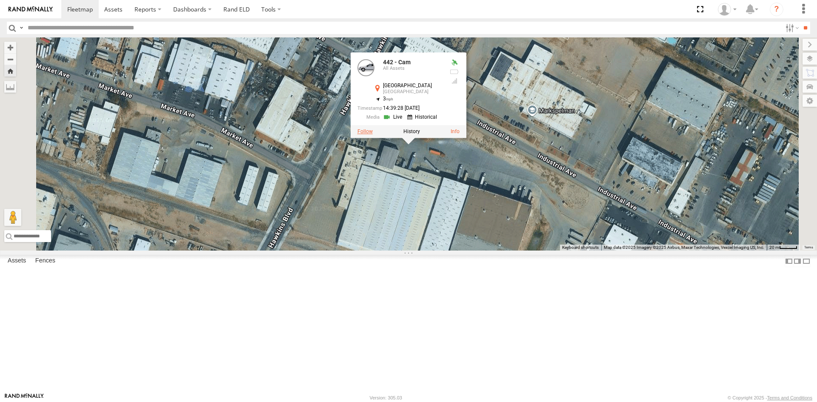
click at [373, 135] on label at bounding box center [365, 132] width 15 height 6
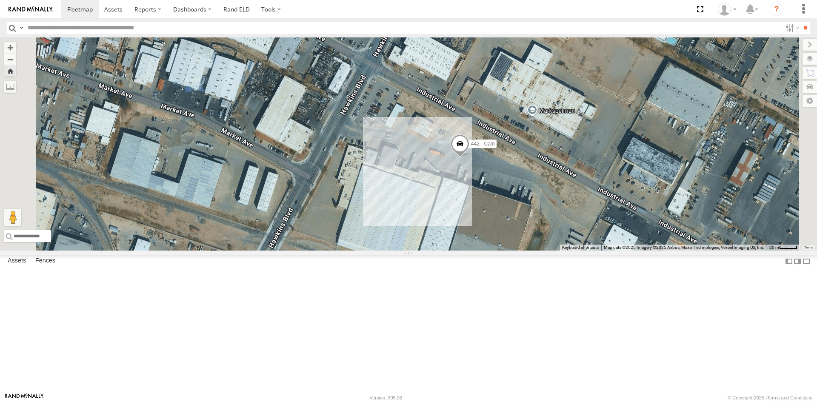
click at [0, 0] on div "4071 - Cam" at bounding box center [0, 0] width 0 height 0
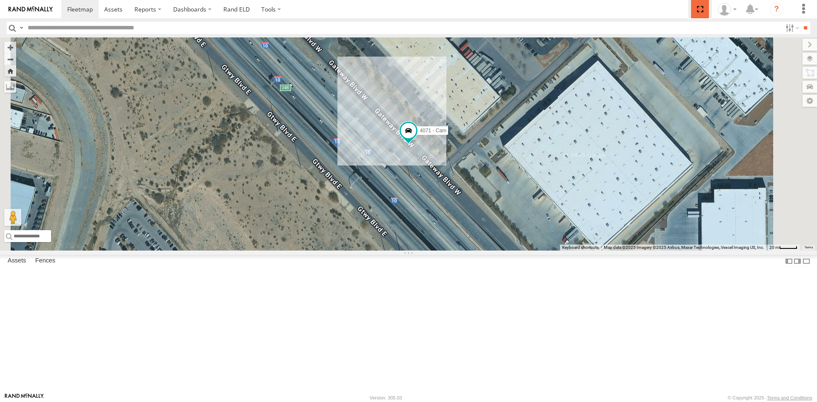
click at [697, 7] on span at bounding box center [699, 9] width 17 height 18
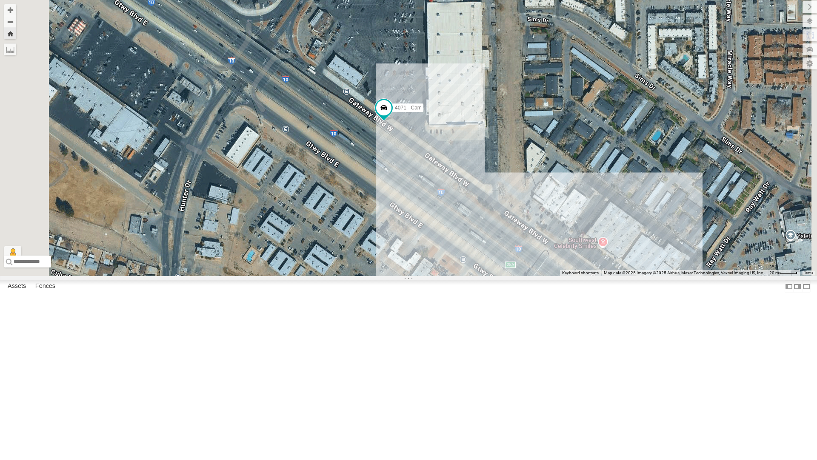
click at [0, 0] on div "442 - Cam" at bounding box center [0, 0] width 0 height 0
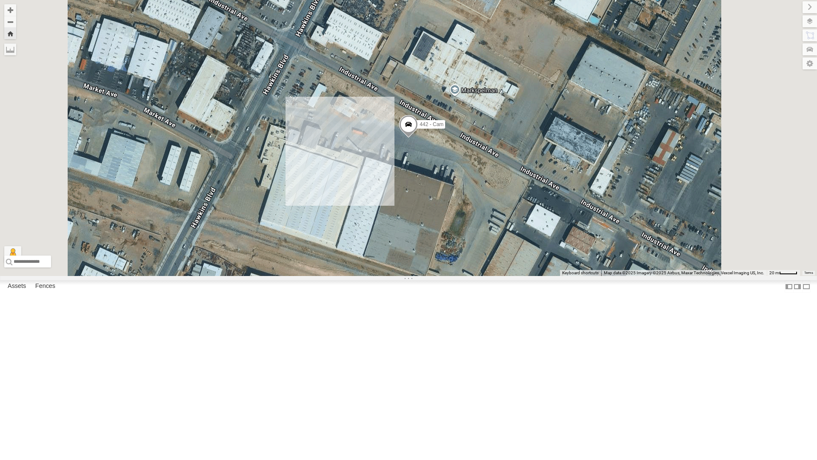
click at [0, 0] on div "4071 - Cam" at bounding box center [0, 0] width 0 height 0
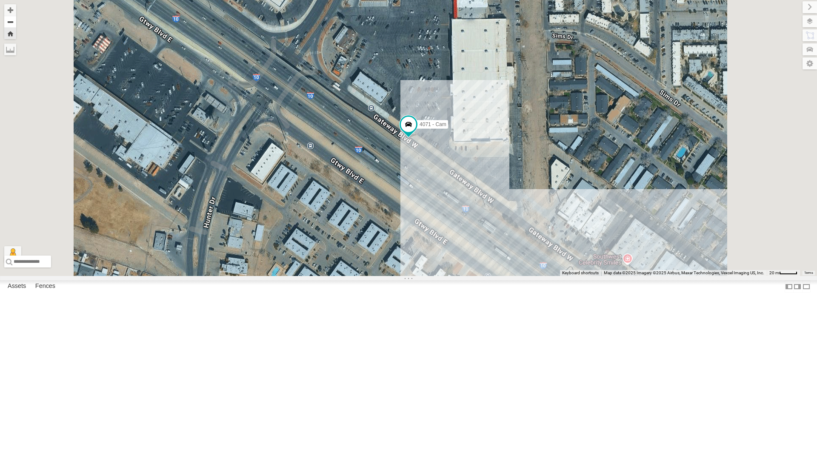
click at [16, 22] on button "Zoom out" at bounding box center [10, 22] width 12 height 12
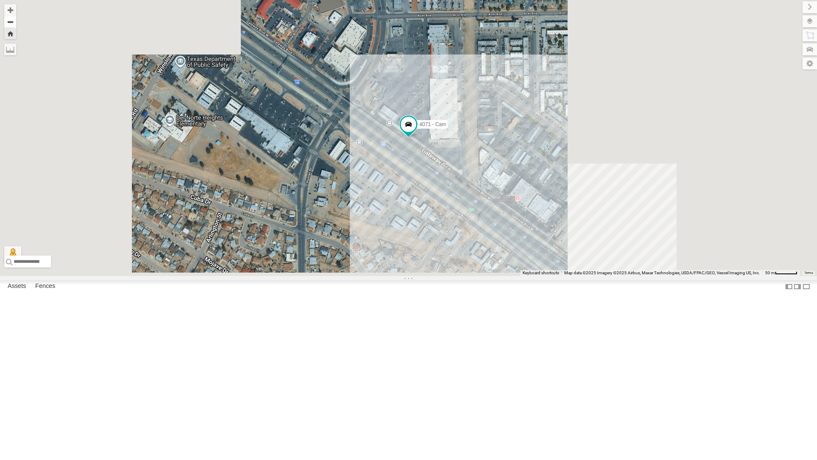
click at [16, 22] on button "Zoom out" at bounding box center [10, 22] width 12 height 12
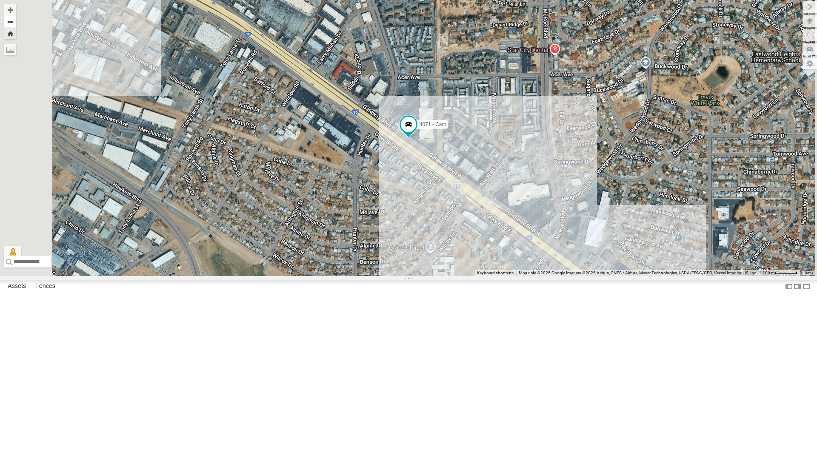
click at [16, 22] on button "Zoom out" at bounding box center [10, 22] width 12 height 12
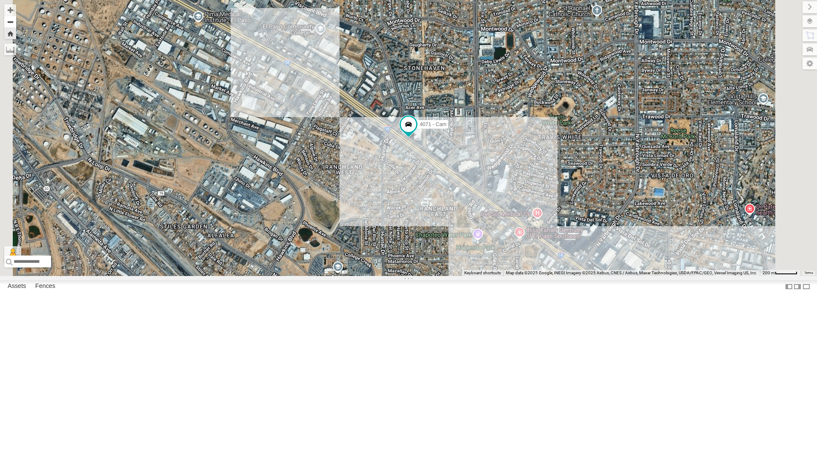
click at [16, 22] on button "Zoom out" at bounding box center [10, 22] width 12 height 12
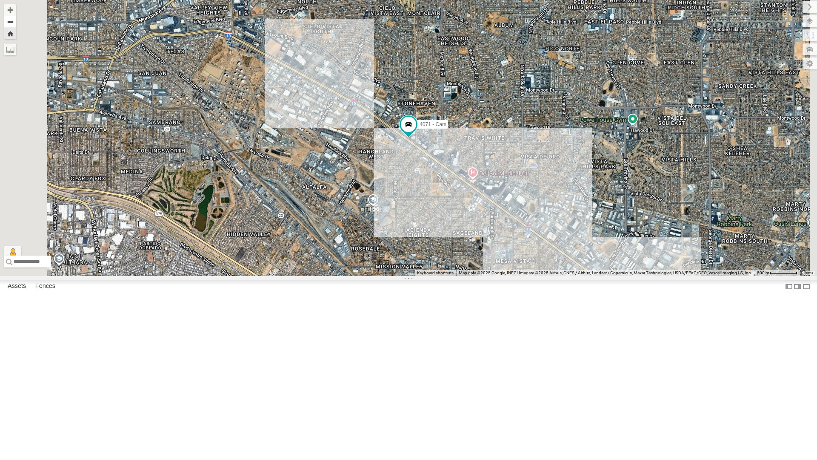
click at [16, 22] on button "Zoom out" at bounding box center [10, 22] width 12 height 12
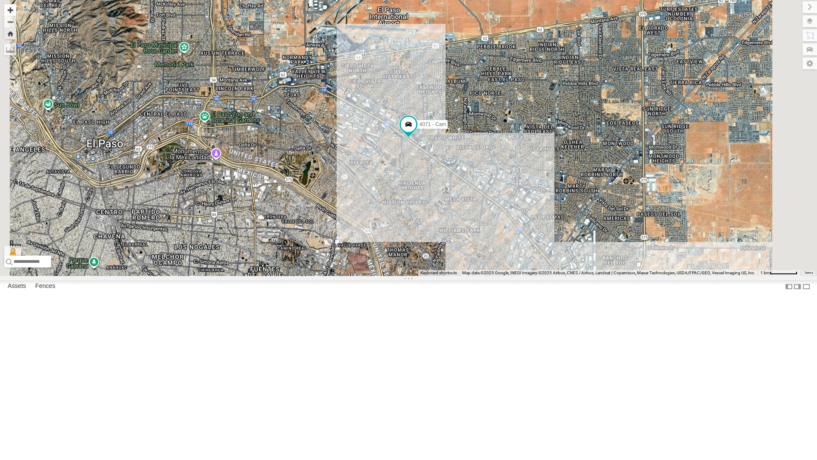
click at [16, 9] on button "Zoom in" at bounding box center [10, 9] width 12 height 11
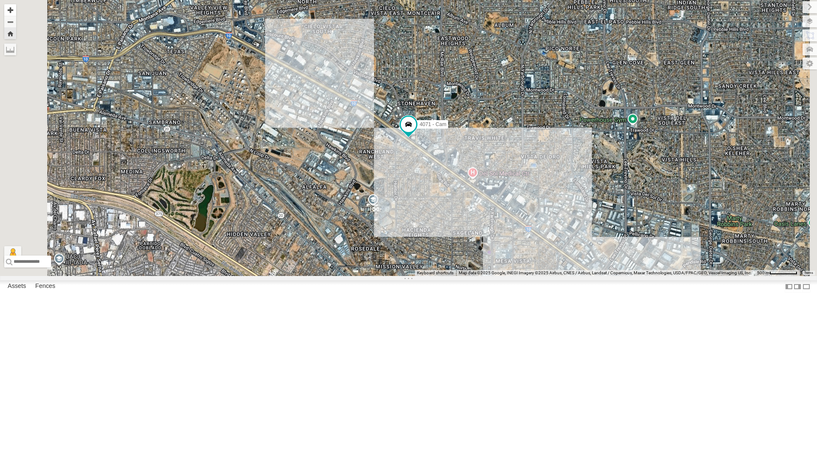
click at [16, 9] on button "Zoom in" at bounding box center [10, 9] width 12 height 11
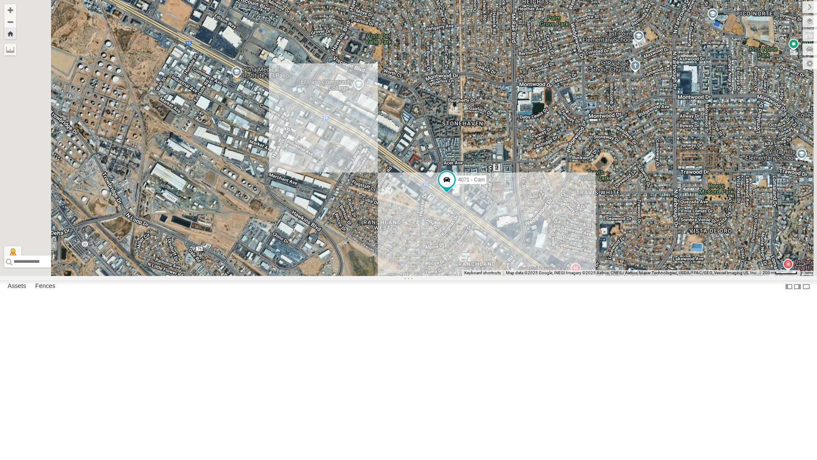
drag, startPoint x: 284, startPoint y: 159, endPoint x: 325, endPoint y: 218, distance: 71.9
click at [325, 218] on div "4071 - Cam" at bounding box center [408, 138] width 817 height 276
click at [16, 20] on button "Zoom out" at bounding box center [10, 22] width 12 height 12
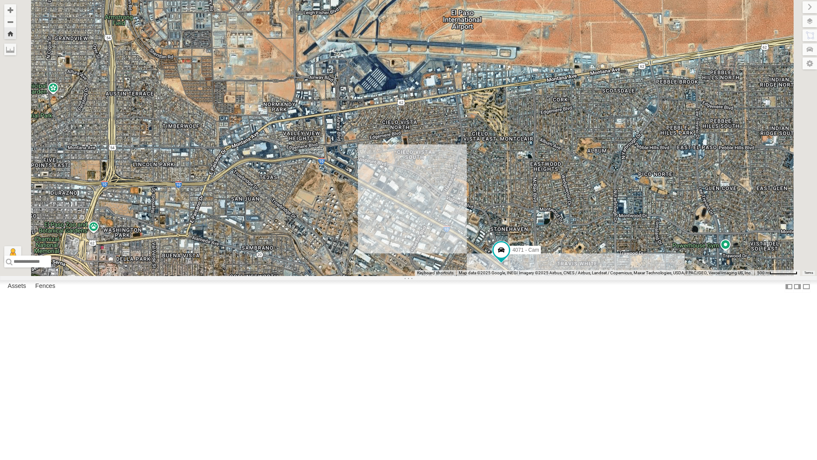
drag, startPoint x: 356, startPoint y: 163, endPoint x: 427, endPoint y: 252, distance: 113.0
click at [427, 252] on div "4071 - Cam" at bounding box center [408, 138] width 817 height 276
click at [0, 0] on div "442 - Cam" at bounding box center [0, 0] width 0 height 0
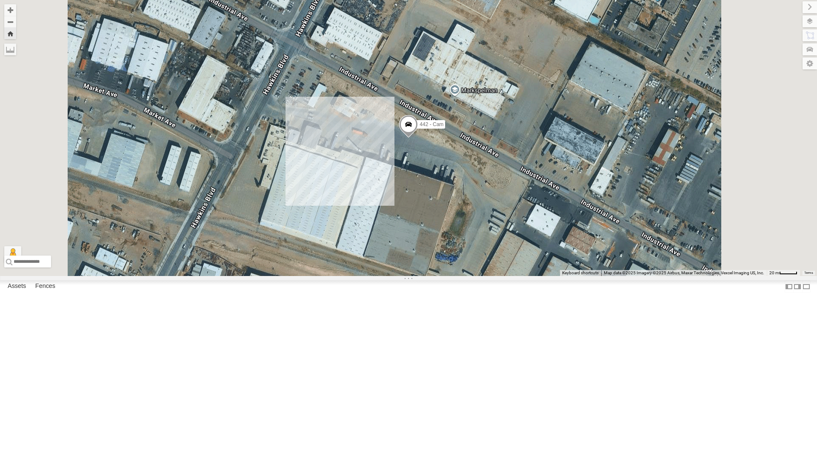
click at [0, 0] on div "4071 - Cam" at bounding box center [0, 0] width 0 height 0
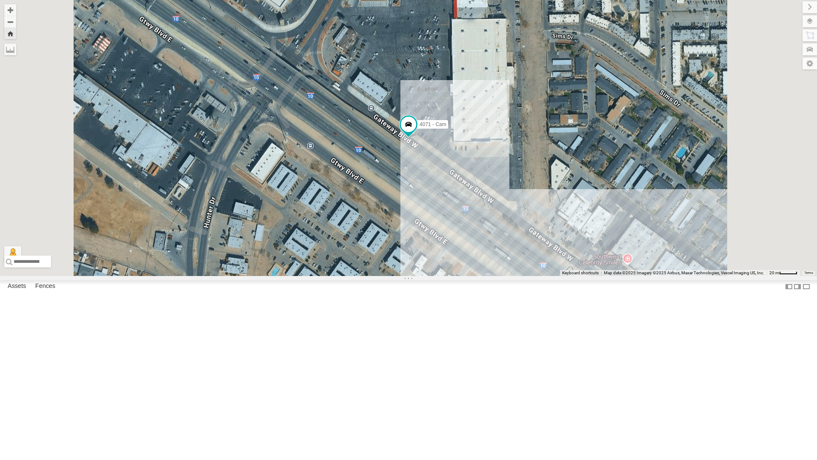
click at [0, 0] on div "4069 - Cam" at bounding box center [0, 0] width 0 height 0
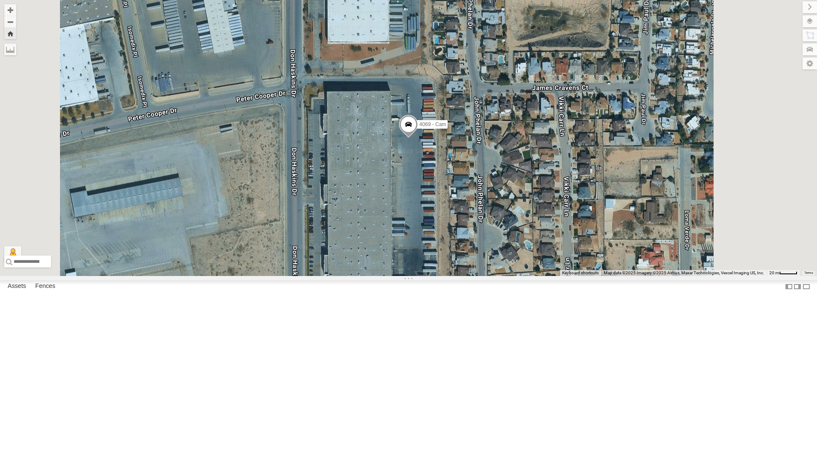
click at [0, 0] on div "4067 - Cam" at bounding box center [0, 0] width 0 height 0
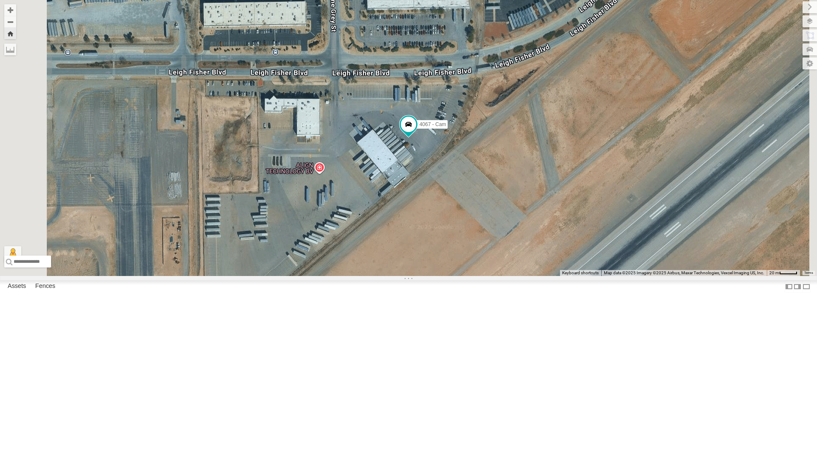
click at [0, 0] on div "4071 - Cam" at bounding box center [0, 0] width 0 height 0
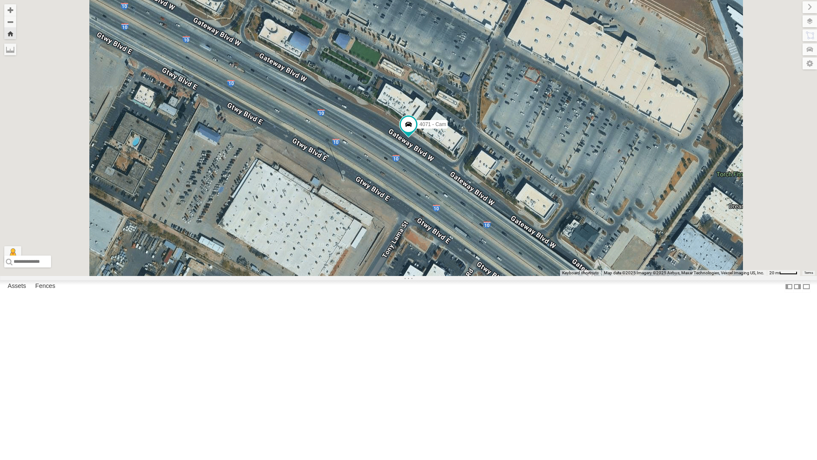
click at [0, 0] on div "442 - Cam" at bounding box center [0, 0] width 0 height 0
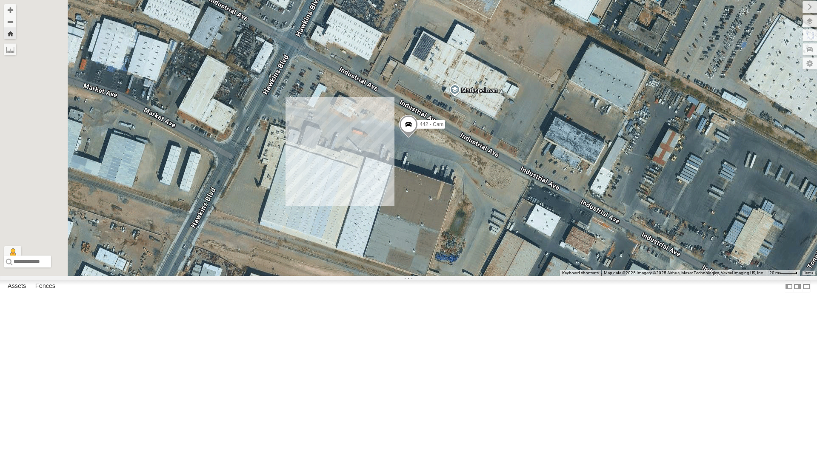
click at [0, 0] on div "4071 - Cam" at bounding box center [0, 0] width 0 height 0
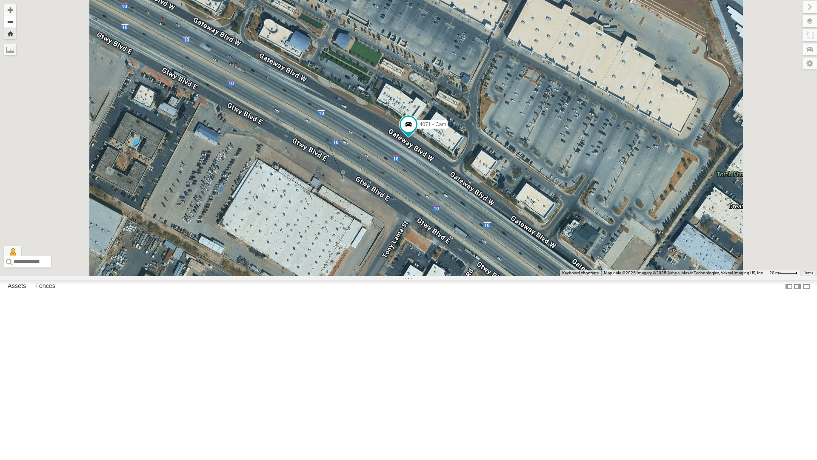
click at [16, 25] on button "Zoom out" at bounding box center [10, 22] width 12 height 12
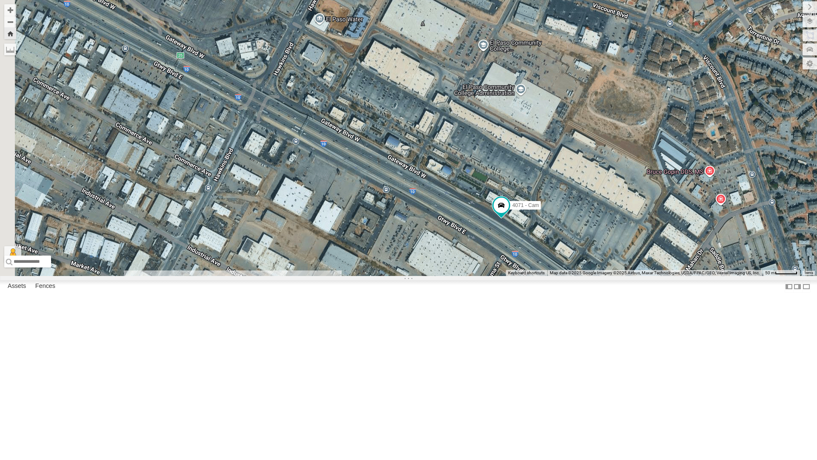
drag, startPoint x: 291, startPoint y: 125, endPoint x: 381, endPoint y: 202, distance: 118.9
click at [381, 202] on div "4071 - Cam" at bounding box center [408, 138] width 817 height 276
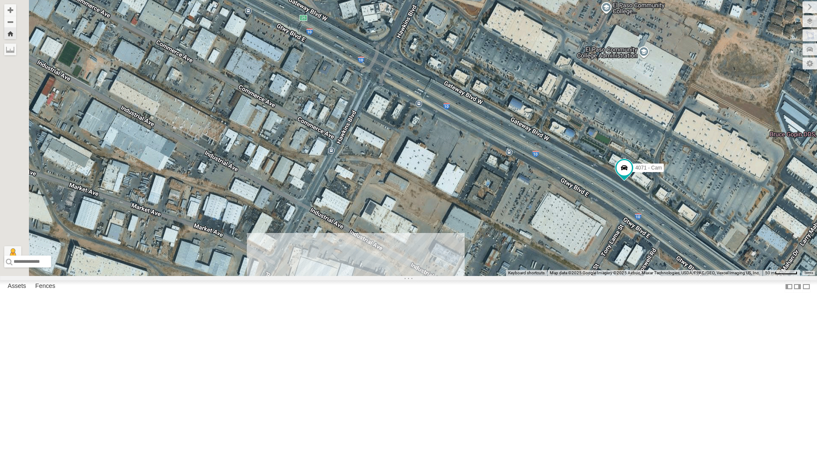
drag, startPoint x: 389, startPoint y: 181, endPoint x: 513, endPoint y: 143, distance: 130.5
click at [513, 143] on div "4071 - Cam" at bounding box center [408, 138] width 817 height 276
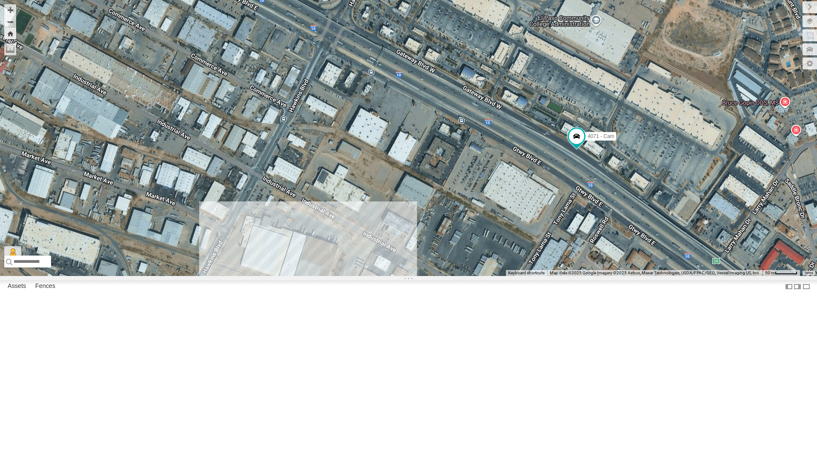
drag, startPoint x: 497, startPoint y: 261, endPoint x: 450, endPoint y: 227, distance: 58.1
click at [450, 227] on div "4071 - Cam" at bounding box center [408, 138] width 817 height 276
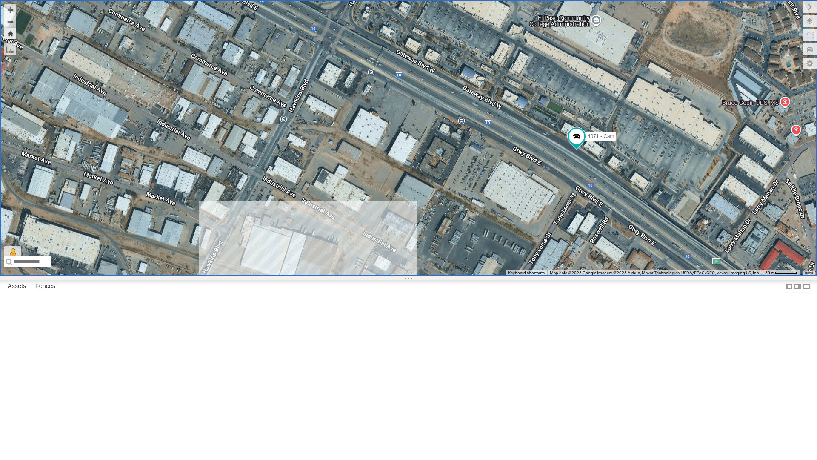
click at [0, 0] on div "442 - Cam" at bounding box center [0, 0] width 0 height 0
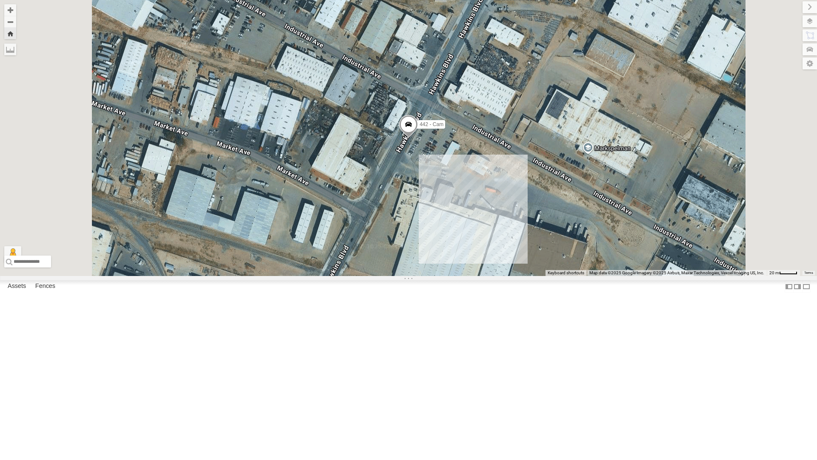
click at [0, 0] on div "All Assets" at bounding box center [0, 0] width 0 height 0
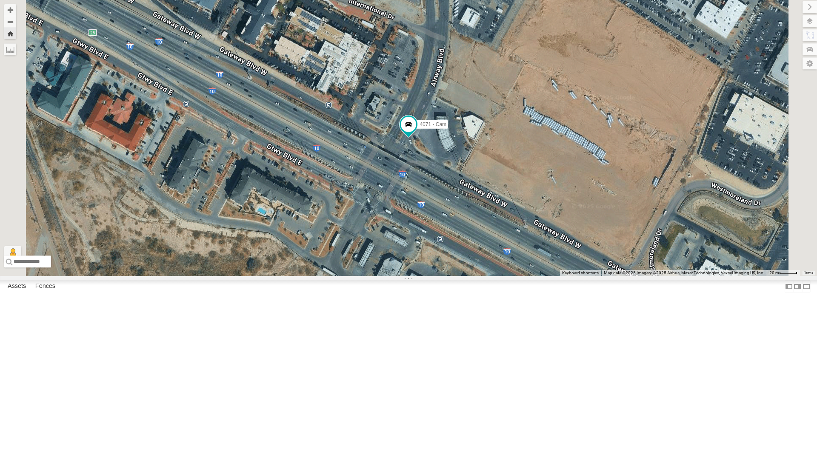
click at [0, 0] on div "442 - Cam" at bounding box center [0, 0] width 0 height 0
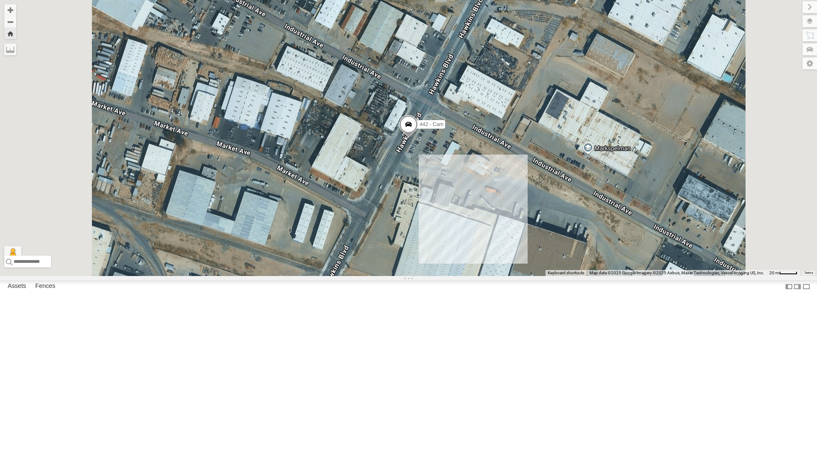
click at [0, 0] on div "4071 - Cam" at bounding box center [0, 0] width 0 height 0
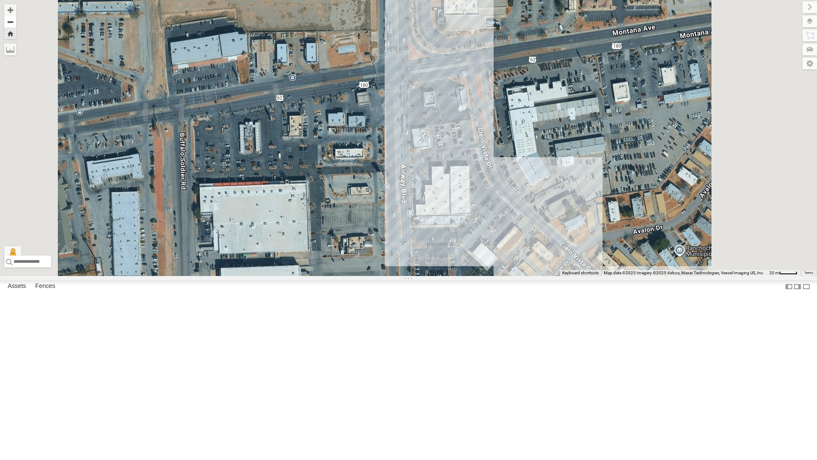
click at [16, 22] on button "Zoom out" at bounding box center [10, 22] width 12 height 12
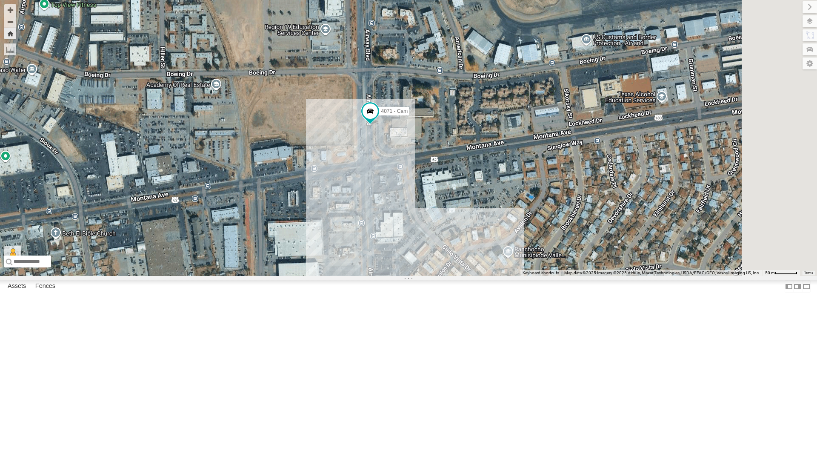
drag, startPoint x: 656, startPoint y: 140, endPoint x: 618, endPoint y: 203, distance: 73.0
click at [618, 203] on div "4071 - Cam" at bounding box center [408, 138] width 817 height 276
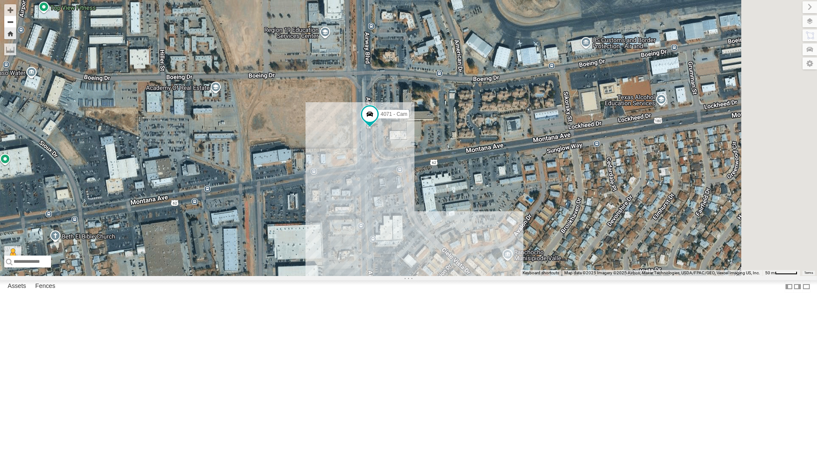
click at [16, 24] on button "Zoom out" at bounding box center [10, 22] width 12 height 12
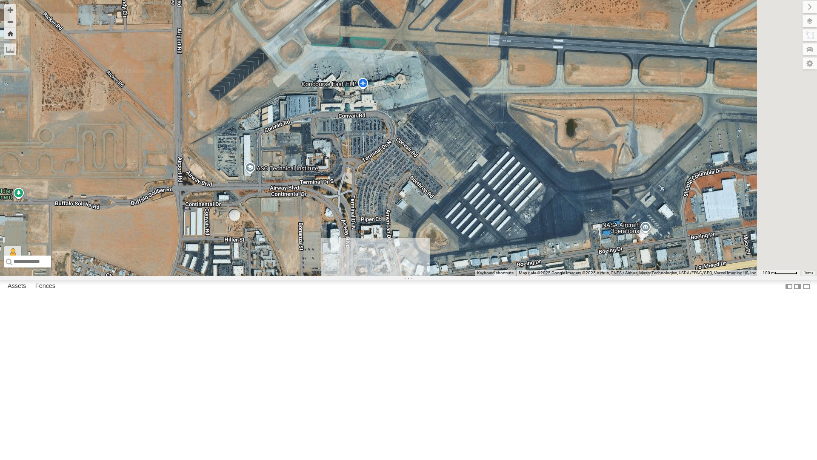
drag, startPoint x: 536, startPoint y: 108, endPoint x: 499, endPoint y: 285, distance: 181.1
click at [499, 276] on div "4071 - Cam" at bounding box center [408, 138] width 817 height 276
click at [16, 24] on button "Zoom out" at bounding box center [10, 22] width 12 height 12
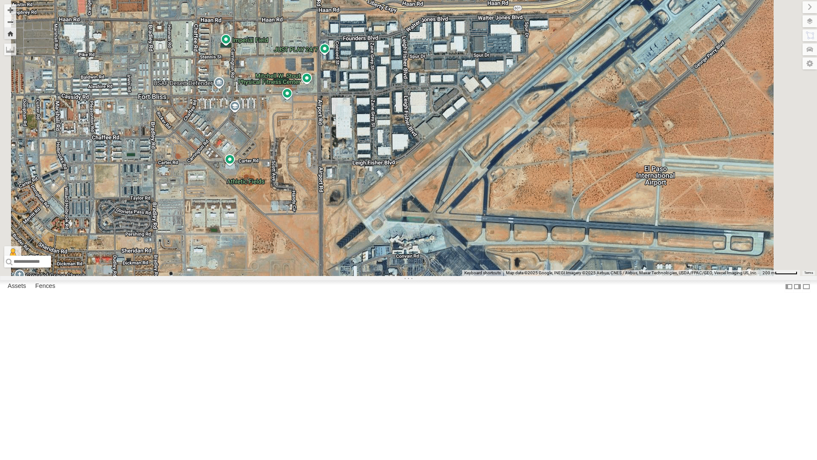
drag, startPoint x: 484, startPoint y: 173, endPoint x: 512, endPoint y: 304, distance: 133.2
click at [512, 276] on div "4071 - Cam" at bounding box center [408, 138] width 817 height 276
click at [0, 0] on div "442 - Cam" at bounding box center [0, 0] width 0 height 0
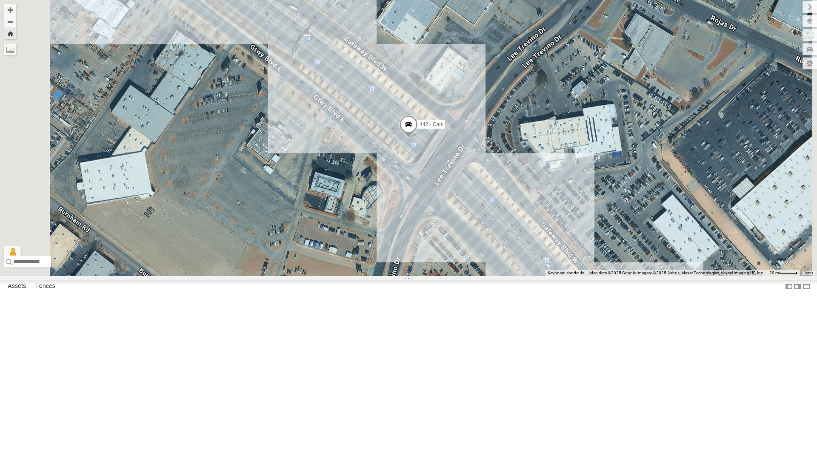
click at [0, 0] on div "4071 - Cam" at bounding box center [0, 0] width 0 height 0
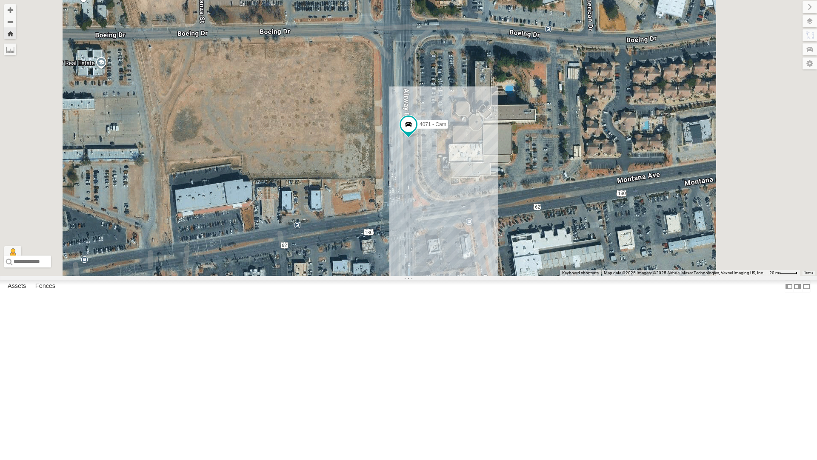
click at [0, 0] on div "4030 - Cam" at bounding box center [0, 0] width 0 height 0
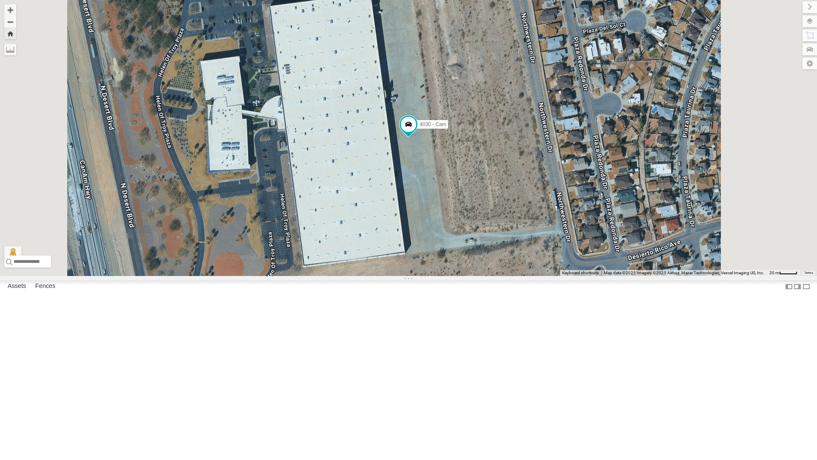
click at [0, 0] on div "4071 - Cam" at bounding box center [0, 0] width 0 height 0
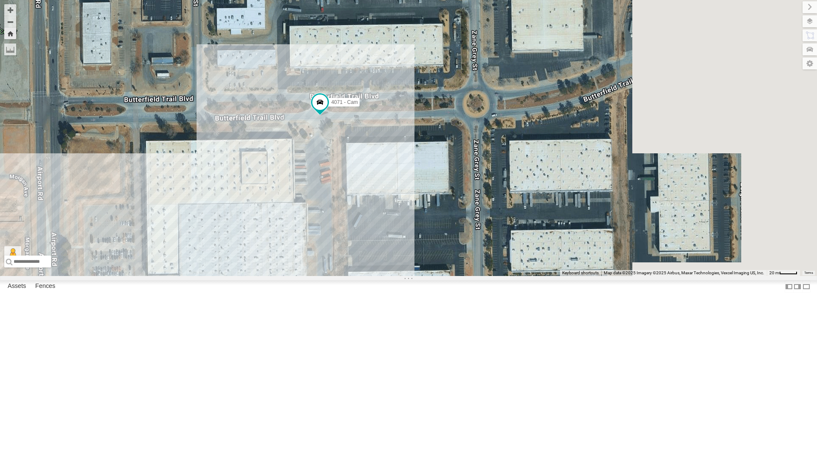
drag, startPoint x: 702, startPoint y: 167, endPoint x: 353, endPoint y: 294, distance: 372.0
click at [353, 276] on div "4071 - Cam" at bounding box center [408, 138] width 817 height 276
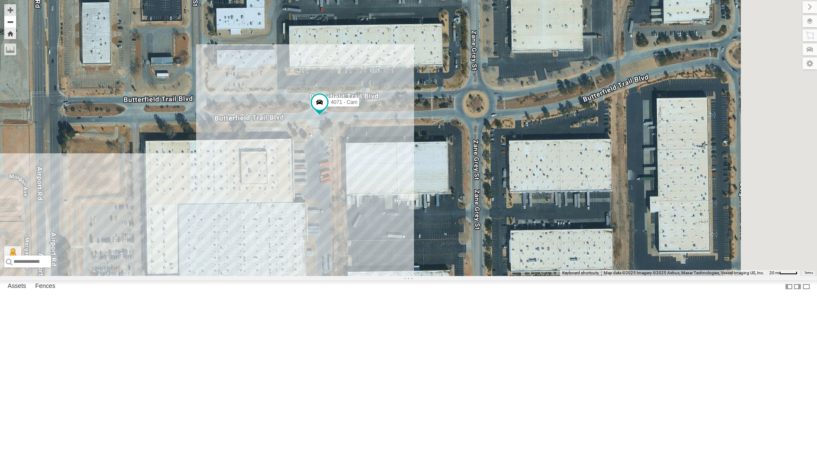
click at [16, 23] on button "Zoom out" at bounding box center [10, 22] width 12 height 12
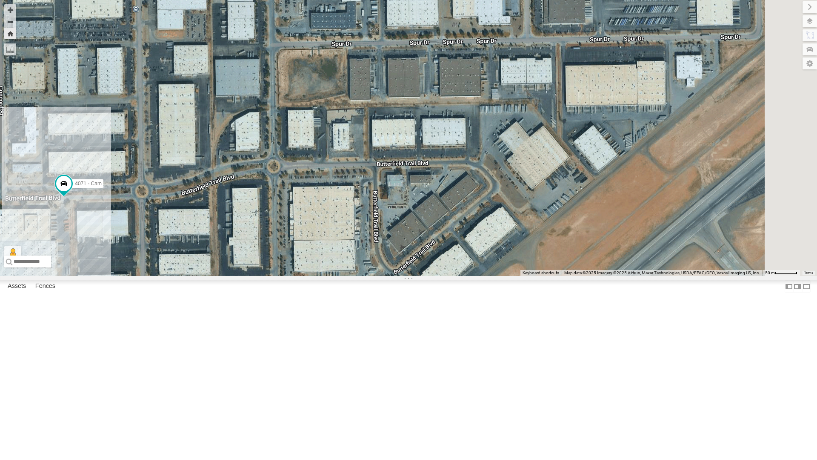
drag, startPoint x: 623, startPoint y: 163, endPoint x: 321, endPoint y: 233, distance: 309.9
click at [321, 233] on div "4071 - Cam" at bounding box center [408, 138] width 817 height 276
click at [16, 24] on button "Zoom out" at bounding box center [10, 22] width 12 height 12
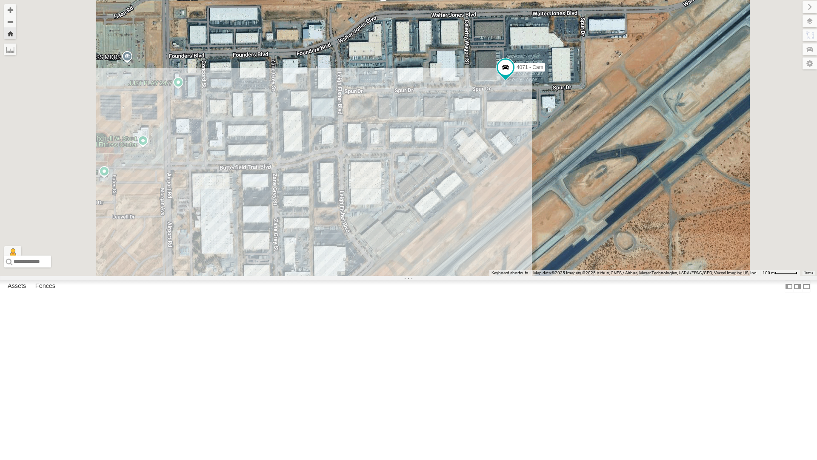
click at [0, 0] on div "All Assets" at bounding box center [0, 0] width 0 height 0
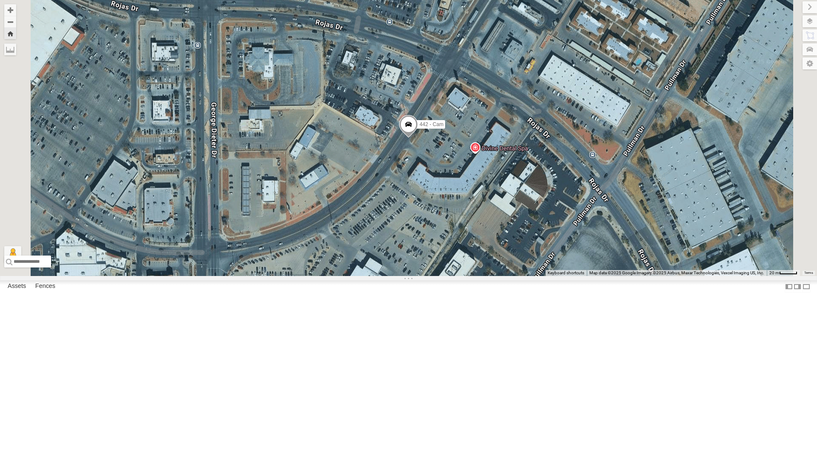
click at [0, 0] on div "4071 - Cam" at bounding box center [0, 0] width 0 height 0
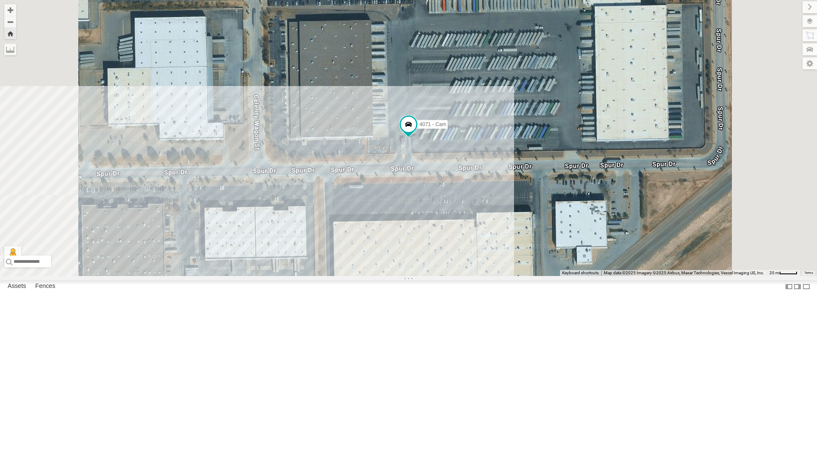
click at [0, 0] on div "4069 - Cam" at bounding box center [0, 0] width 0 height 0
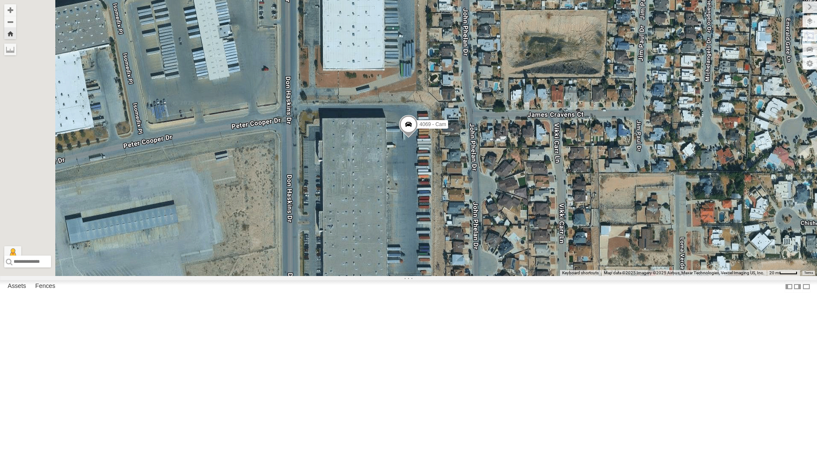
click at [0, 0] on div "4067 - Cam All Assets" at bounding box center [0, 0] width 0 height 0
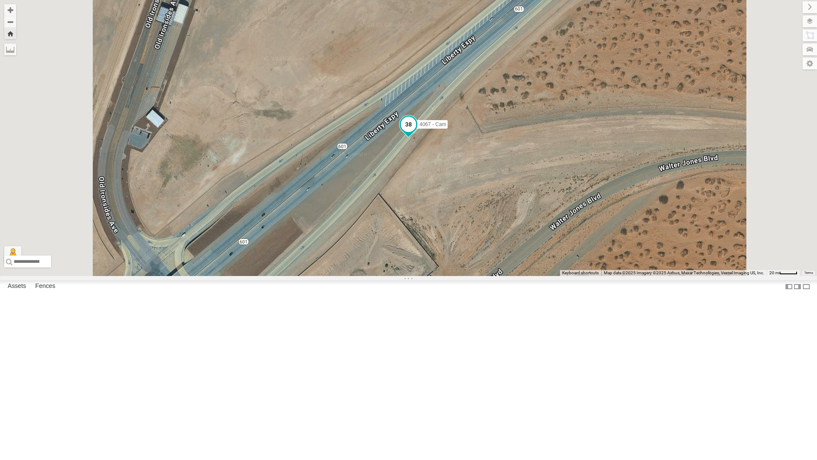
click at [416, 132] on span at bounding box center [408, 124] width 15 height 15
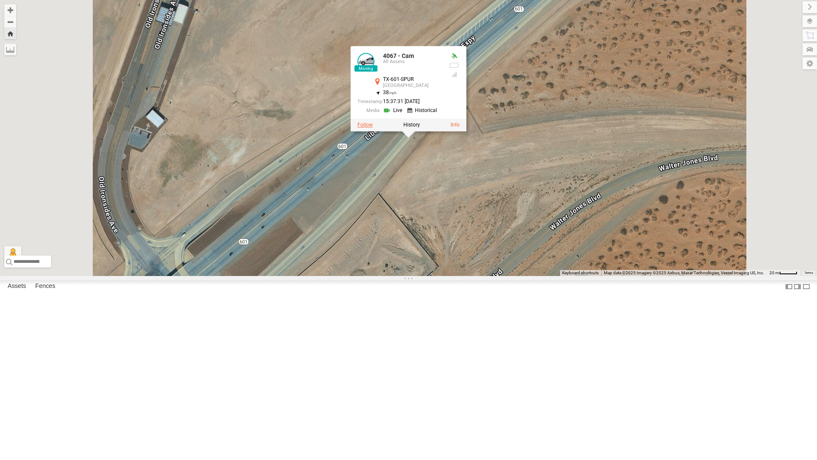
click at [373, 128] on label at bounding box center [365, 125] width 15 height 6
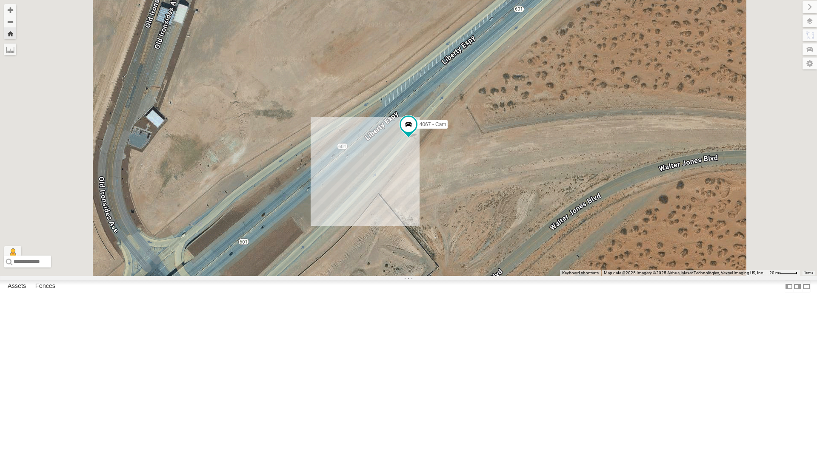
click at [0, 0] on div "4069 - Cam" at bounding box center [0, 0] width 0 height 0
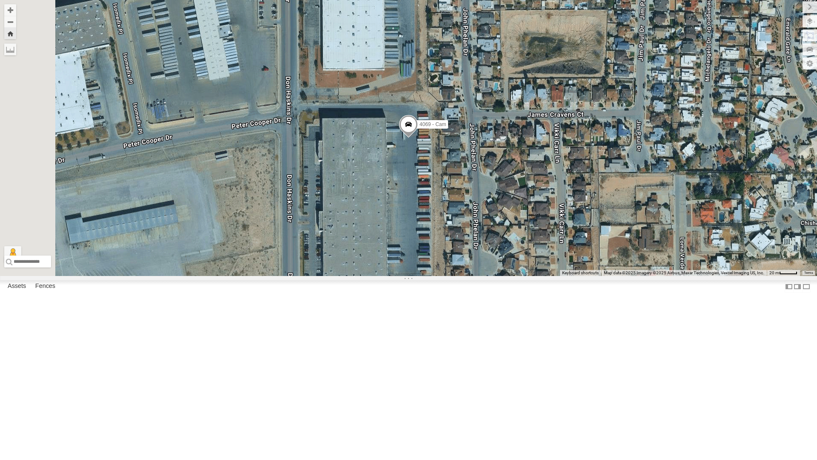
click at [418, 138] on span at bounding box center [408, 126] width 19 height 23
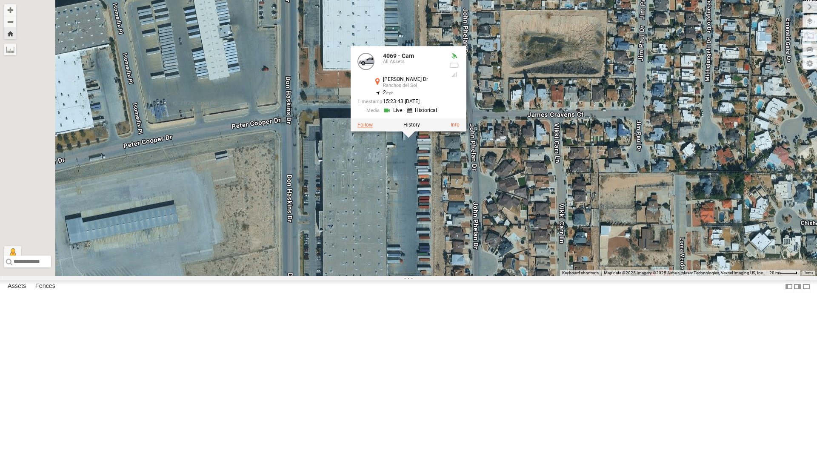
click at [373, 128] on label at bounding box center [365, 125] width 15 height 6
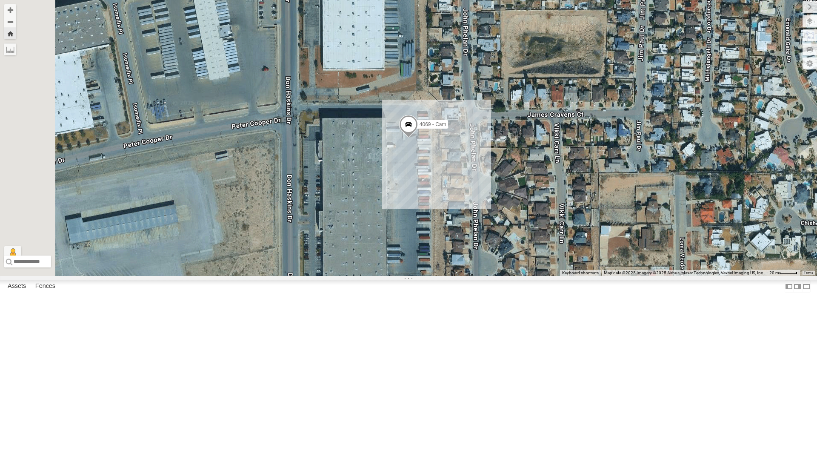
click at [0, 0] on div "4071 - Cam" at bounding box center [0, 0] width 0 height 0
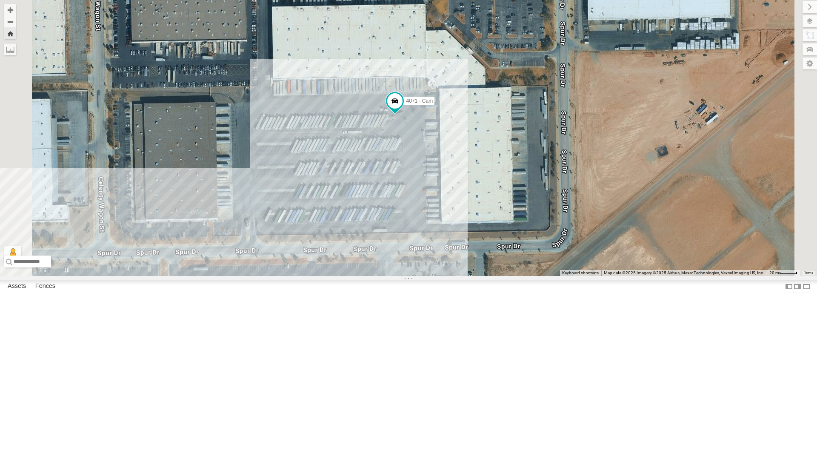
click at [0, 0] on div "4067 - Cam" at bounding box center [0, 0] width 0 height 0
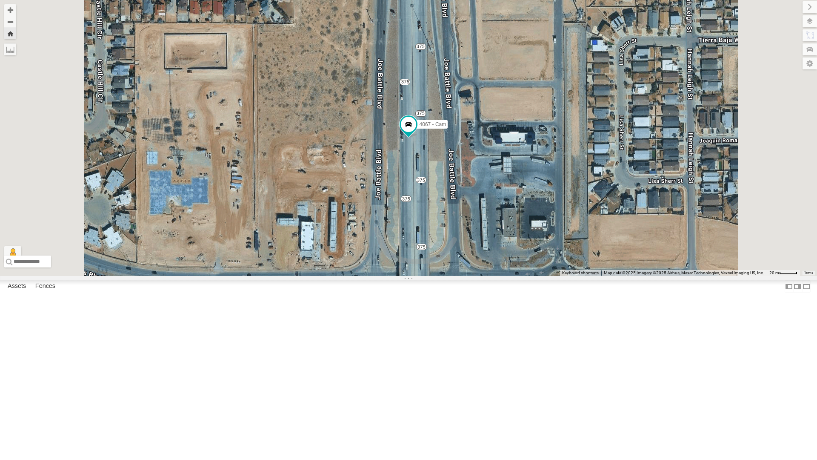
click at [0, 0] on div "4069 - Cam" at bounding box center [0, 0] width 0 height 0
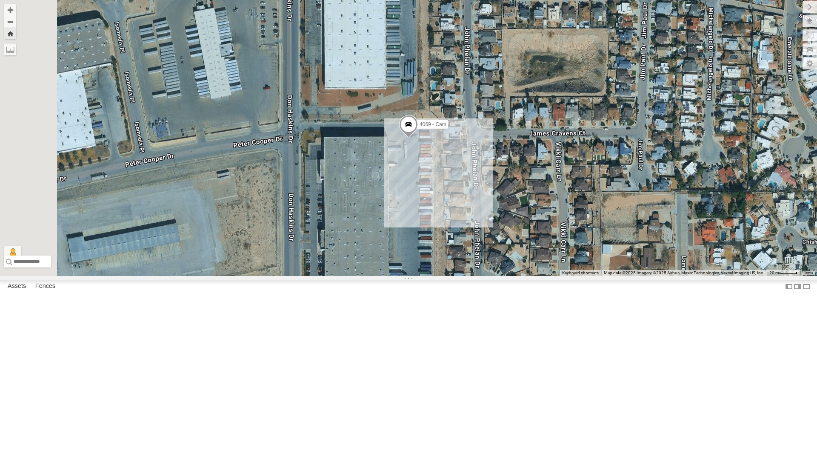
click at [0, 0] on div "442 - Cam" at bounding box center [0, 0] width 0 height 0
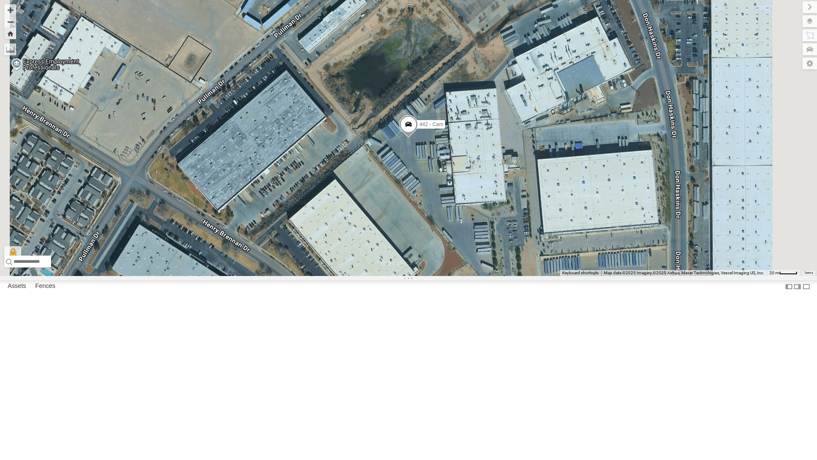
click at [0, 0] on div "All Assets" at bounding box center [0, 0] width 0 height 0
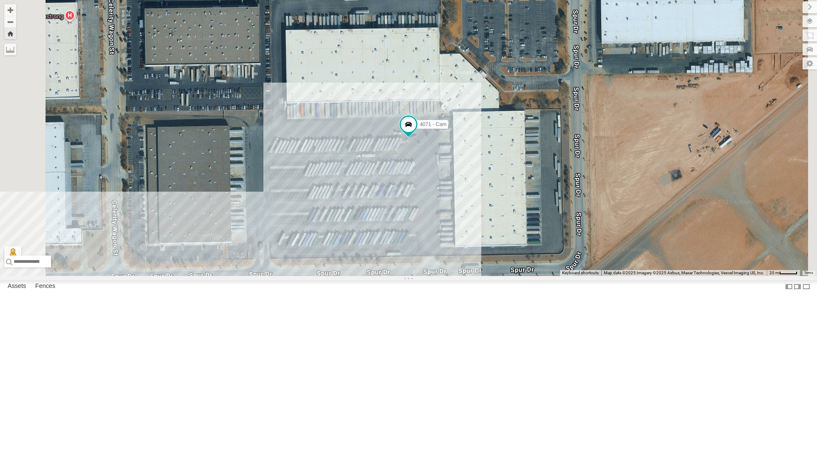
click at [0, 0] on div "4069 - Cam" at bounding box center [0, 0] width 0 height 0
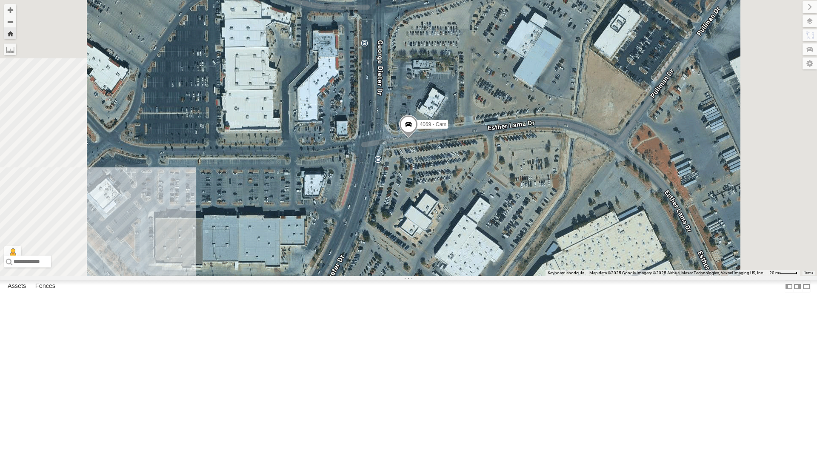
click at [0, 0] on div "4067 - Cam" at bounding box center [0, 0] width 0 height 0
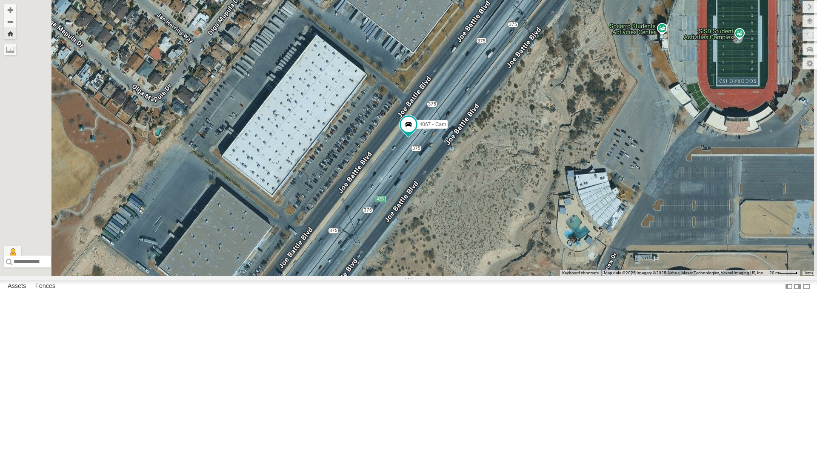
click at [0, 0] on div "4069 - Cam" at bounding box center [0, 0] width 0 height 0
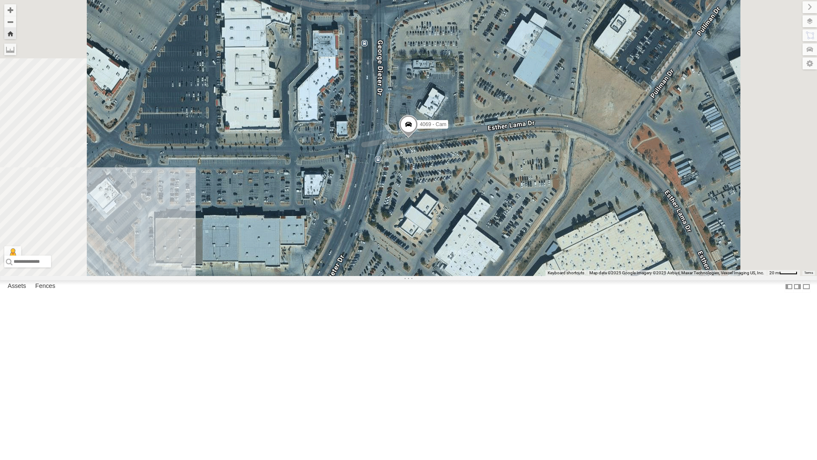
click at [0, 0] on div "All Assets" at bounding box center [0, 0] width 0 height 0
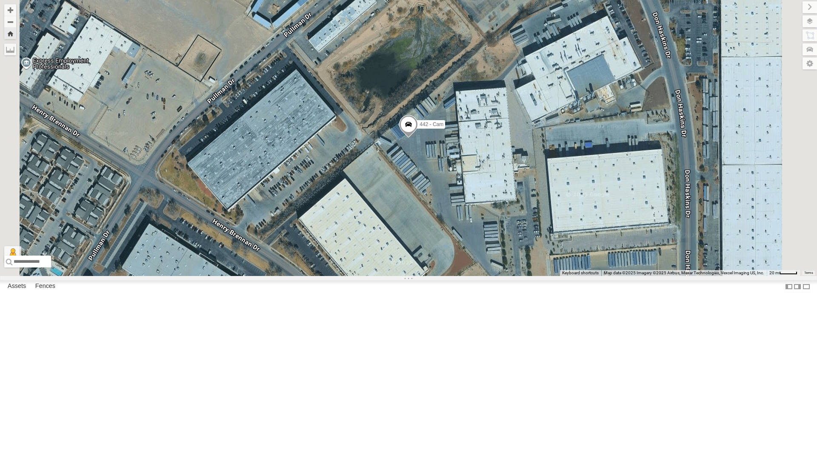
click at [0, 0] on div "4071 - Cam" at bounding box center [0, 0] width 0 height 0
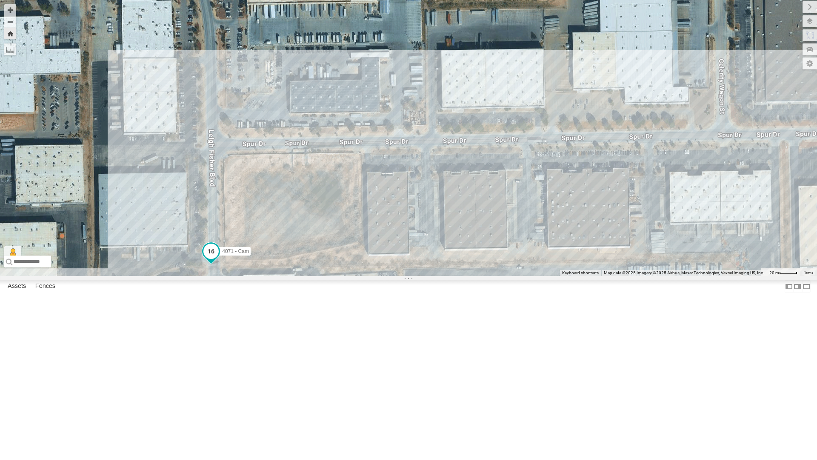
click at [219, 259] on span at bounding box center [210, 251] width 15 height 15
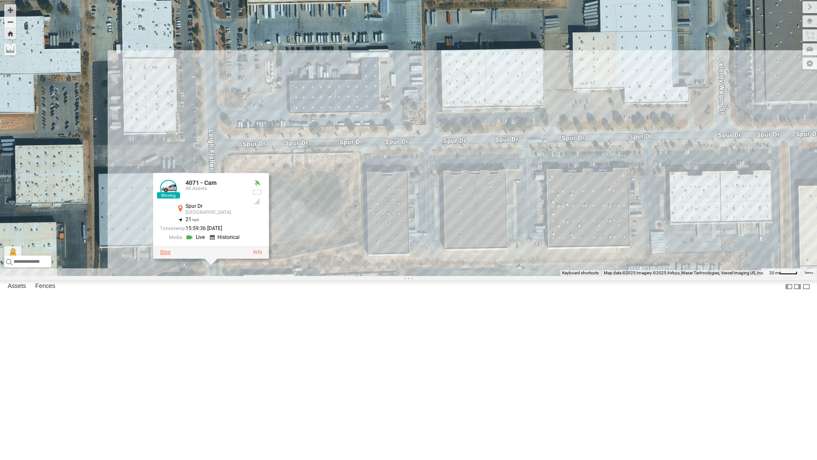
click at [171, 255] on label at bounding box center [165, 252] width 11 height 6
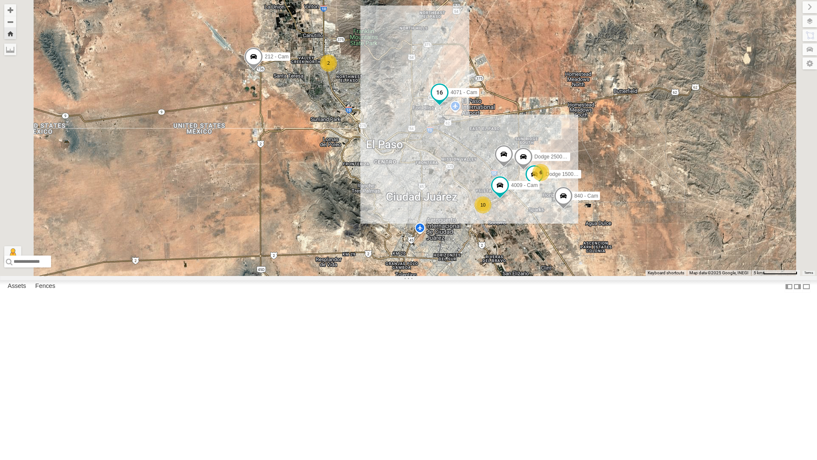
click at [447, 100] on span at bounding box center [439, 92] width 15 height 15
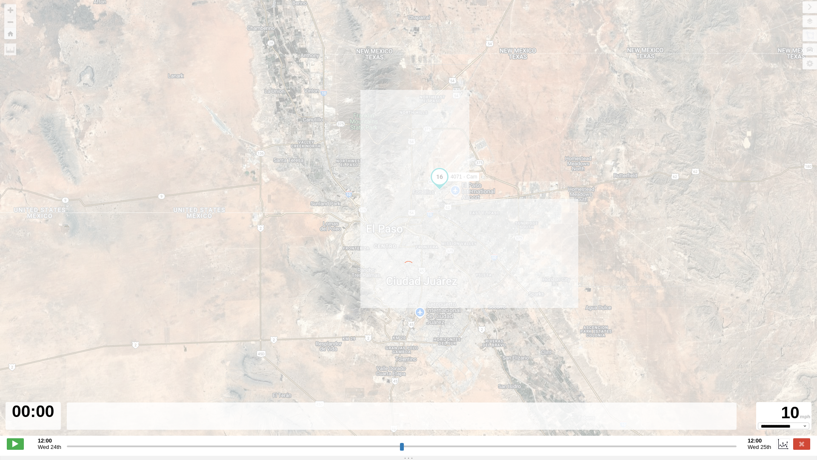
type input "**********"
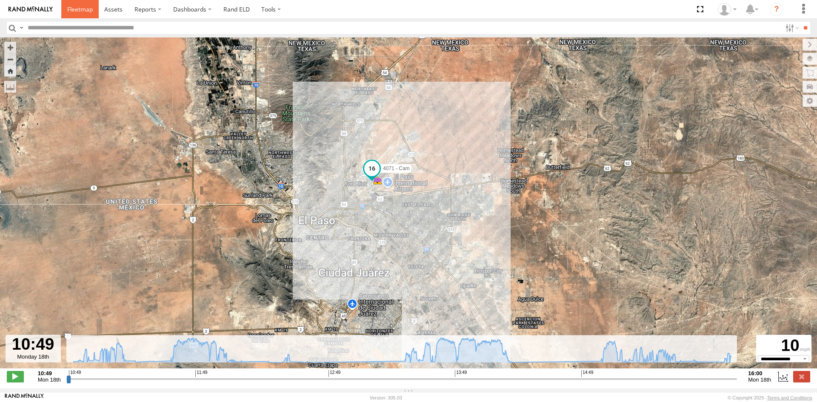
click at [75, 8] on span at bounding box center [80, 9] width 26 height 8
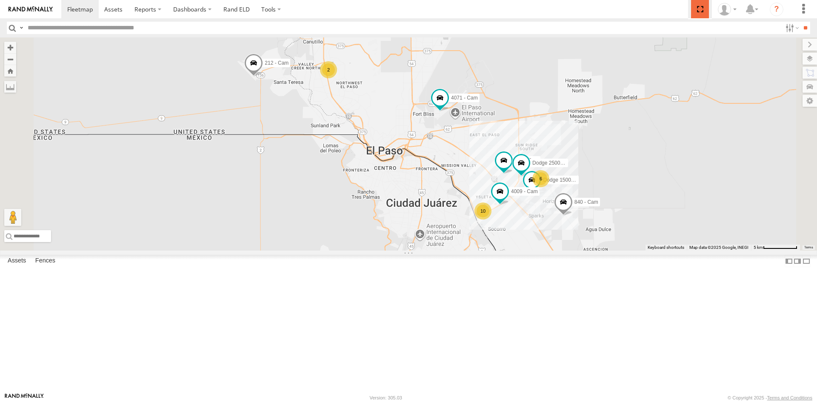
click at [702, 8] on span at bounding box center [699, 9] width 17 height 18
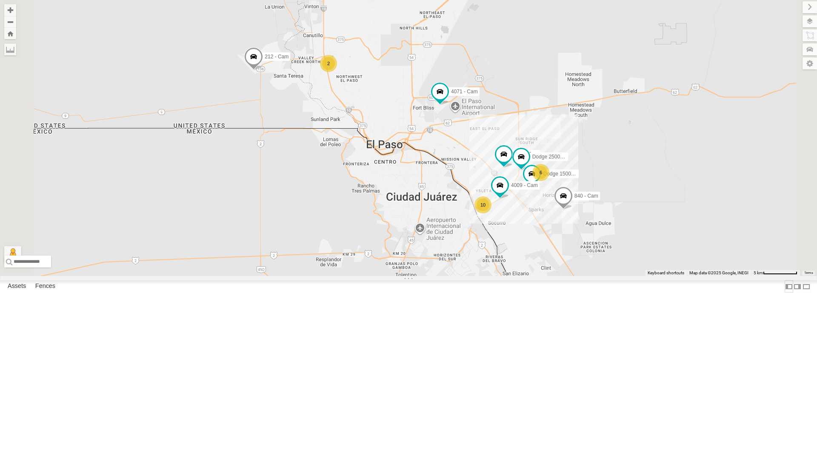
click at [785, 292] on label at bounding box center [789, 286] width 9 height 12
click at [802, 292] on label at bounding box center [806, 286] width 9 height 12
click at [811, 19] on label at bounding box center [801, 21] width 31 height 12
click at [0, 0] on span "Basemaps" at bounding box center [0, 0] width 0 height 0
click at [0, 0] on span "Satellite + Roadmap" at bounding box center [0, 0] width 0 height 0
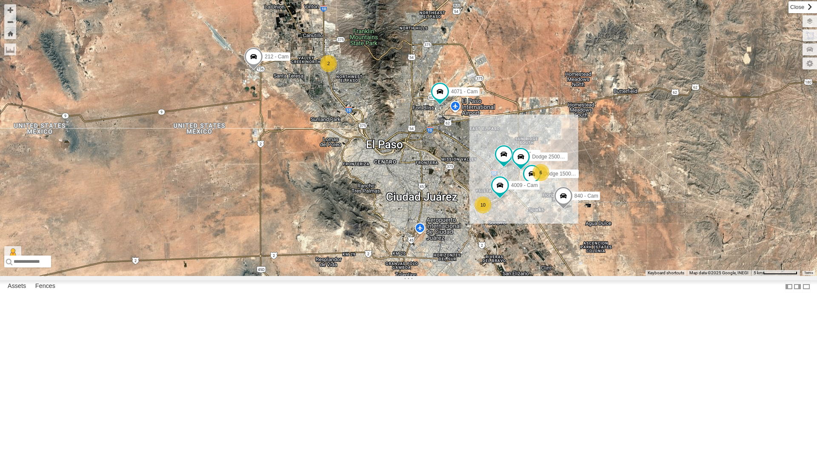
click at [789, 10] on label at bounding box center [803, 7] width 29 height 12
click at [442, 99] on span at bounding box center [440, 91] width 15 height 15
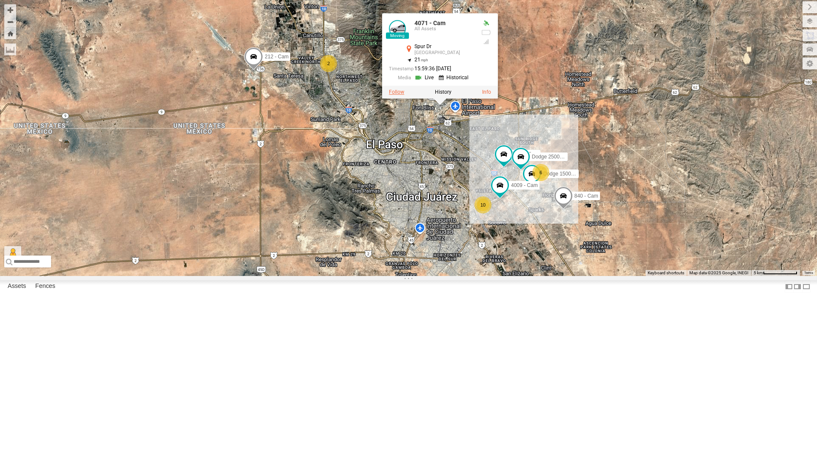
click at [398, 95] on label at bounding box center [396, 92] width 15 height 6
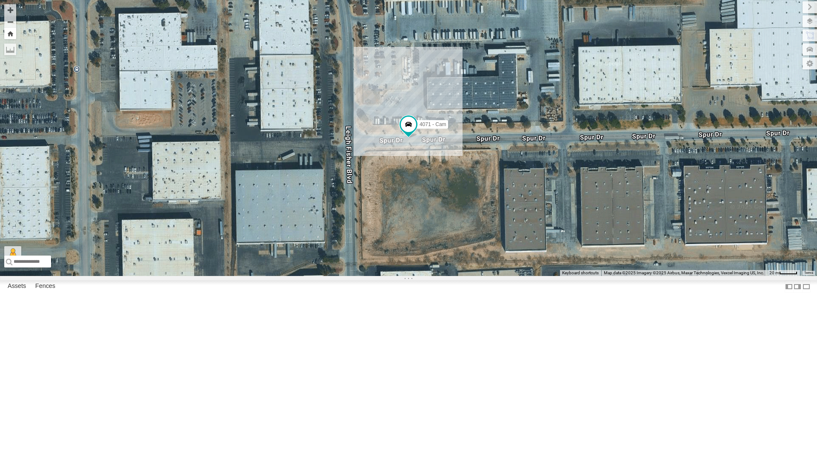
click at [13, 32] on button "Zoom Home" at bounding box center [10, 33] width 12 height 11
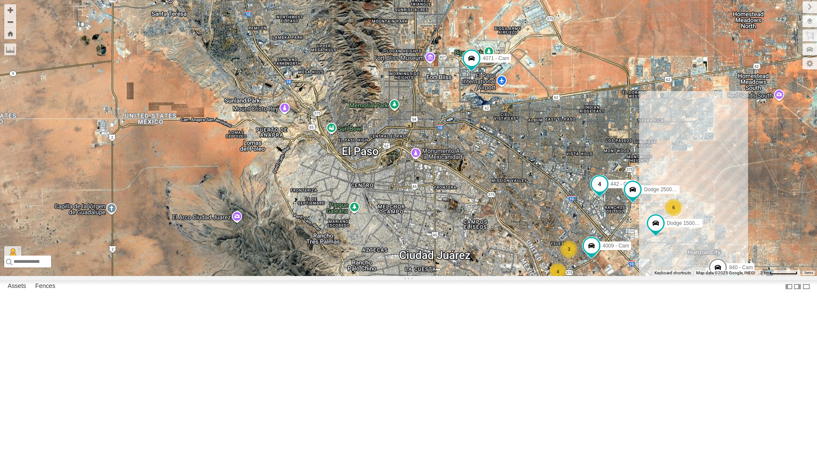
click at [599, 192] on span at bounding box center [599, 183] width 15 height 15
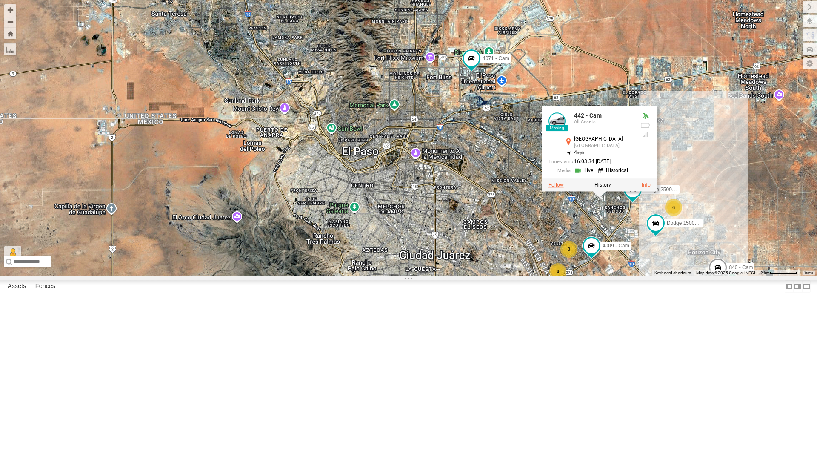
click at [558, 188] on label at bounding box center [556, 185] width 15 height 6
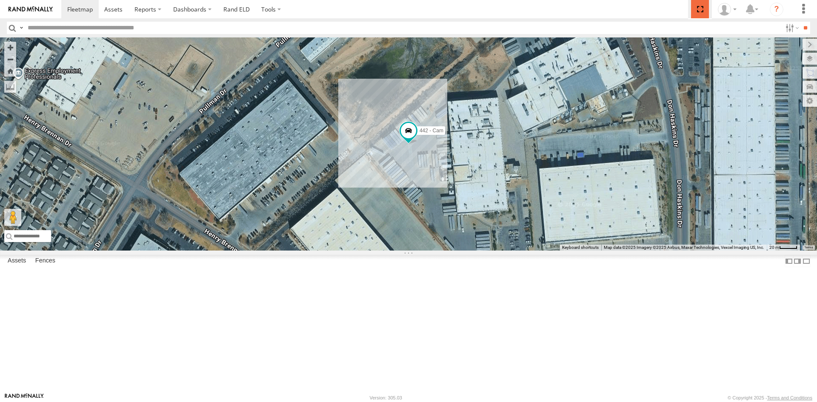
click at [704, 8] on span at bounding box center [699, 9] width 17 height 18
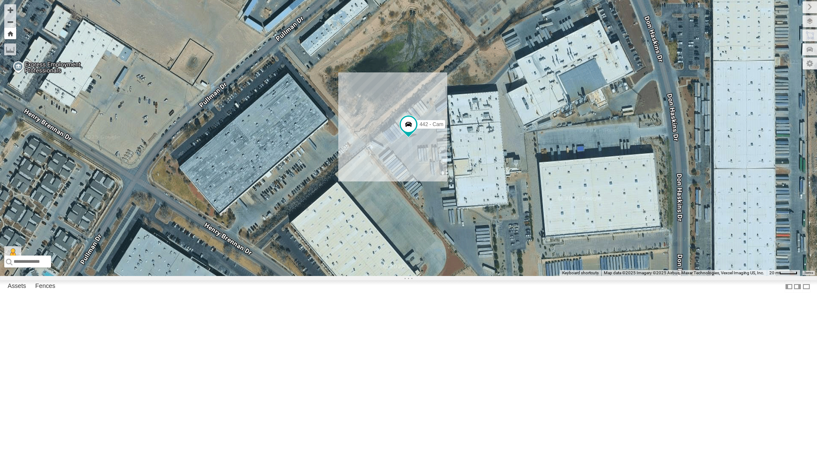
click at [9, 36] on button "Zoom Home" at bounding box center [10, 33] width 12 height 11
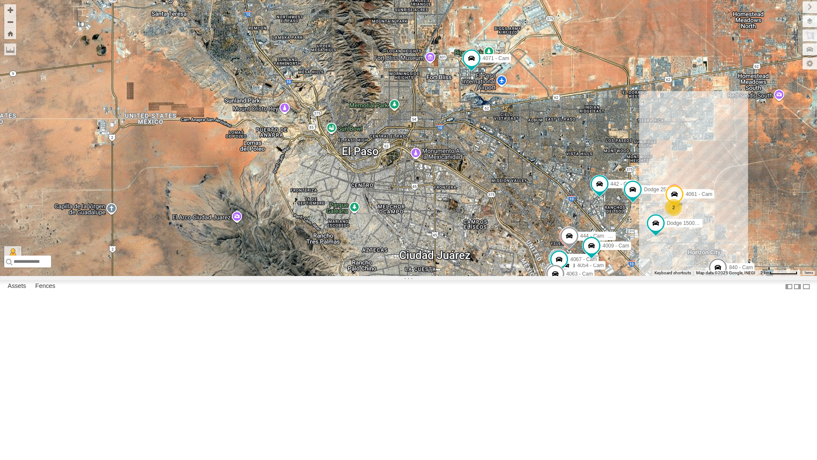
click at [593, 276] on div "4069 - Cam 2 F350 - Cam 4030 - GPS Spotter 738 - Cam 442 - Cam Dodge 2500 - Cam…" at bounding box center [408, 138] width 817 height 276
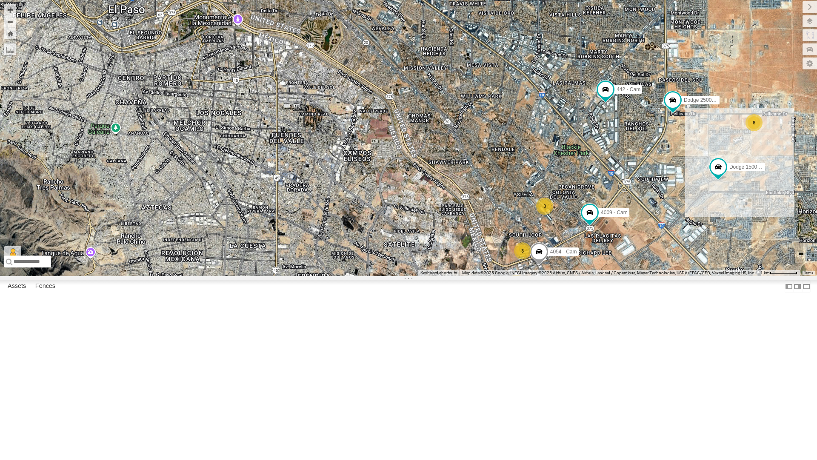
click at [522, 259] on div "3" at bounding box center [522, 250] width 17 height 17
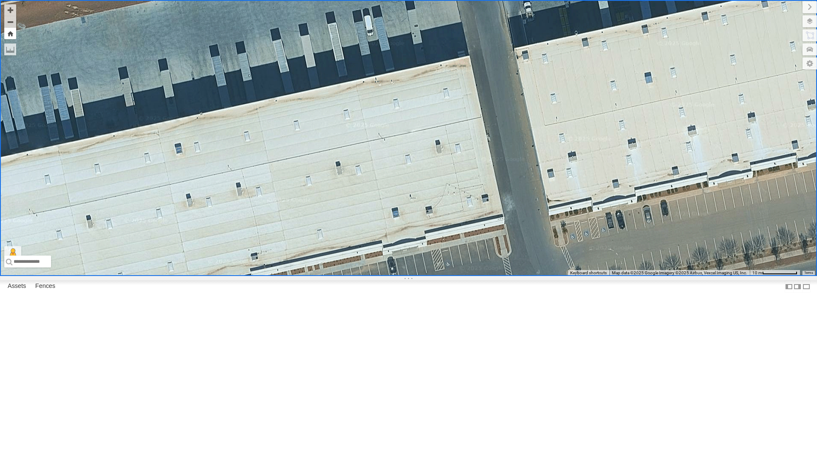
click at [9, 36] on button "Zoom Home" at bounding box center [10, 33] width 12 height 11
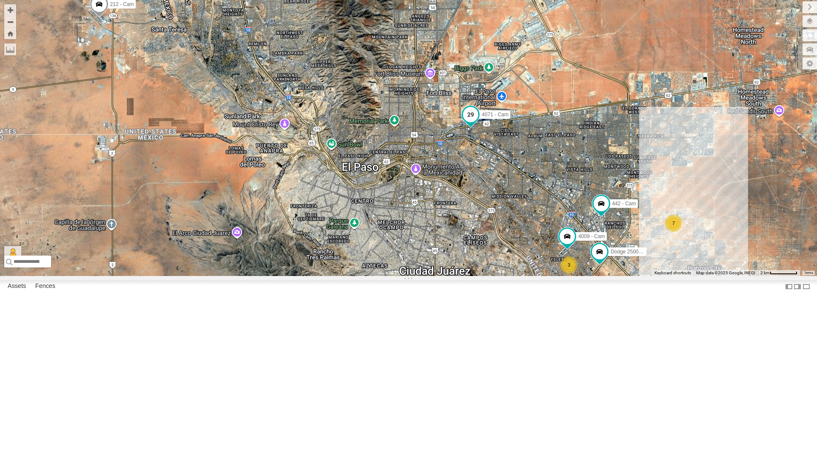
click at [469, 122] on span at bounding box center [470, 114] width 15 height 15
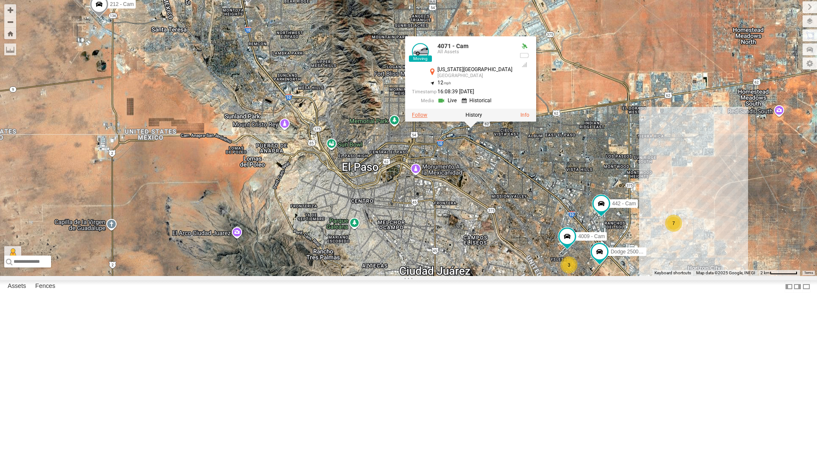
click at [427, 118] on label at bounding box center [419, 115] width 15 height 6
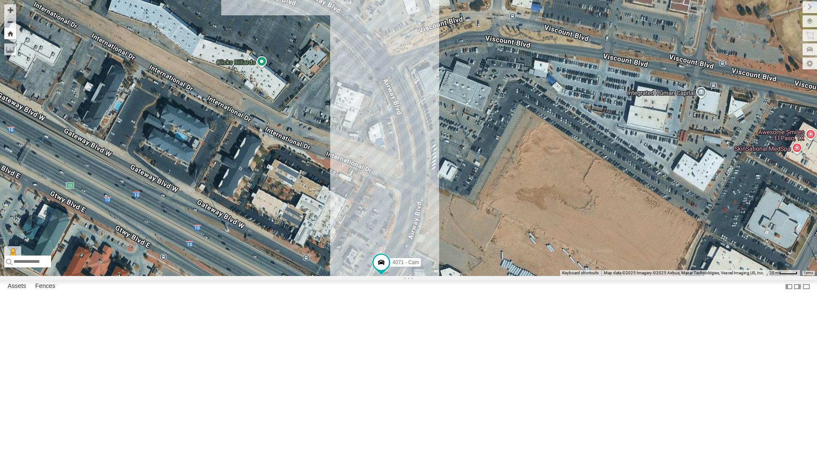
click at [9, 31] on button "Zoom Home" at bounding box center [10, 33] width 12 height 11
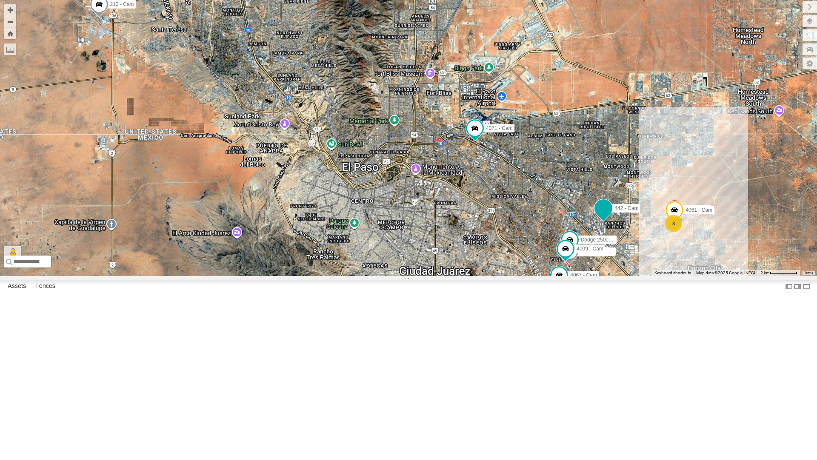
click at [605, 216] on span at bounding box center [603, 208] width 15 height 15
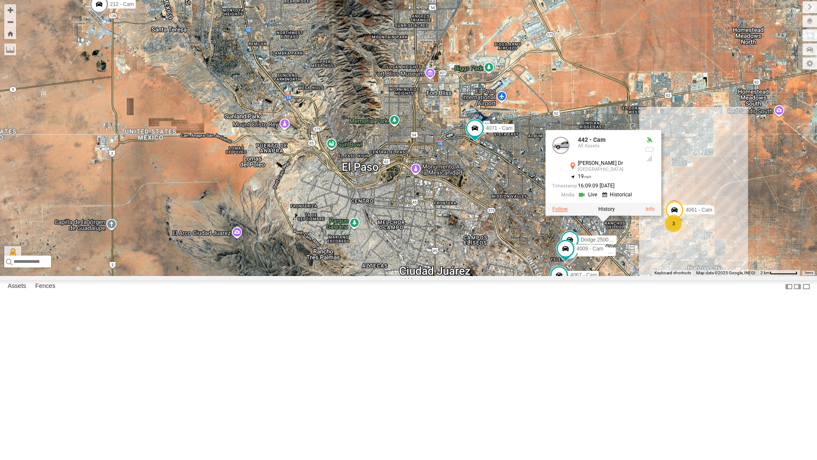
click at [560, 212] on label at bounding box center [560, 209] width 15 height 6
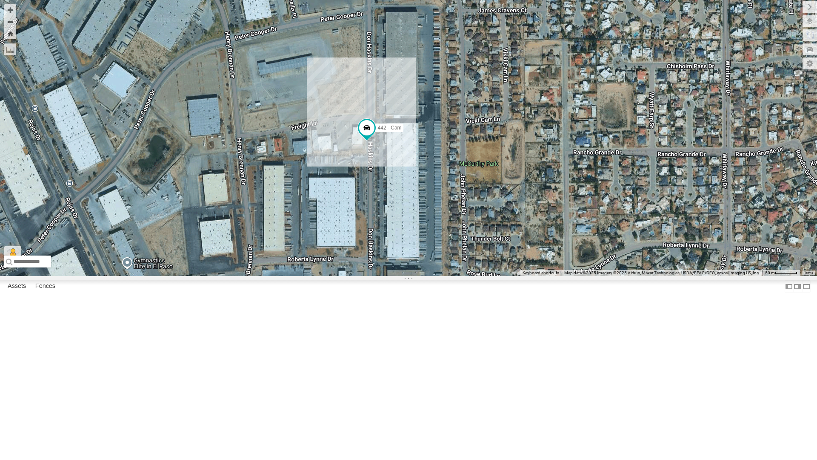
drag, startPoint x: 430, startPoint y: 310, endPoint x: 378, endPoint y: 273, distance: 64.1
click at [378, 273] on div "442 - Cam" at bounding box center [408, 138] width 817 height 276
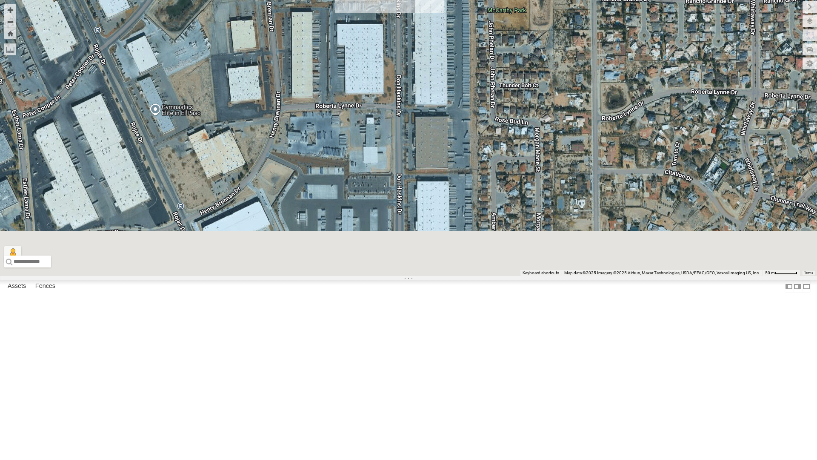
drag, startPoint x: 313, startPoint y: 321, endPoint x: 344, endPoint y: 167, distance: 157.3
click at [344, 167] on div "442 - Cam" at bounding box center [408, 138] width 817 height 276
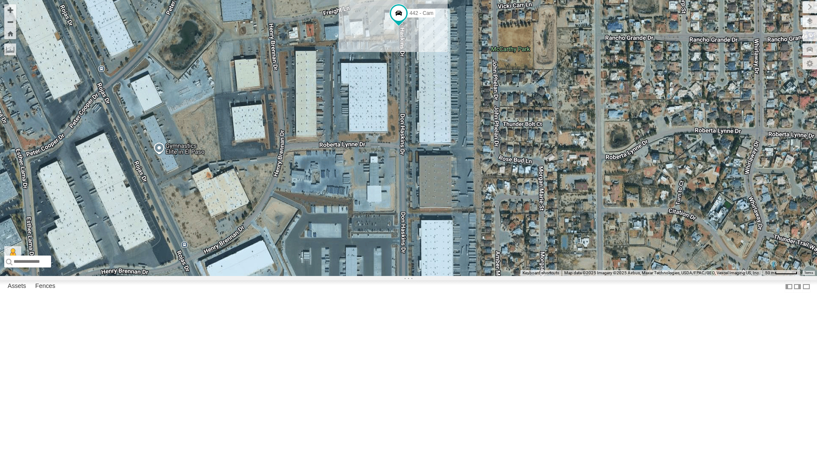
drag, startPoint x: 416, startPoint y: 160, endPoint x: 422, endPoint y: 206, distance: 45.5
click at [422, 206] on div "442 - Cam" at bounding box center [408, 138] width 817 height 276
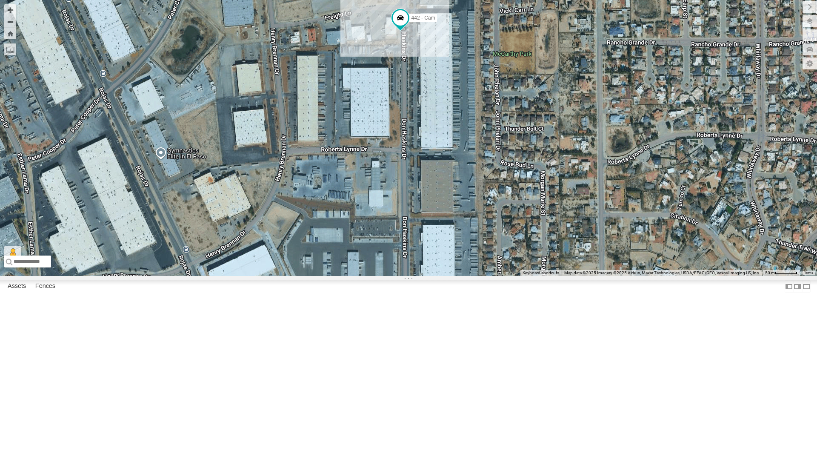
drag, startPoint x: 422, startPoint y: 204, endPoint x: 425, endPoint y: 218, distance: 14.8
click at [425, 218] on div "442 - Cam" at bounding box center [408, 138] width 817 height 276
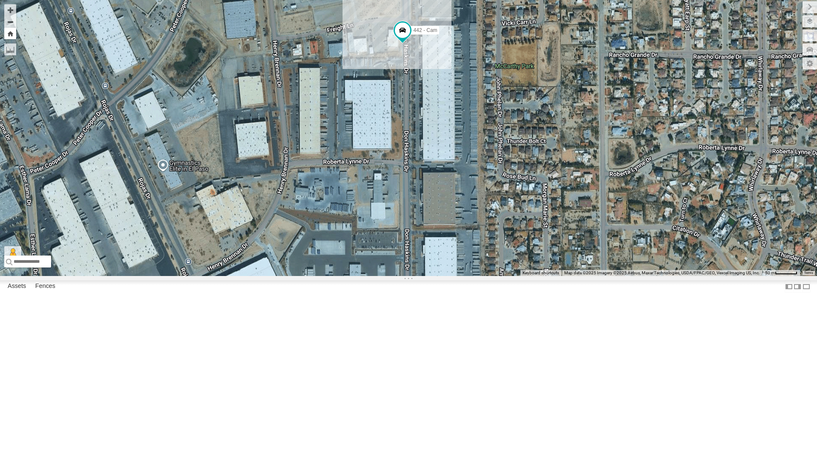
click at [10, 31] on button "Zoom Home" at bounding box center [10, 33] width 12 height 11
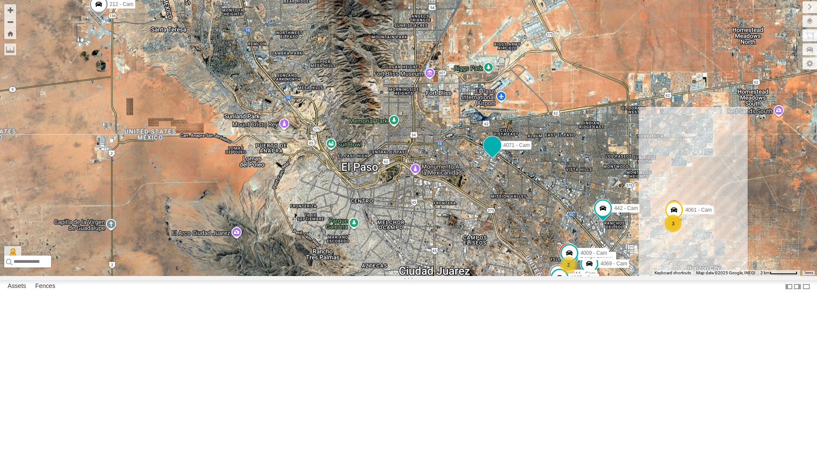
click at [494, 153] on span at bounding box center [492, 145] width 15 height 15
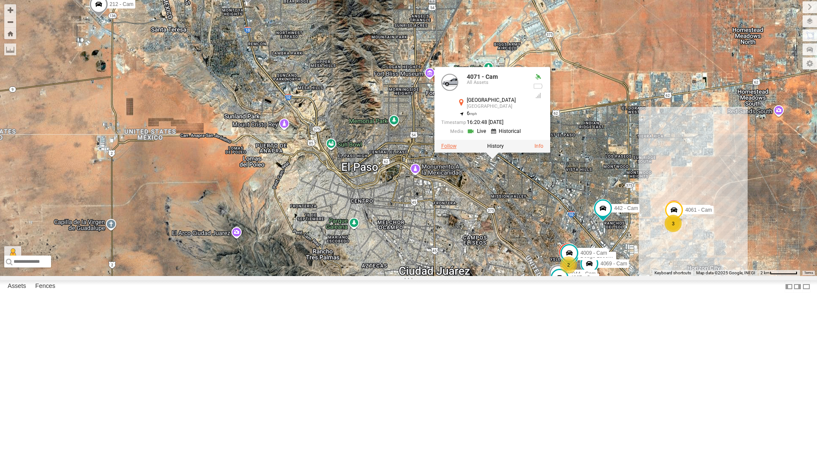
click at [449, 149] on label at bounding box center [448, 146] width 15 height 6
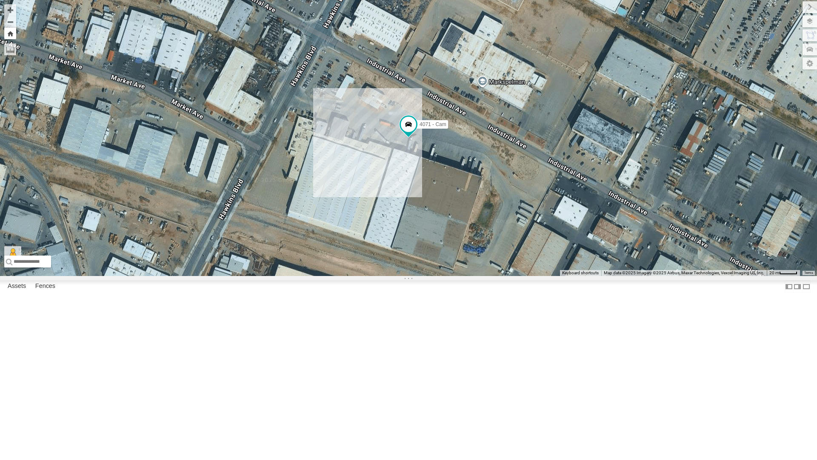
click at [13, 34] on button "Zoom Home" at bounding box center [10, 33] width 12 height 11
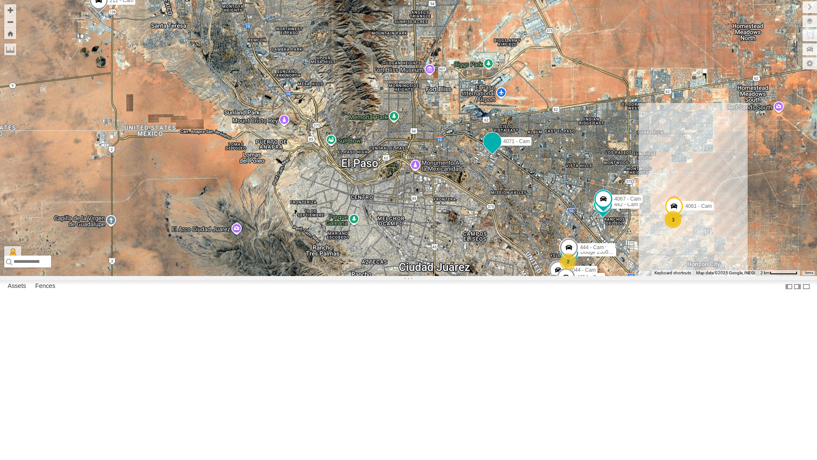
click at [490, 149] on span at bounding box center [492, 141] width 15 height 15
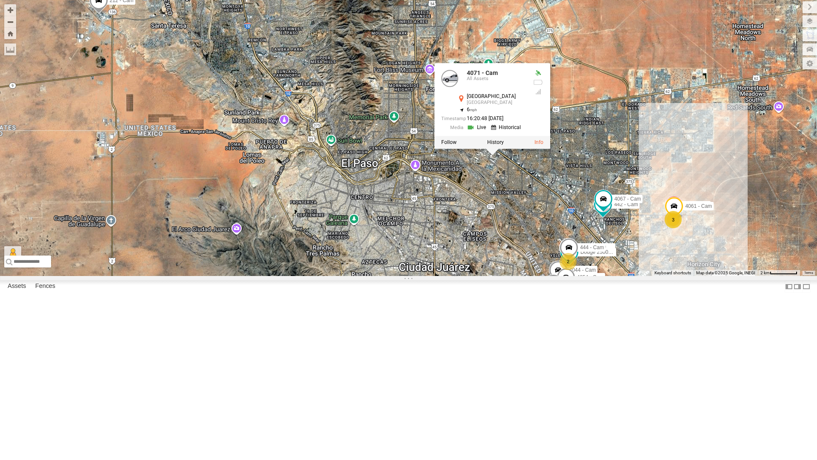
click at [490, 276] on div "4069 - Cam 2 3 Spotter 738 - Cam 442 - Cam Dodge 2500 - Cam 4044 - Cam 4054 - C…" at bounding box center [408, 138] width 817 height 276
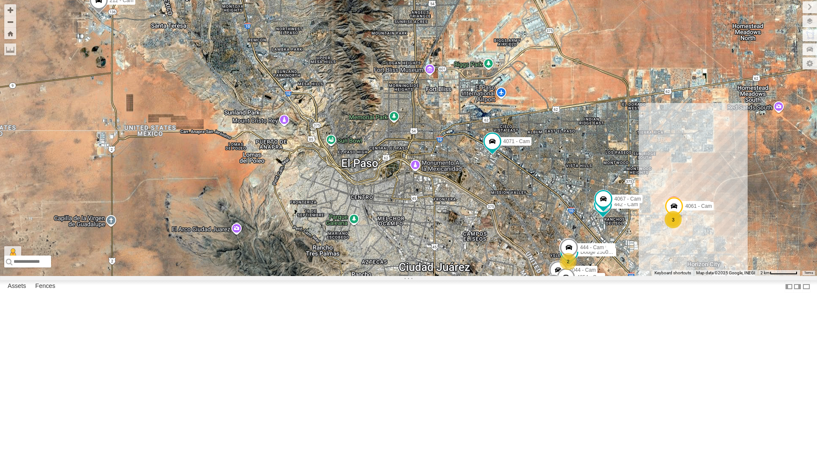
click at [570, 270] on div "2" at bounding box center [568, 261] width 17 height 17
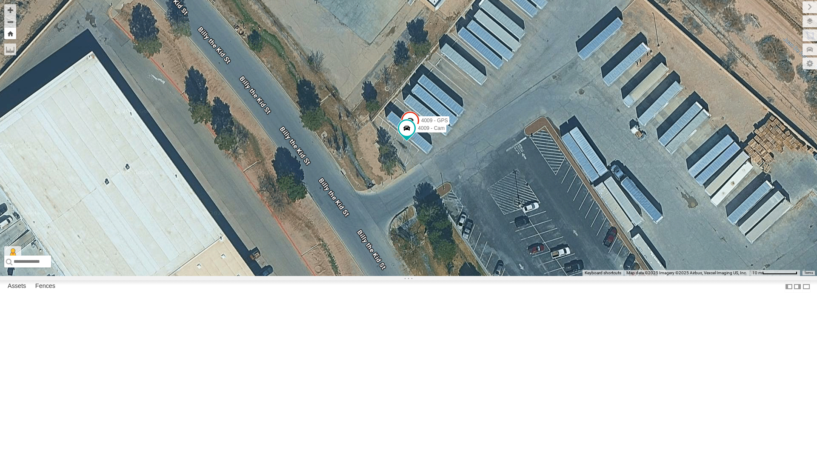
click at [10, 33] on button "Zoom Home" at bounding box center [10, 33] width 12 height 11
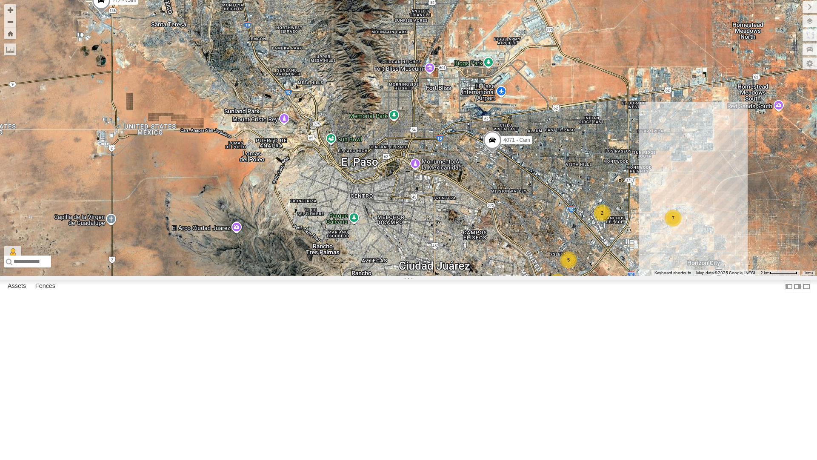
click at [665, 303] on span at bounding box center [663, 294] width 15 height 15
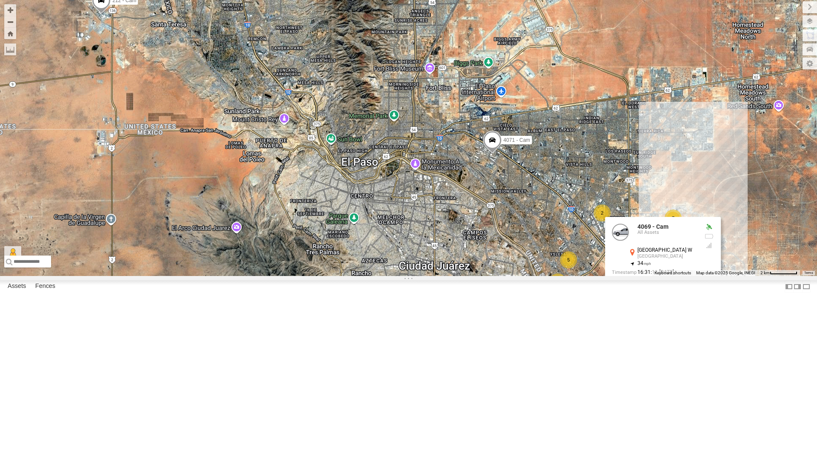
click at [509, 276] on div "4069 - Cam 7 5 2 2 3 4030 - Cam 840 - Cam 388 - Cam 4071 - Cam 212 - Cam 4069 -…" at bounding box center [408, 138] width 817 height 276
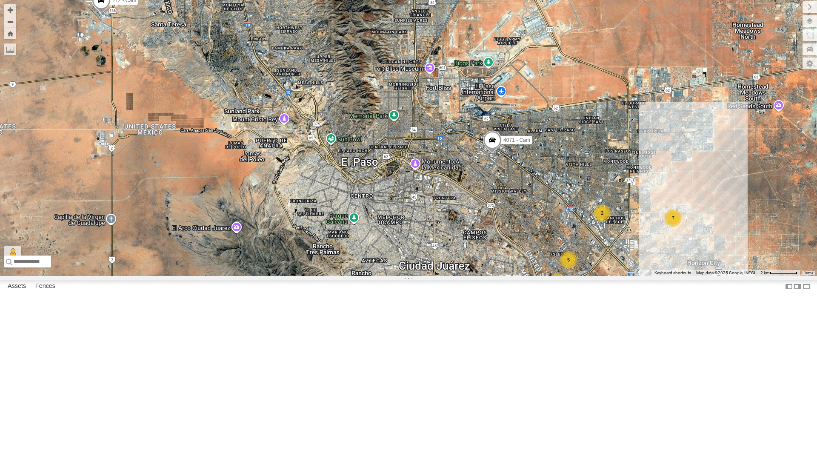
click at [654, 276] on div "4069 - Cam 7 5 2 2 3 4030 - Cam 840 - Cam 388 - Cam 4071 - Cam 212 - Cam" at bounding box center [408, 138] width 817 height 276
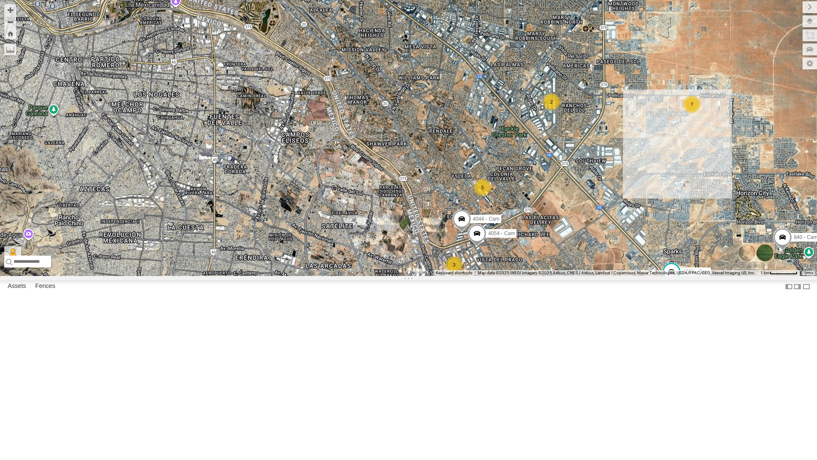
drag, startPoint x: 658, startPoint y: 409, endPoint x: 653, endPoint y: 391, distance: 18.5
click at [653, 276] on div "4069 - Cam 4030 - Cam 840 - Cam 388 - Cam 4071 - Cam 212 - Cam 7 5 2 4044 - Cam…" at bounding box center [408, 138] width 817 height 276
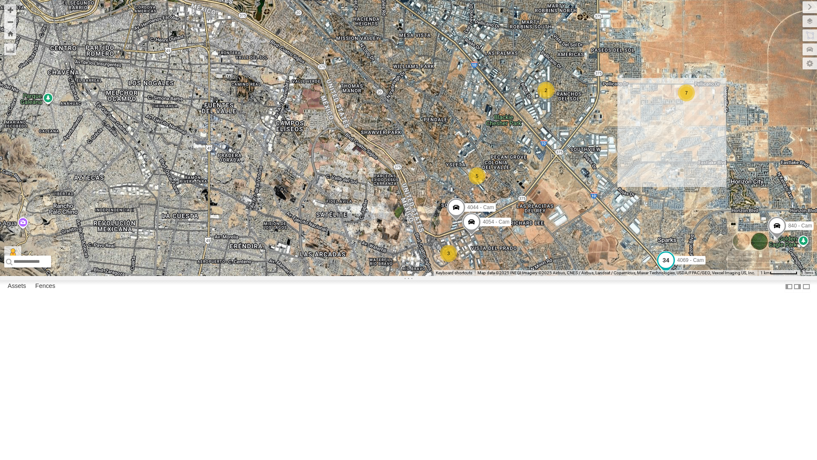
click at [667, 268] on span at bounding box center [666, 259] width 15 height 15
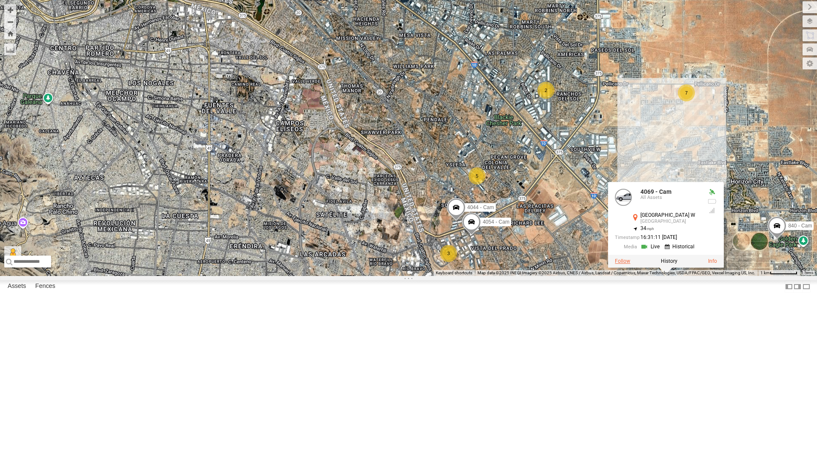
click at [627, 264] on label at bounding box center [622, 261] width 15 height 6
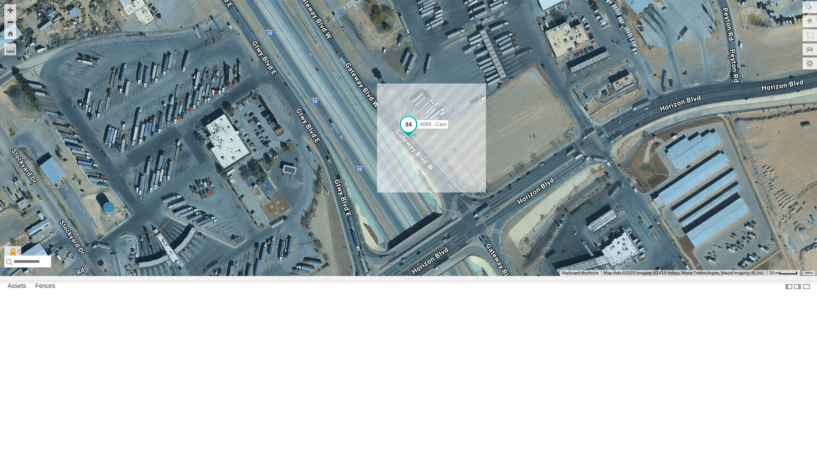
click at [414, 132] on span at bounding box center [408, 124] width 15 height 15
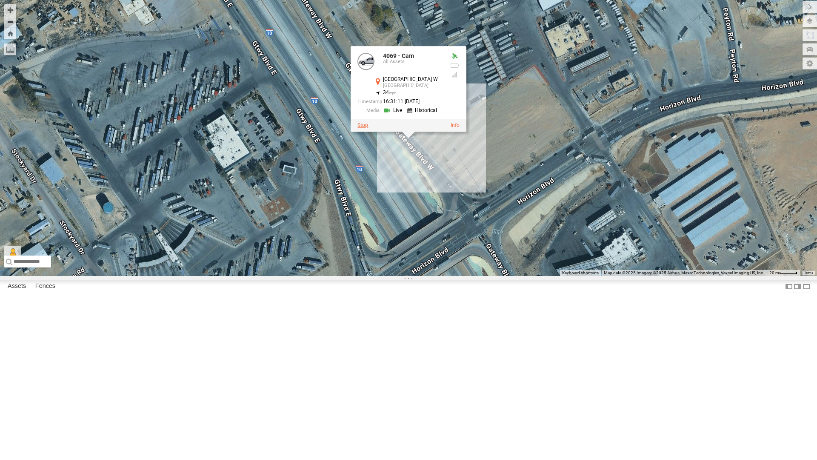
click at [364, 128] on label at bounding box center [363, 125] width 11 height 6
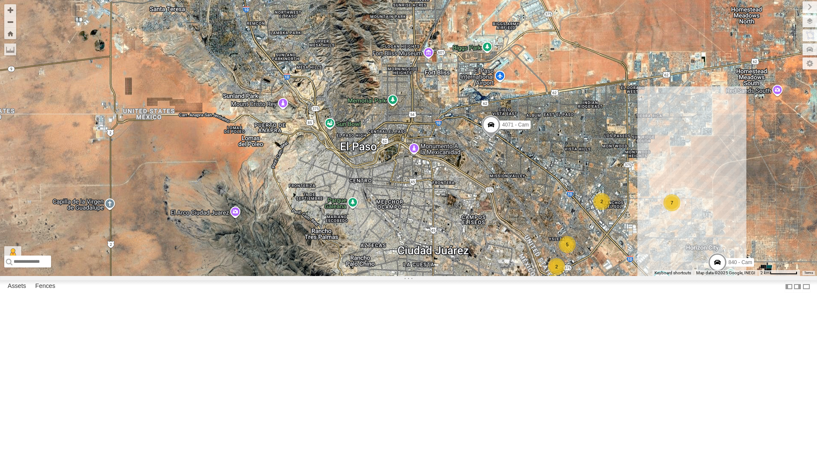
click at [556, 275] on div "2" at bounding box center [556, 266] width 17 height 17
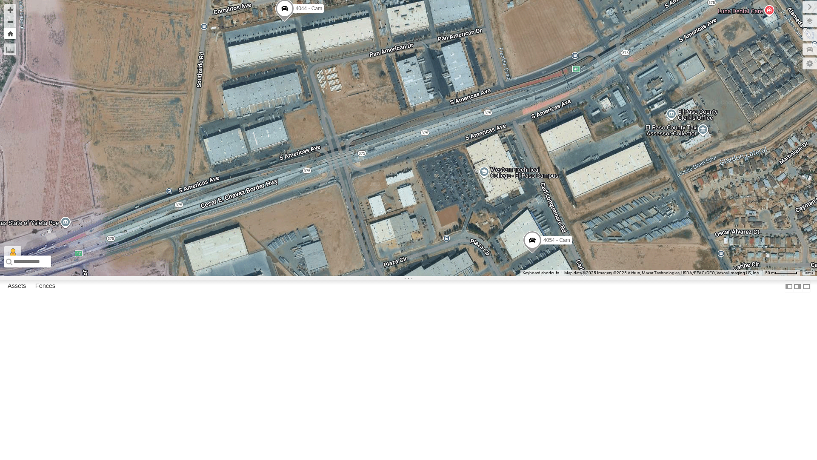
click at [9, 35] on button "Zoom Home" at bounding box center [10, 33] width 12 height 11
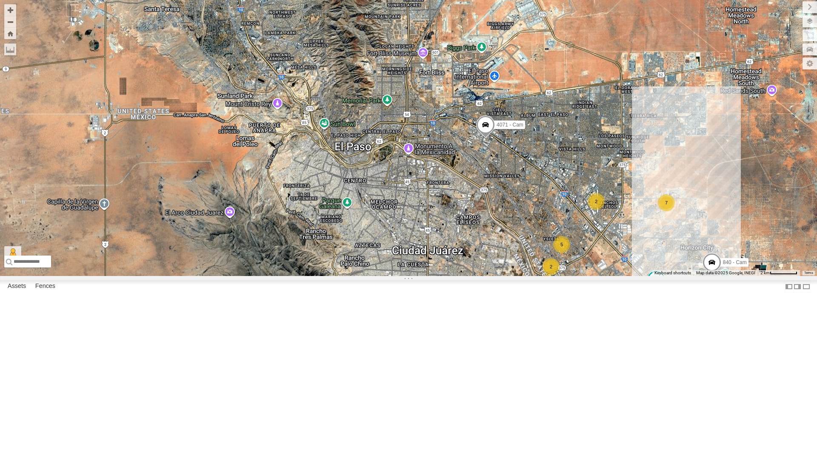
click at [562, 253] on div "5" at bounding box center [561, 244] width 17 height 17
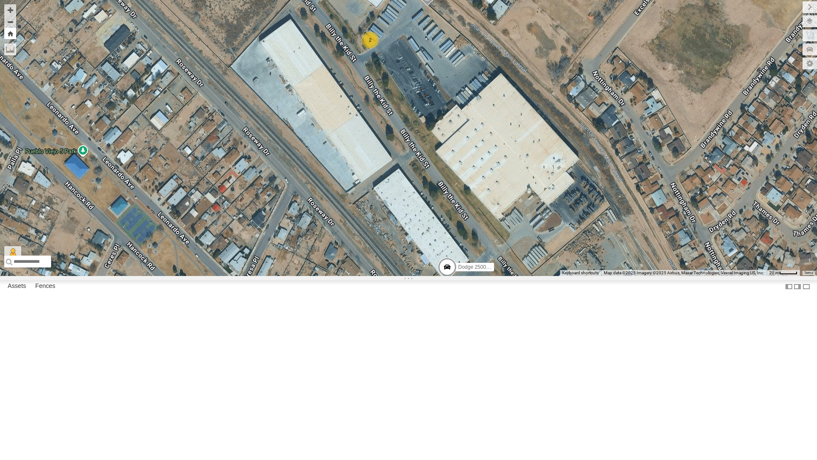
click at [9, 36] on button "Zoom Home" at bounding box center [10, 33] width 12 height 11
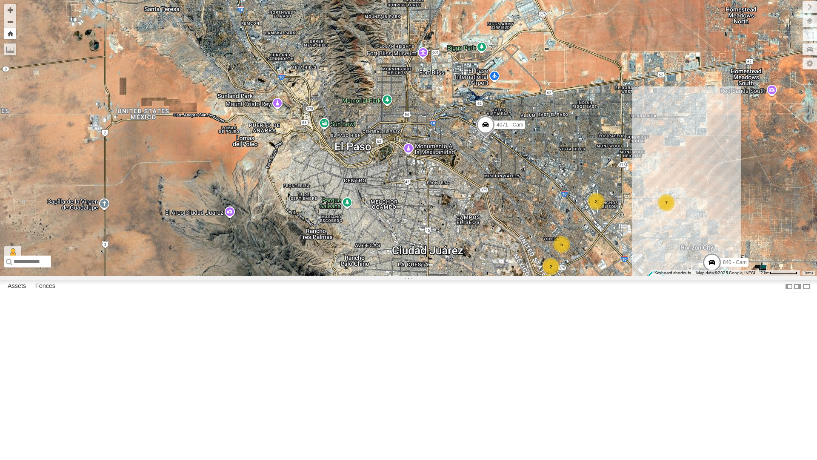
click at [8, 35] on button "Zoom Home" at bounding box center [10, 33] width 12 height 11
click at [579, 276] on div "4069 - Cam 7 5 2 2 3 2 840 - Cam 4071 - Cam 212 - Cam" at bounding box center [408, 138] width 817 height 276
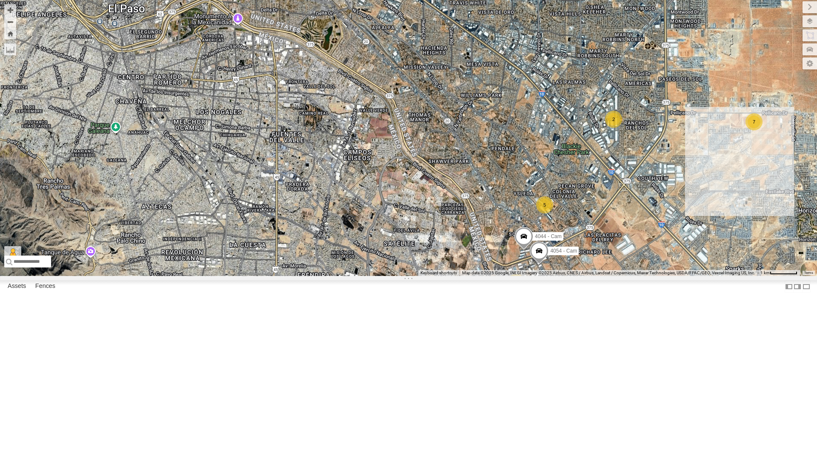
click at [519, 276] on div "4069 - Cam 840 - Cam 4071 - Cam 212 - Cam 7 5 2 4044 - Cam 4054 - Cam 3" at bounding box center [408, 138] width 817 height 276
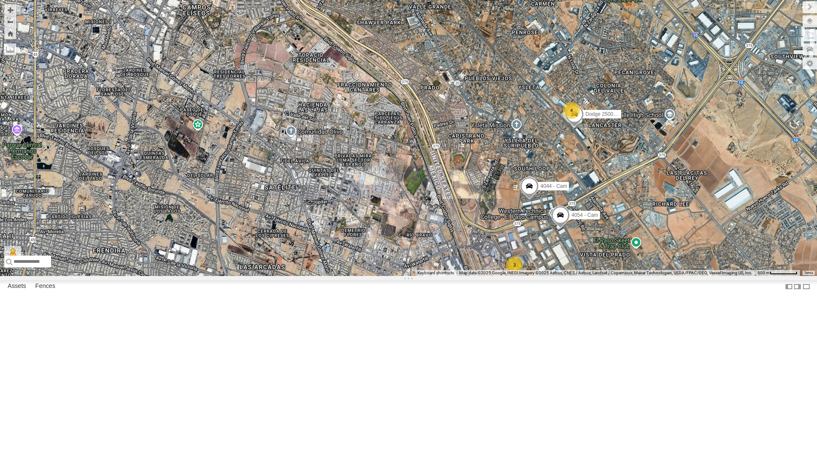
click at [515, 273] on div "3" at bounding box center [514, 264] width 17 height 17
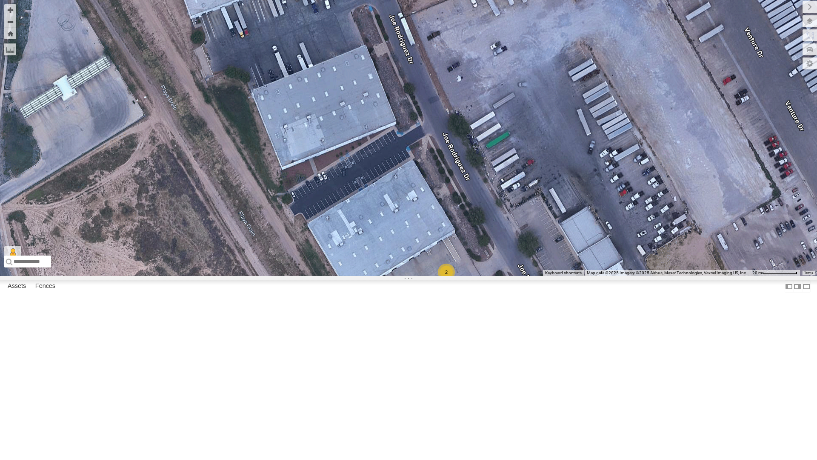
click at [447, 281] on div "2" at bounding box center [446, 272] width 17 height 17
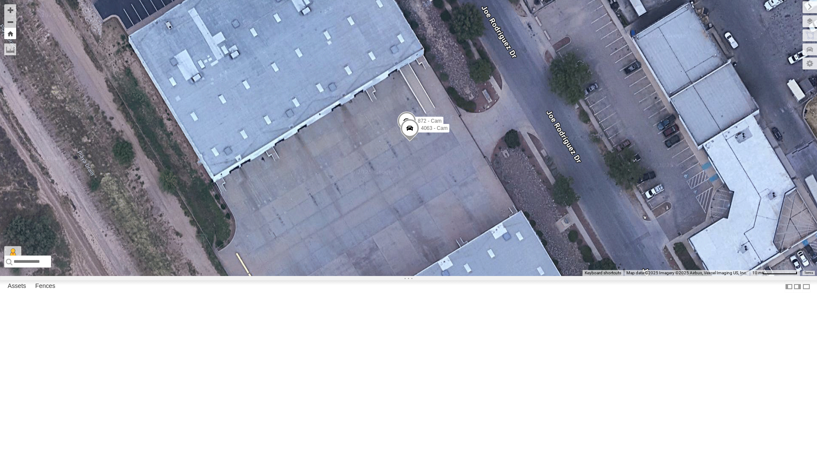
click at [8, 36] on button "Zoom Home" at bounding box center [10, 33] width 12 height 11
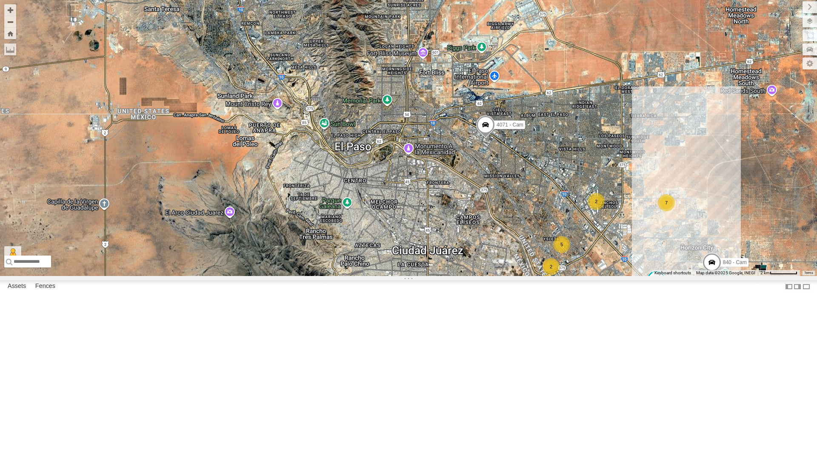
click at [599, 210] on div "2" at bounding box center [596, 201] width 17 height 17
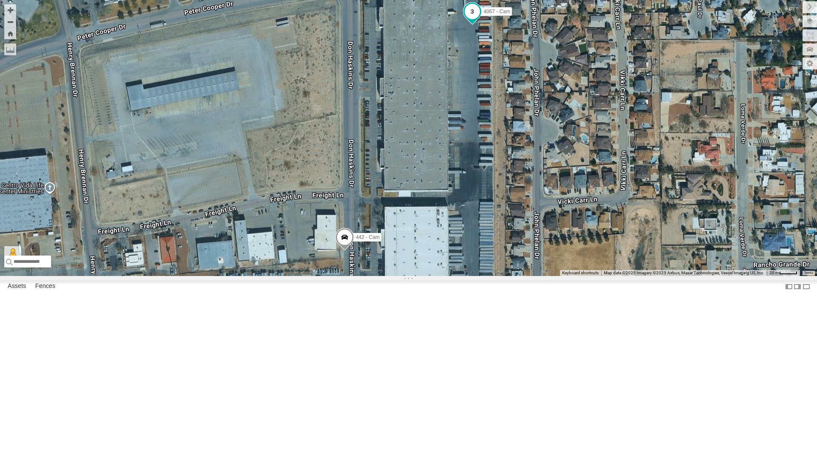
click at [473, 19] on span at bounding box center [472, 11] width 15 height 15
click at [432, 15] on label at bounding box center [428, 12] width 15 height 6
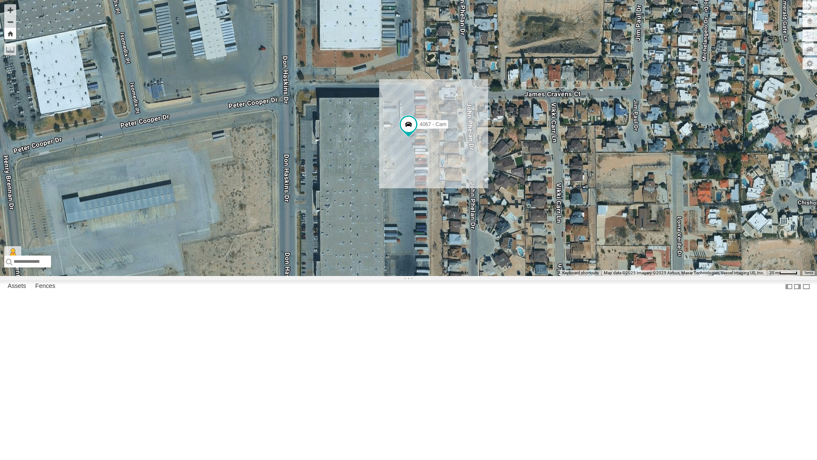
click at [12, 32] on button "Zoom Home" at bounding box center [10, 33] width 12 height 11
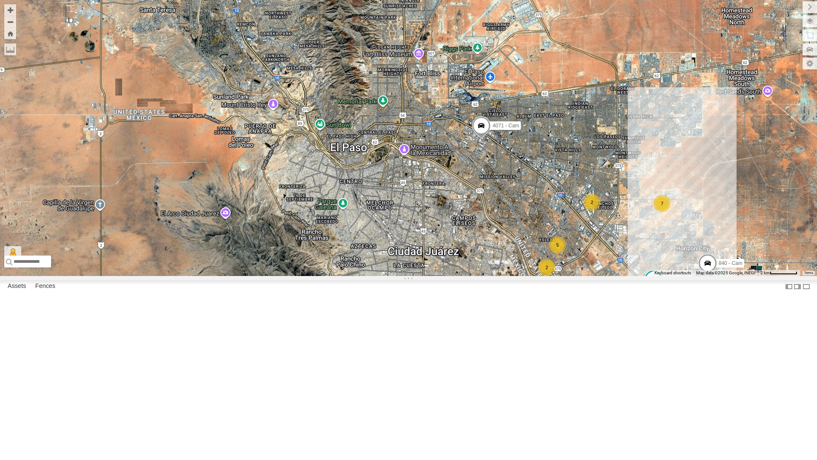
click at [560, 253] on div "5" at bounding box center [557, 244] width 17 height 17
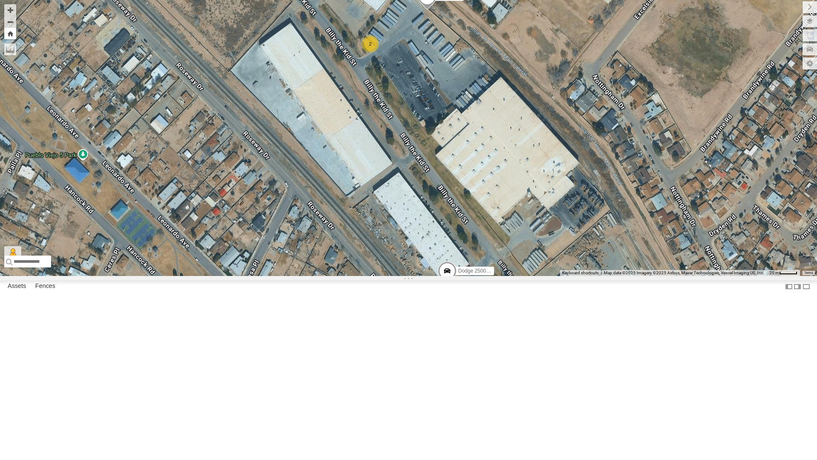
click at [9, 32] on button "Zoom Home" at bounding box center [10, 33] width 12 height 11
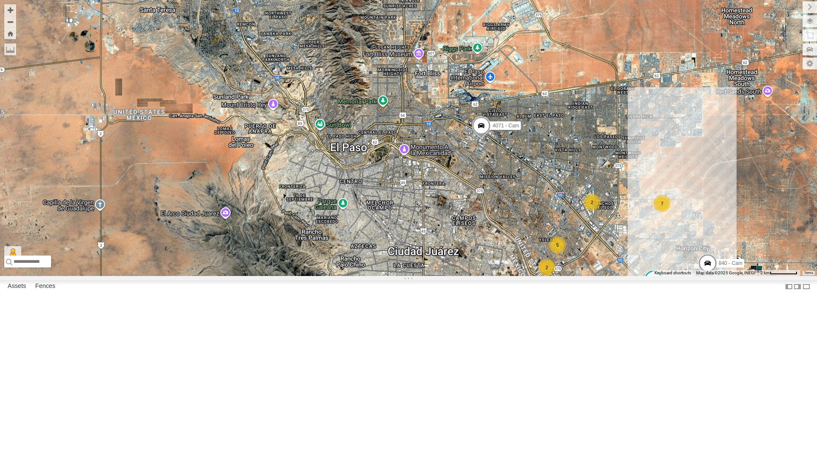
click at [593, 211] on div "2" at bounding box center [592, 202] width 17 height 17
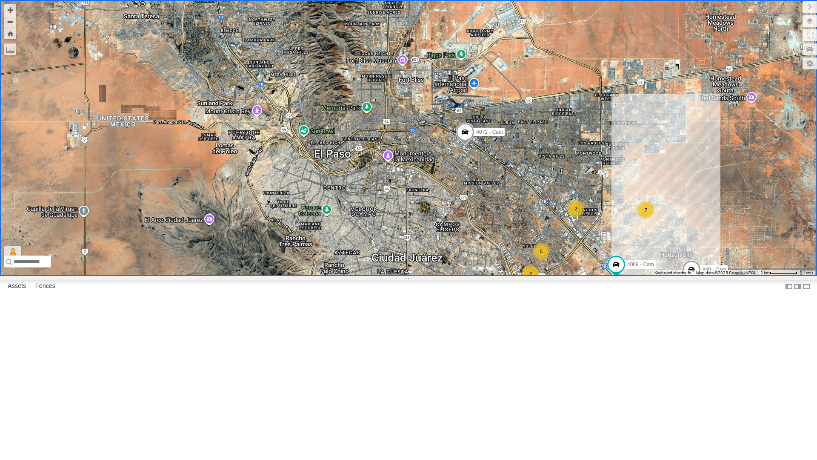
click at [574, 217] on div "2" at bounding box center [575, 208] width 17 height 17
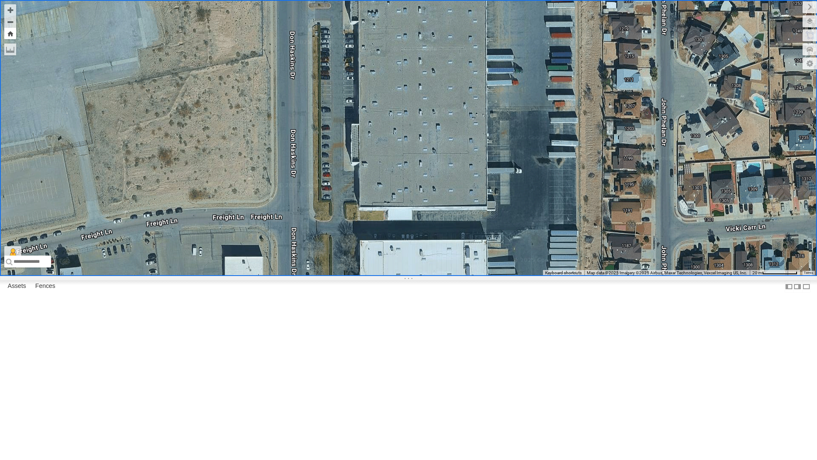
click at [9, 34] on button "Zoom Home" at bounding box center [10, 33] width 12 height 11
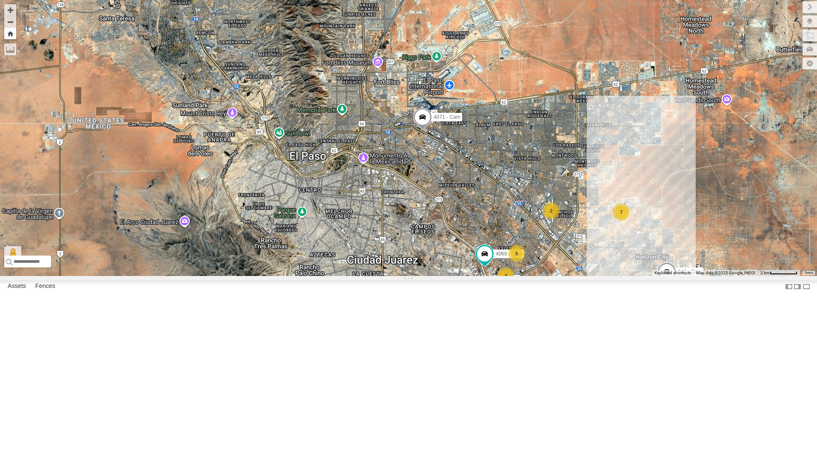
click at [9, 34] on button "Zoom Home" at bounding box center [10, 33] width 12 height 11
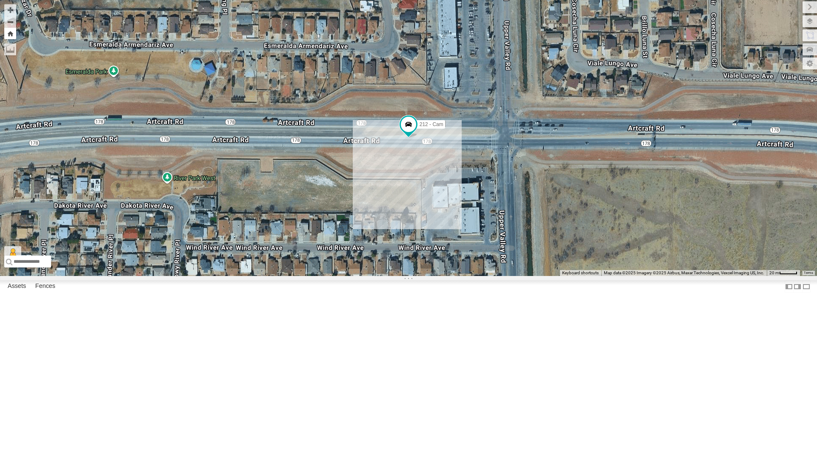
click at [7, 33] on button "Zoom Home" at bounding box center [10, 33] width 12 height 11
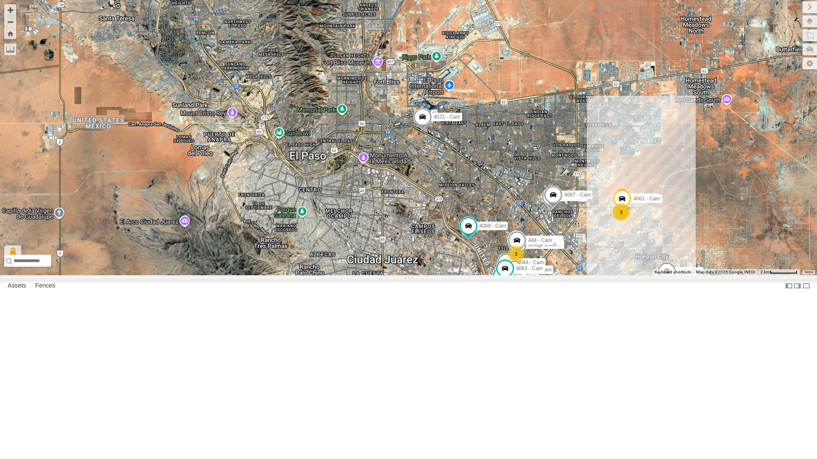
click at [516, 263] on div "2" at bounding box center [516, 254] width 17 height 17
click at [559, 211] on span at bounding box center [551, 199] width 19 height 23
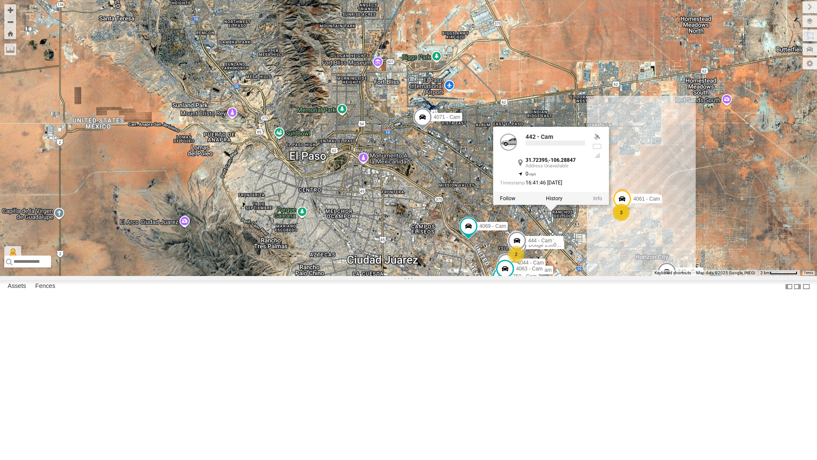
click at [559, 211] on span at bounding box center [551, 199] width 19 height 23
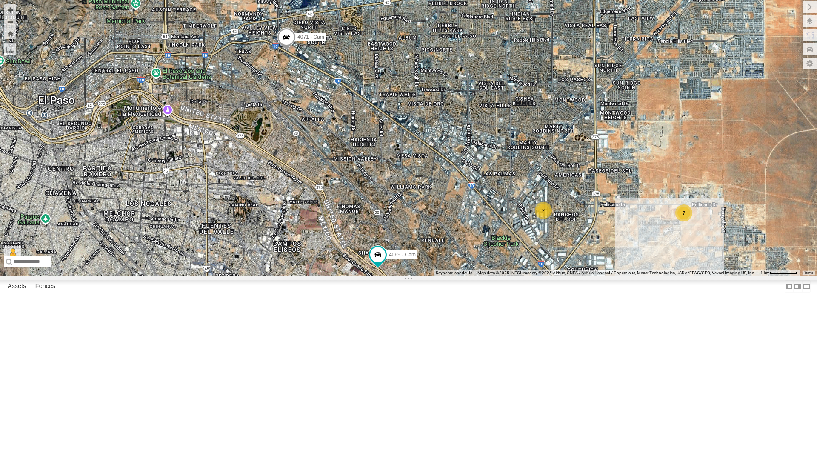
click at [554, 276] on div "4069 - Cam 4054 - Cam 4030 - Cam 840 - Cam 388 - Cam 4071 - Cam 212 - Cam 7 5 2…" at bounding box center [408, 138] width 817 height 276
click at [544, 219] on div "2" at bounding box center [543, 210] width 17 height 17
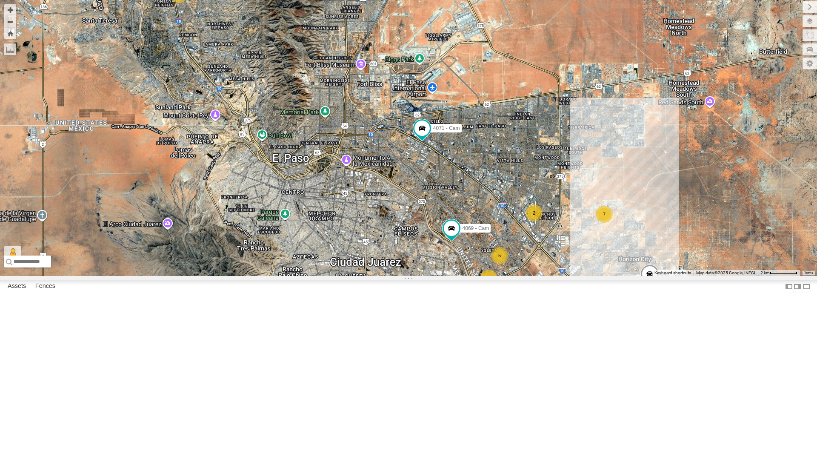
click at [536, 221] on div "2" at bounding box center [534, 212] width 17 height 17
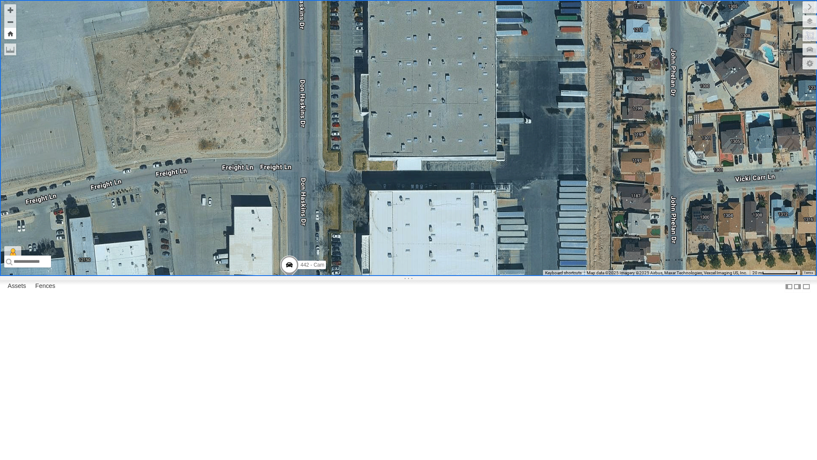
click at [12, 36] on button "Zoom Home" at bounding box center [10, 33] width 12 height 11
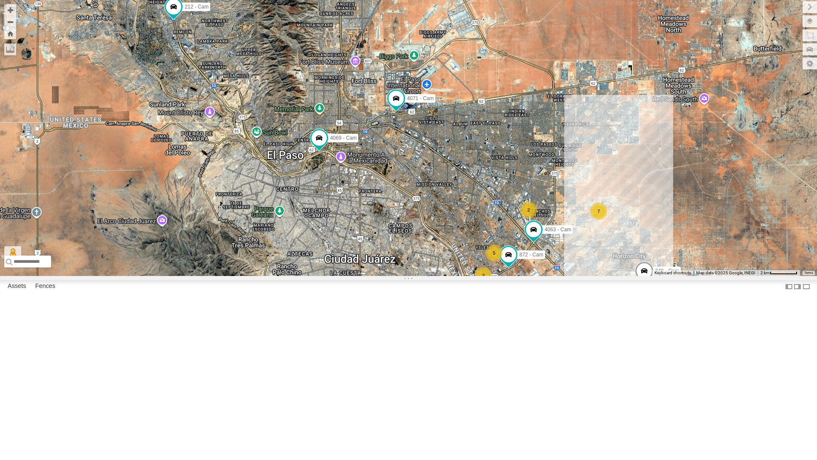
click at [529, 218] on div "2" at bounding box center [528, 209] width 17 height 17
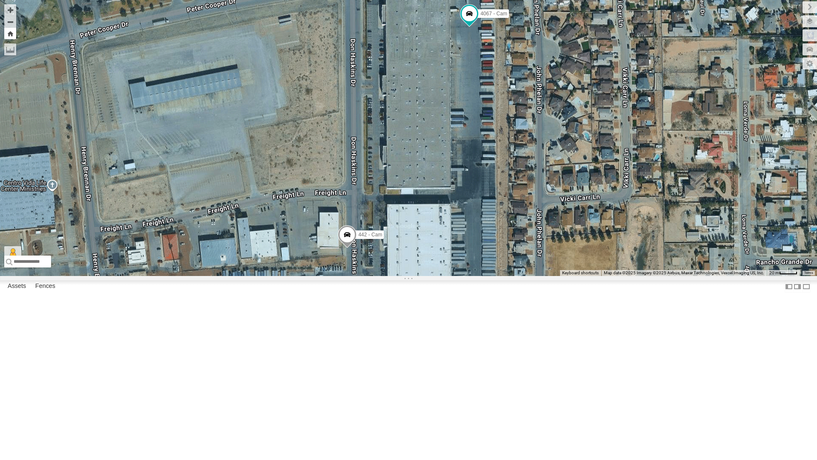
click at [11, 36] on button "Zoom Home" at bounding box center [10, 33] width 12 height 11
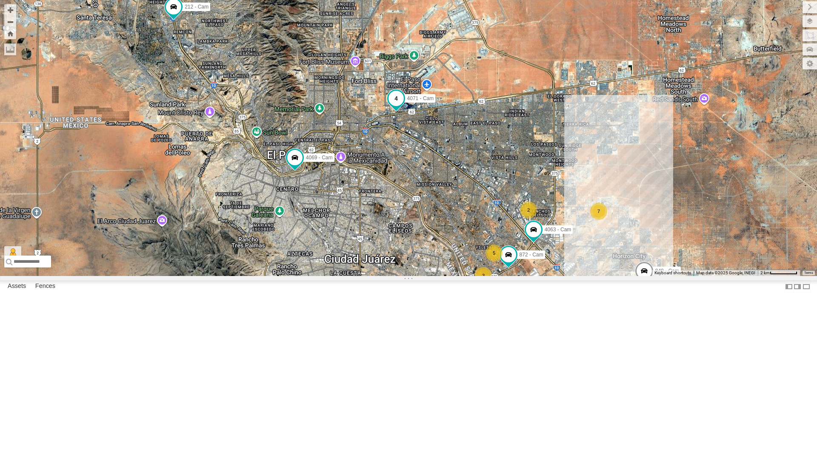
click at [395, 106] on span at bounding box center [396, 98] width 15 height 15
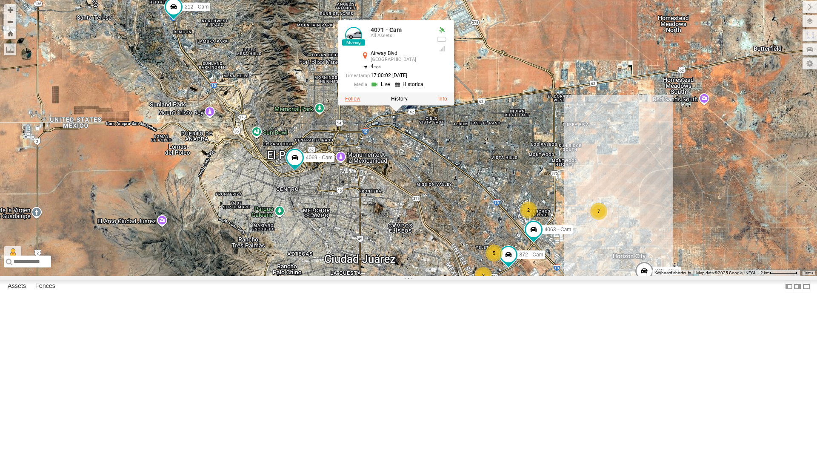
click at [355, 102] on label at bounding box center [352, 99] width 15 height 6
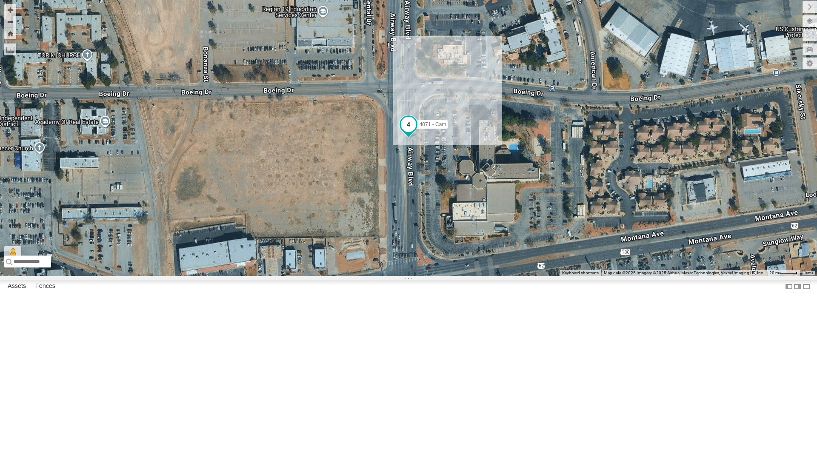
click at [405, 132] on span at bounding box center [408, 124] width 15 height 15
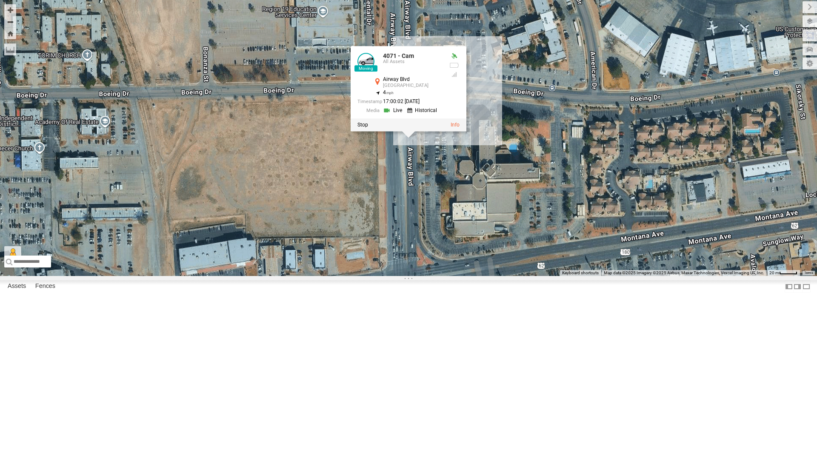
click at [412, 276] on div "4071 - Cam 4071 - Cam All Assets Airway Blvd El Paso 31.7913 , -106.39553 4 17:…" at bounding box center [408, 138] width 817 height 276
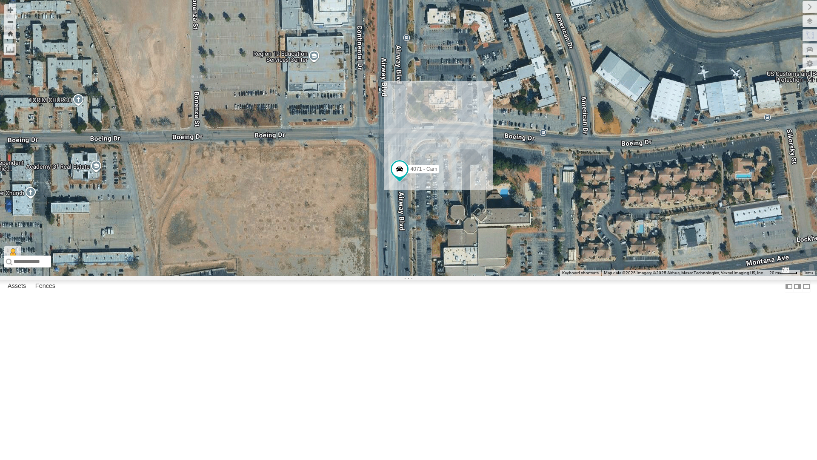
drag, startPoint x: 540, startPoint y: 173, endPoint x: 527, endPoint y: 315, distance: 142.8
click at [527, 276] on div "4071 - Cam" at bounding box center [408, 138] width 817 height 276
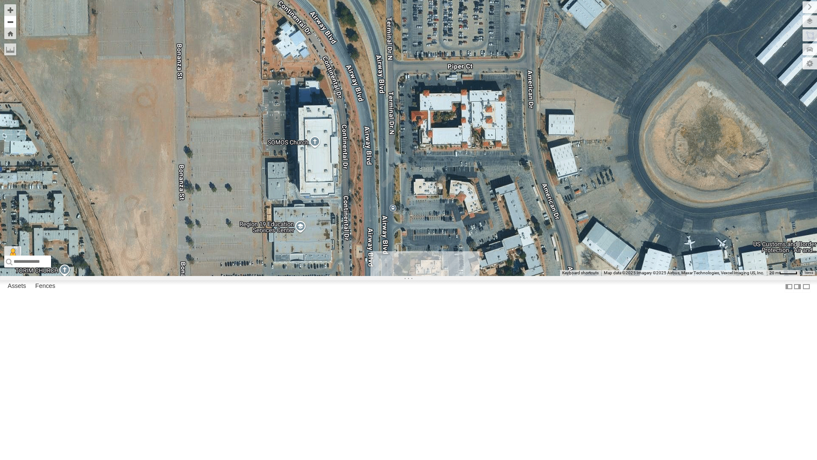
click at [6, 26] on button "Zoom out" at bounding box center [10, 22] width 12 height 12
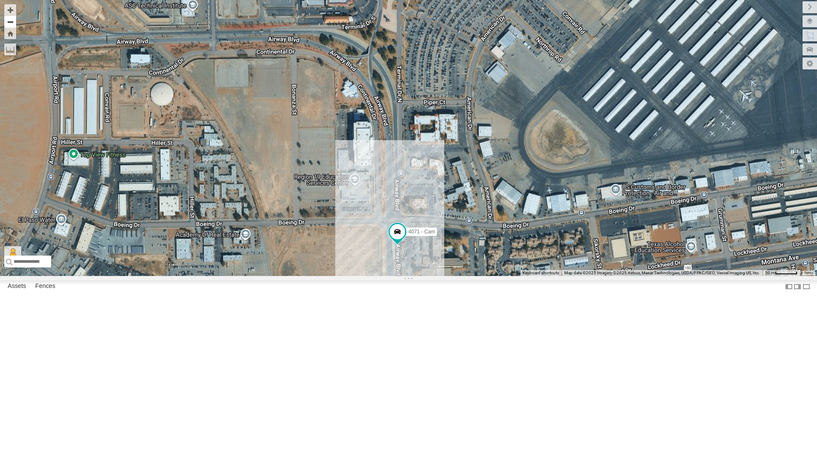
click at [7, 26] on button "Zoom out" at bounding box center [10, 22] width 12 height 12
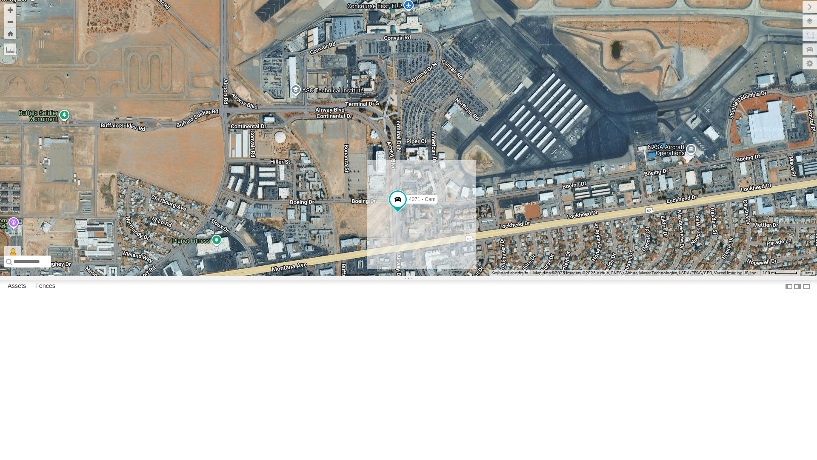
drag, startPoint x: 416, startPoint y: 126, endPoint x: 412, endPoint y: 178, distance: 52.5
click at [412, 178] on div "4071 - Cam" at bounding box center [408, 138] width 817 height 276
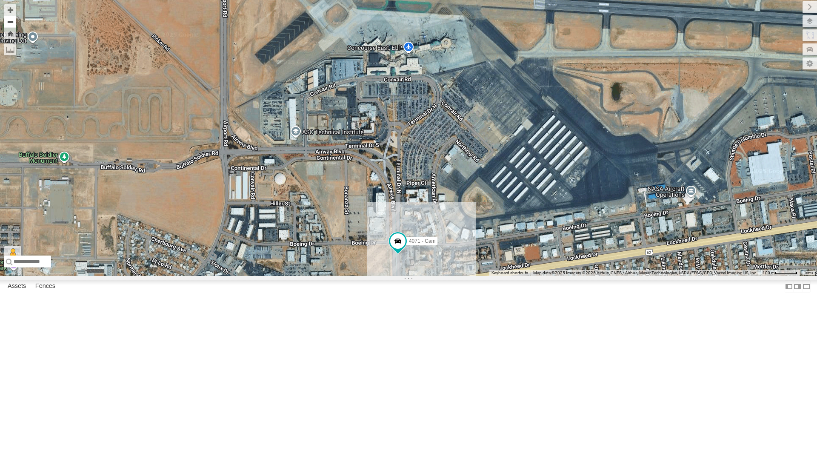
click at [10, 21] on button "Zoom out" at bounding box center [10, 22] width 12 height 12
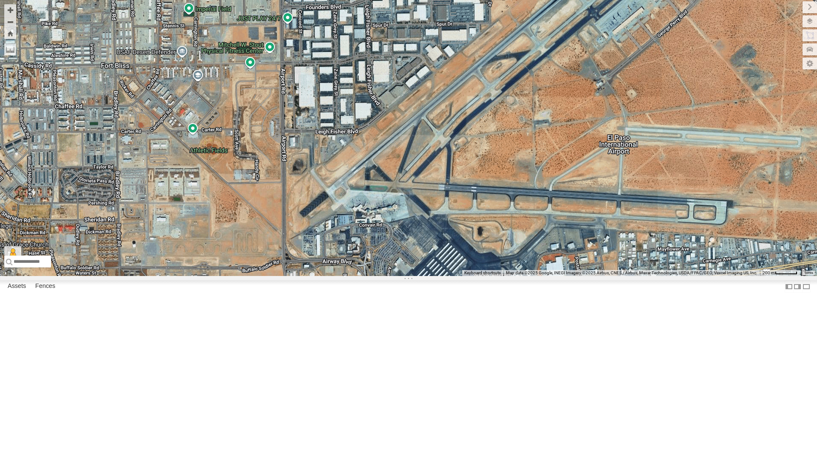
drag, startPoint x: 382, startPoint y: 160, endPoint x: 359, endPoint y: 245, distance: 87.8
click at [359, 245] on div "4071 - Cam" at bounding box center [408, 138] width 817 height 276
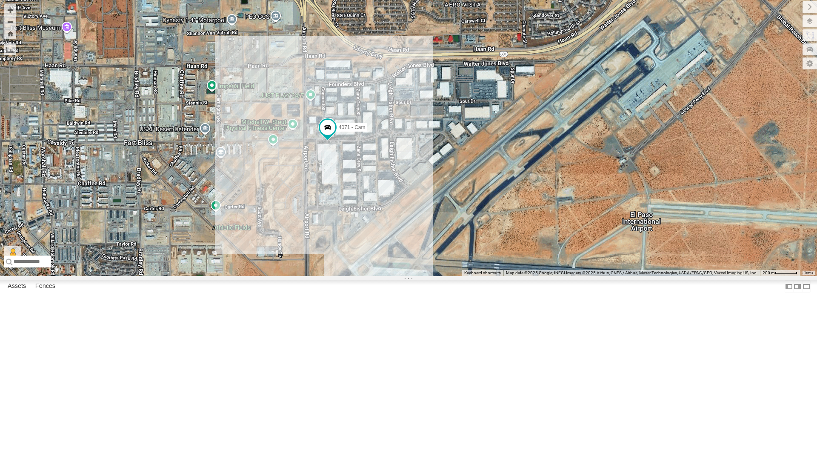
drag, startPoint x: 332, startPoint y: 178, endPoint x: 357, endPoint y: 257, distance: 82.8
click at [357, 257] on div "4071 - Cam" at bounding box center [408, 138] width 817 height 276
